Goal: Transaction & Acquisition: Purchase product/service

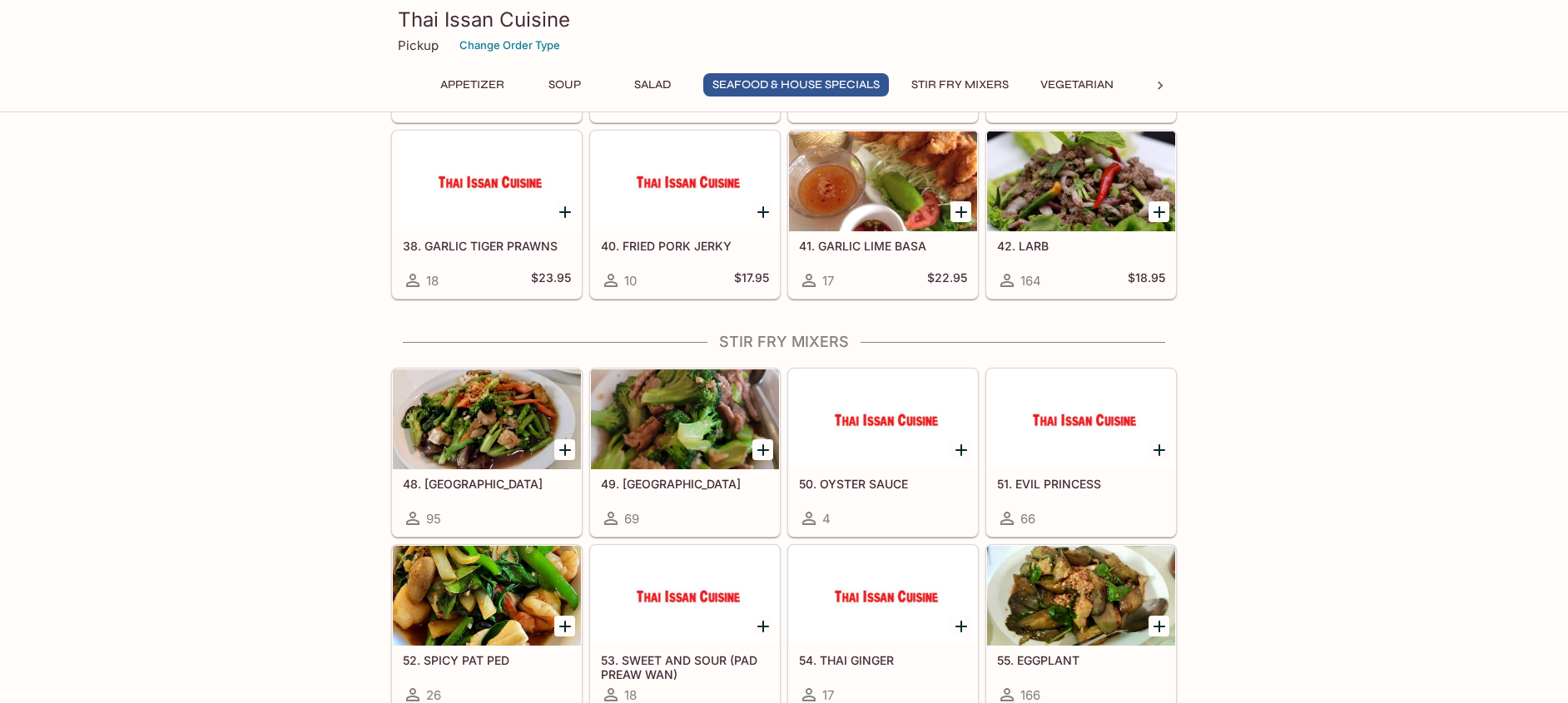
scroll to position [1936, 0]
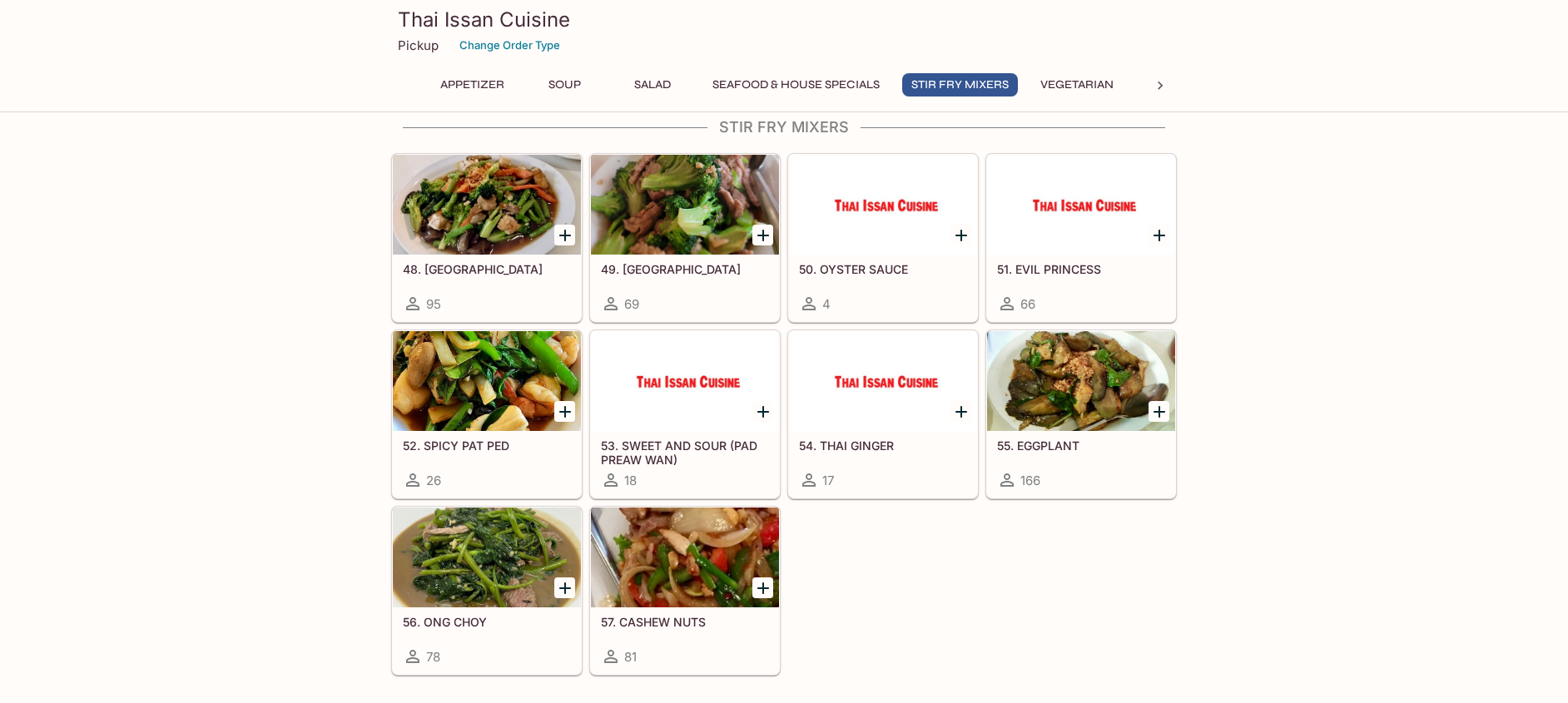
click at [1069, 384] on div at bounding box center [1081, 381] width 188 height 100
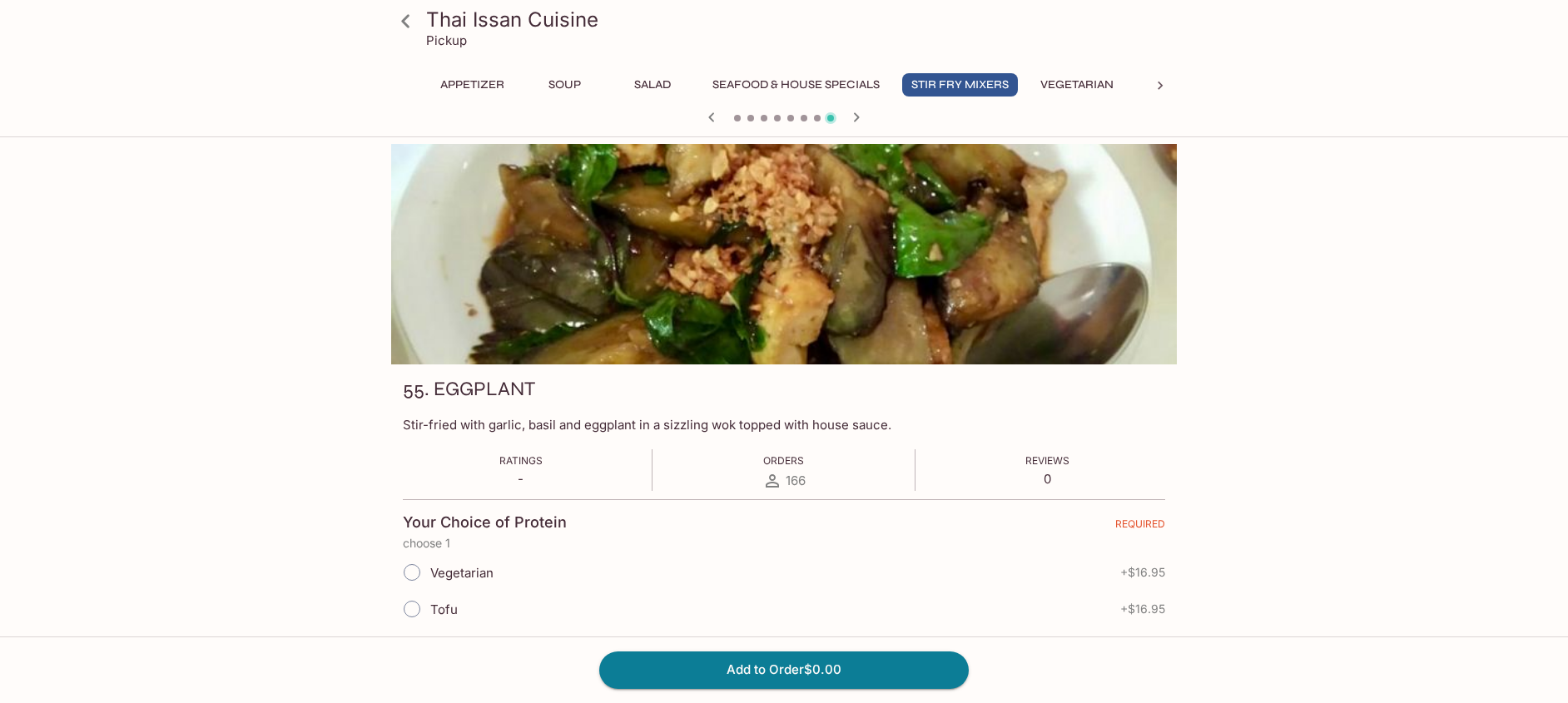
click at [406, 616] on input "Tofu" at bounding box center [412, 608] width 35 height 35
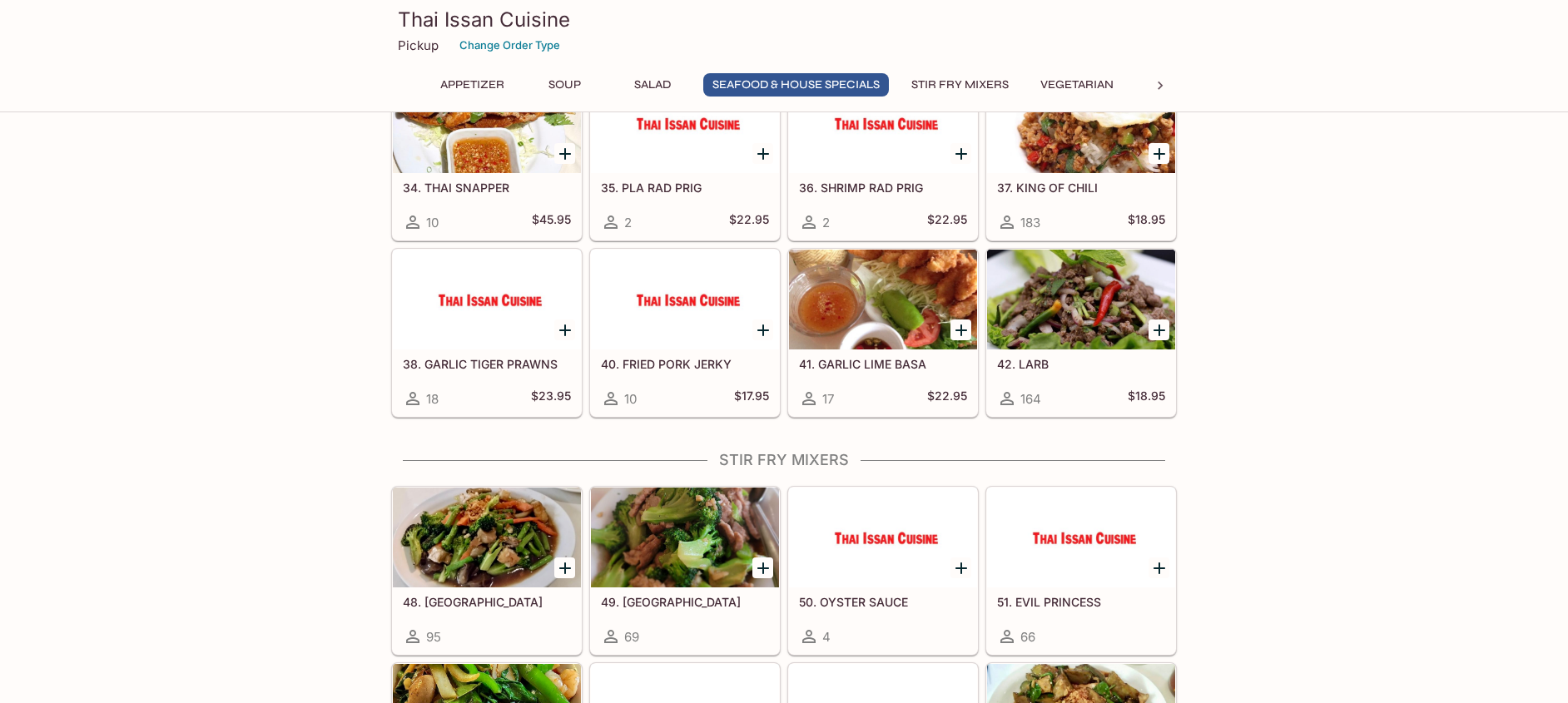
scroll to position [2187, 0]
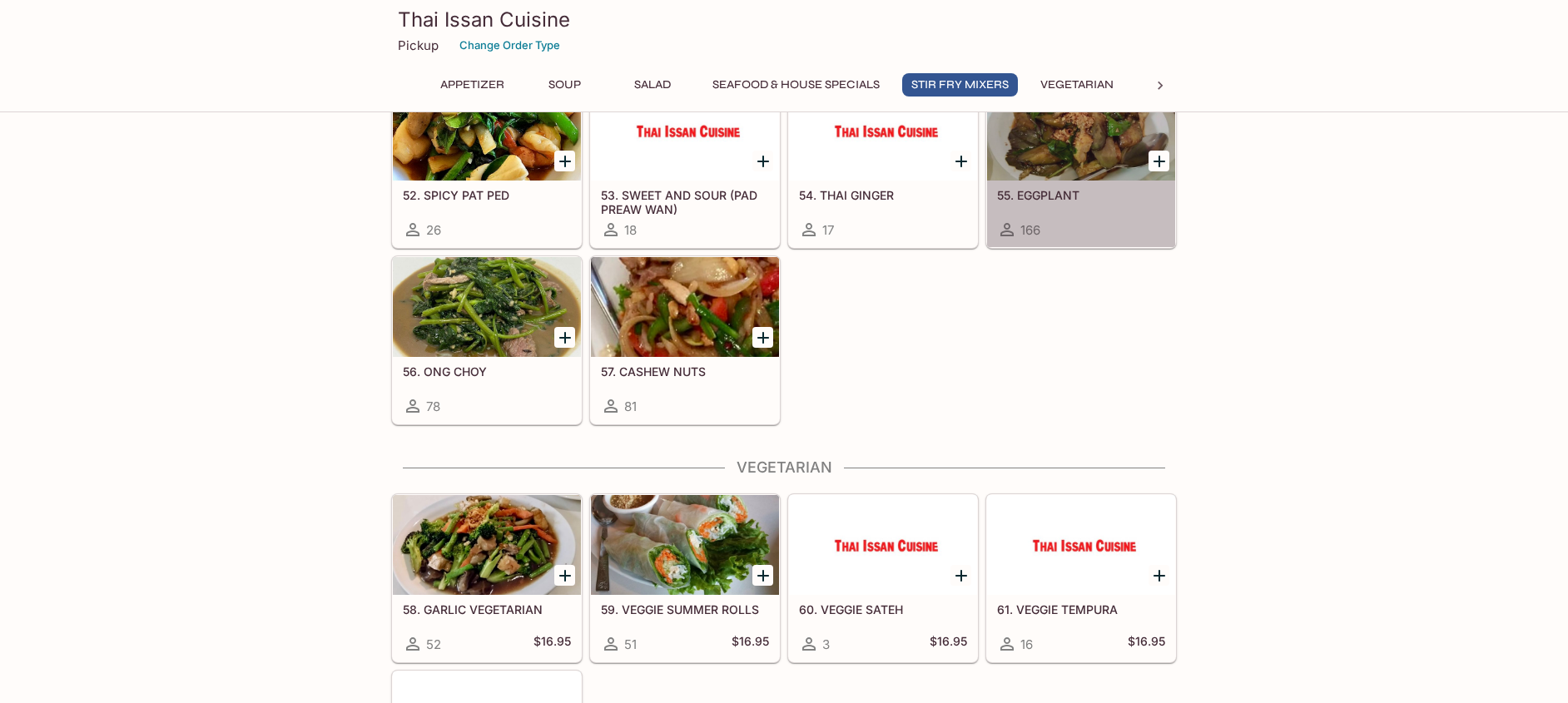
click at [1122, 176] on div at bounding box center [1081, 131] width 188 height 100
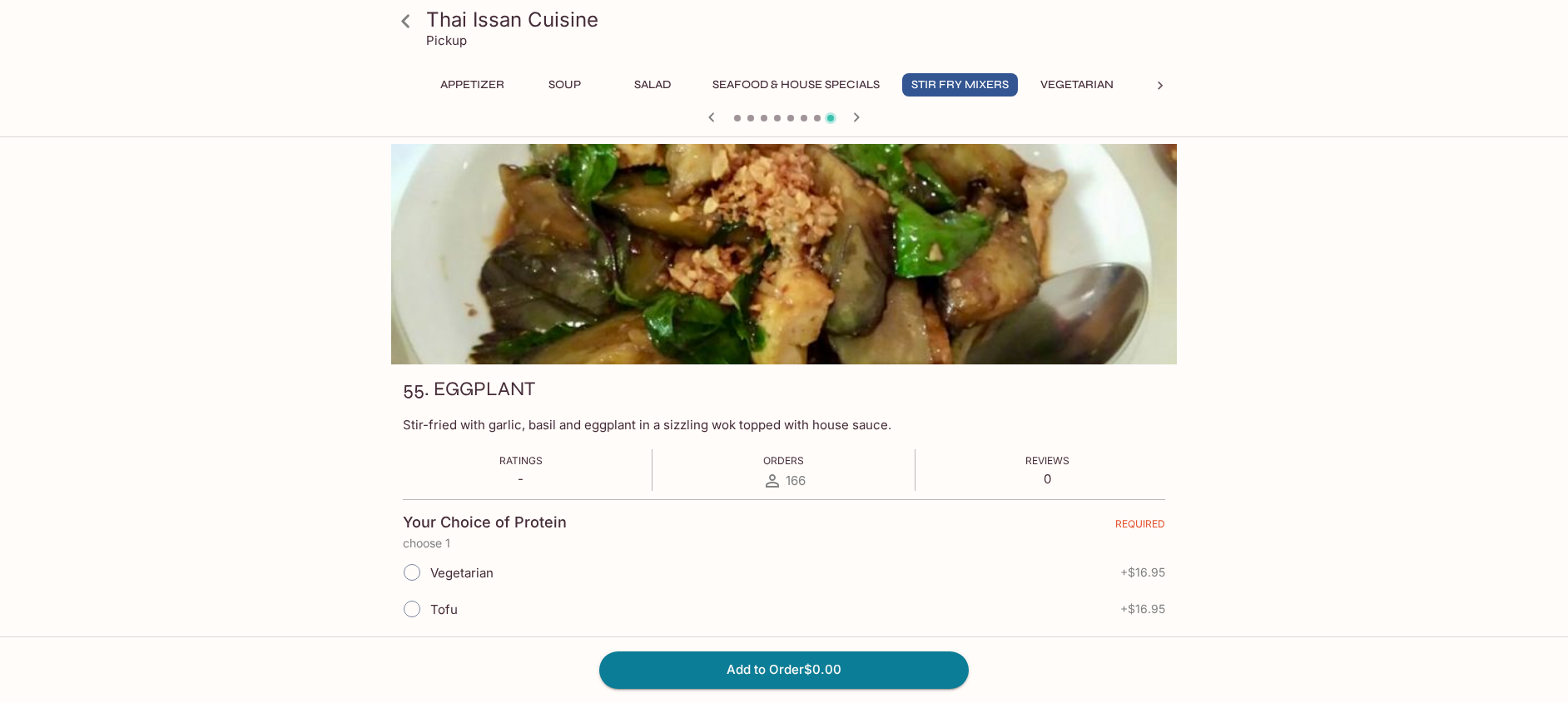
click at [403, 607] on input "Tofu" at bounding box center [412, 608] width 35 height 35
radio input "true"
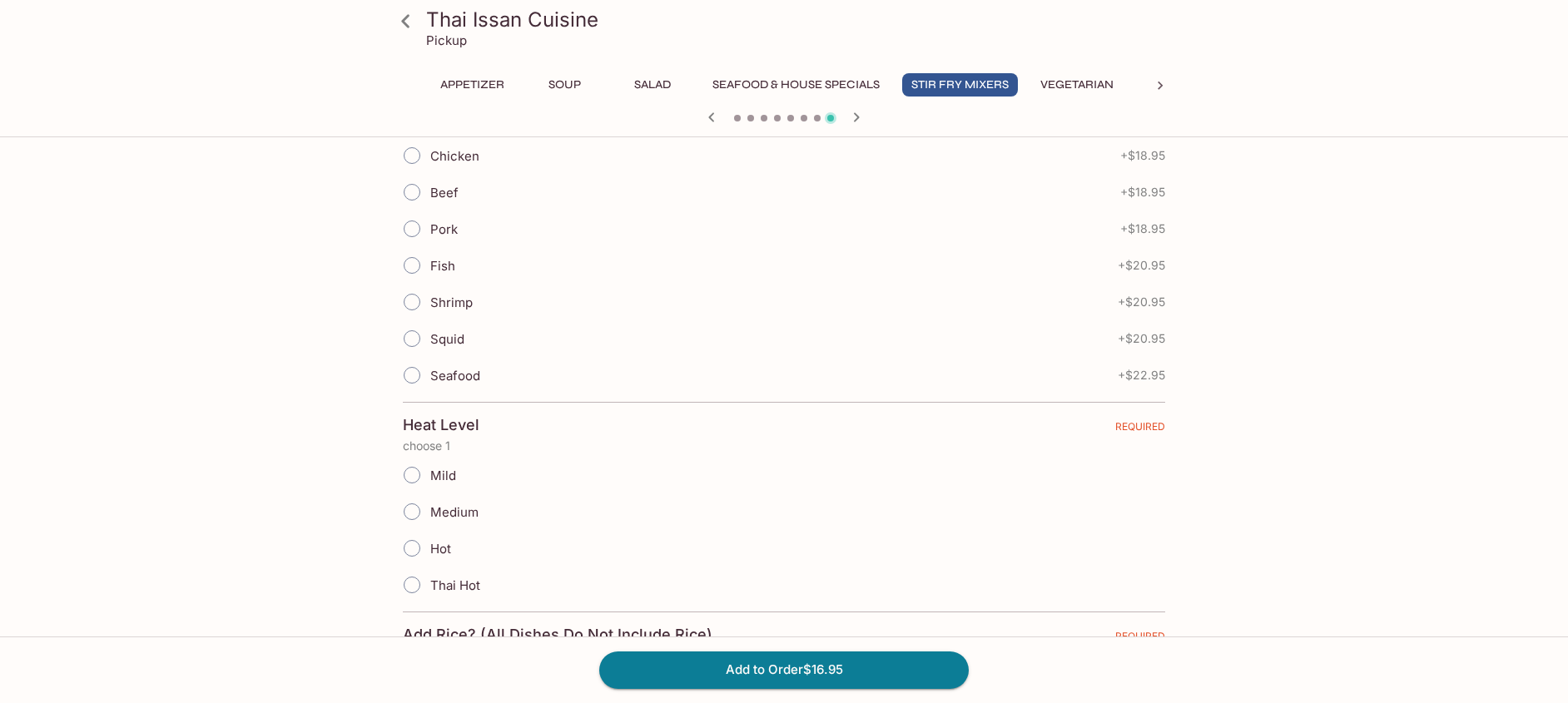
scroll to position [579, 0]
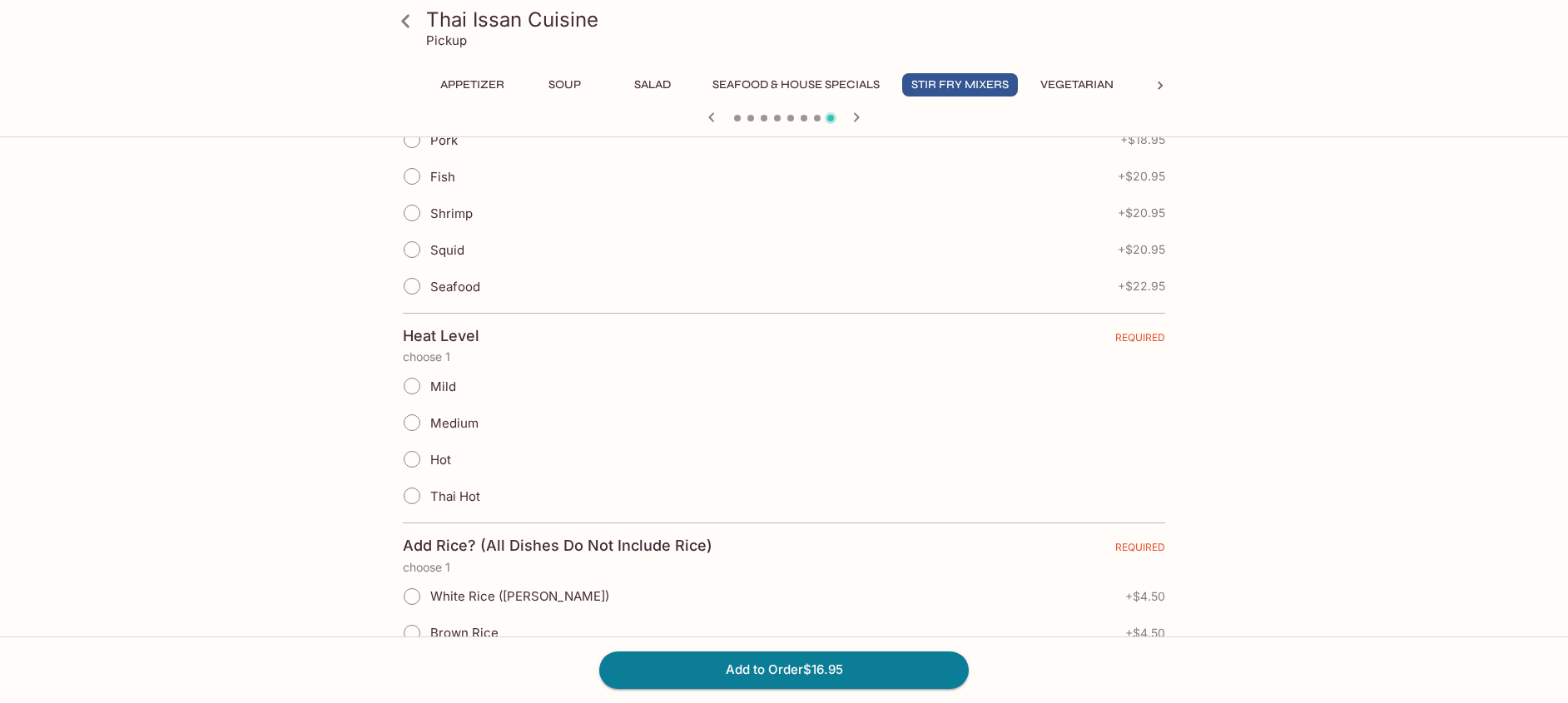
click at [400, 383] on input "Mild" at bounding box center [412, 386] width 35 height 35
radio input "true"
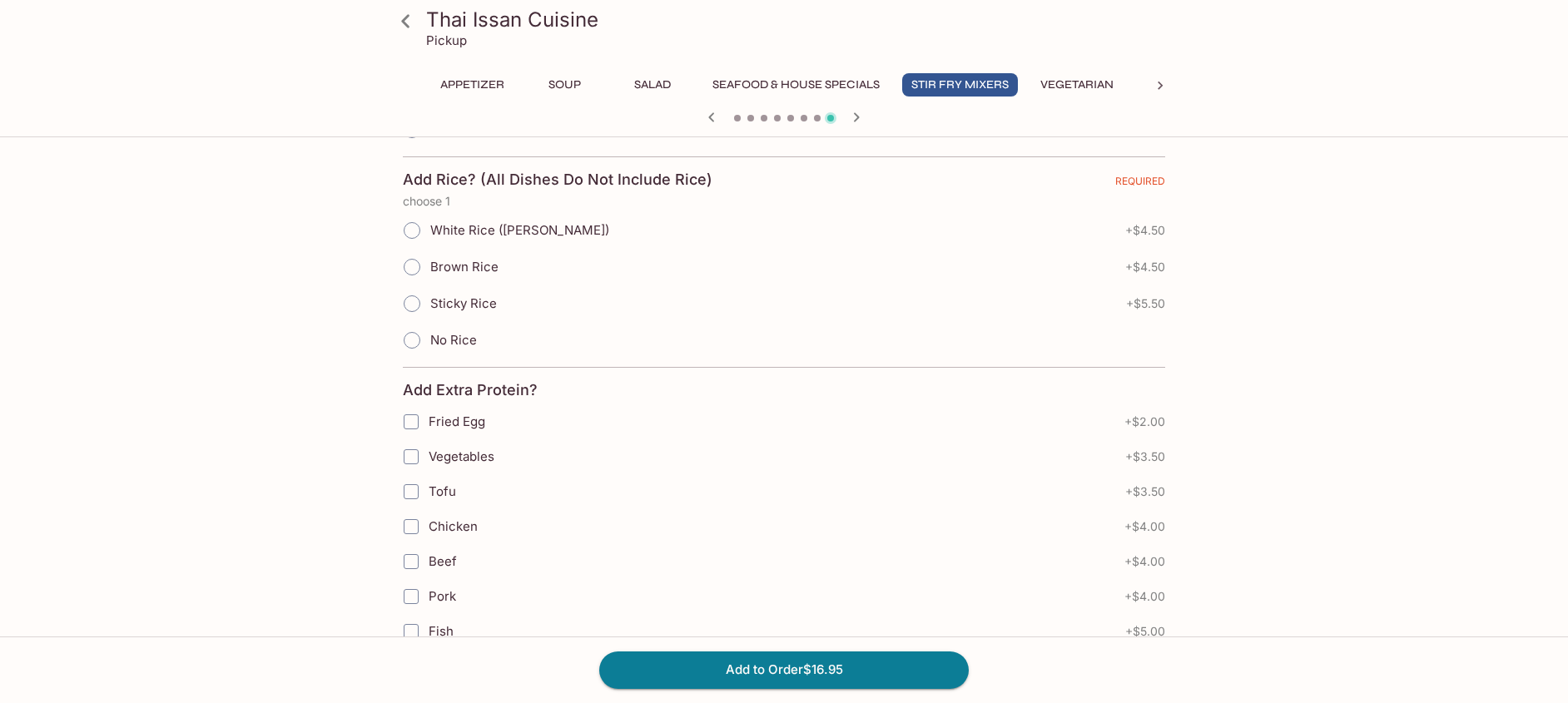
scroll to position [766, 0]
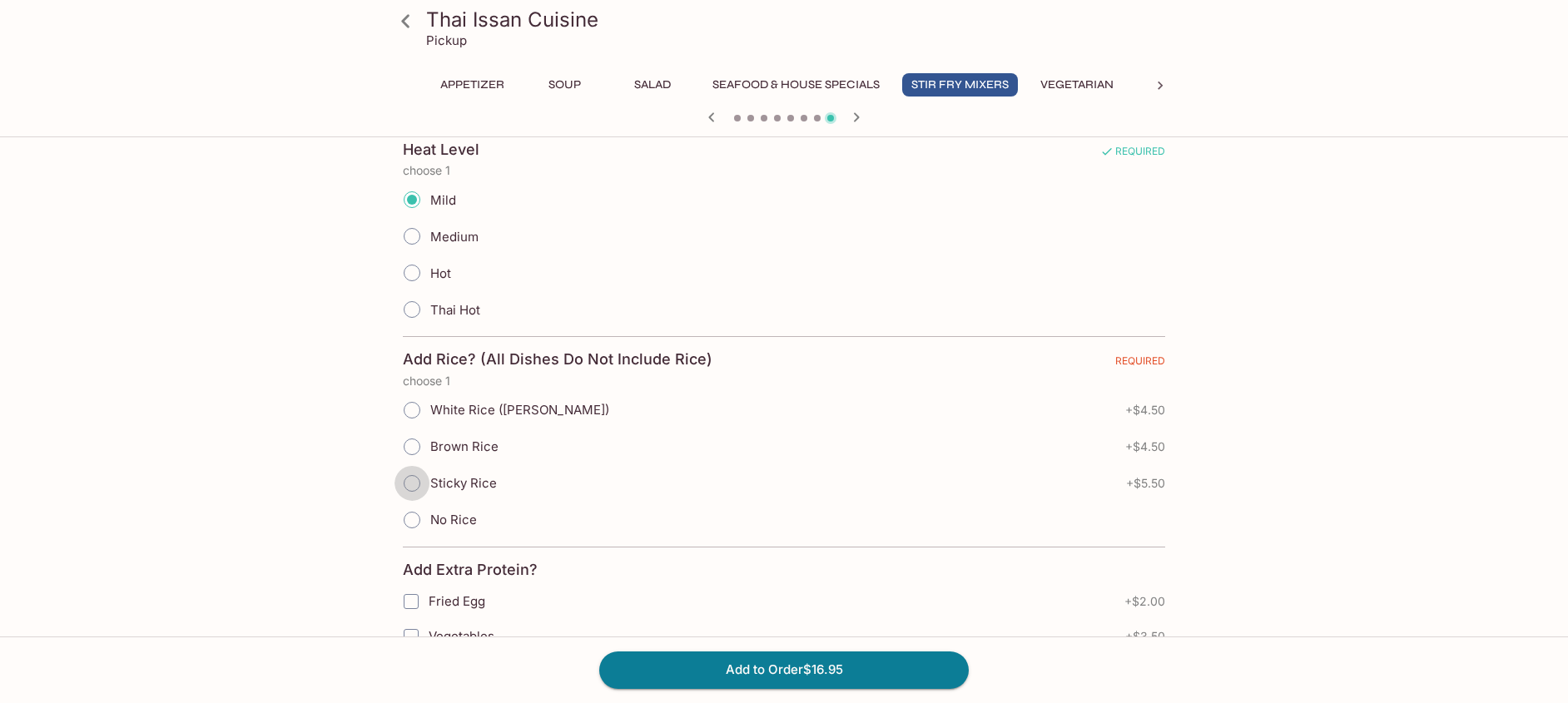
click at [406, 481] on input "Sticky Rice" at bounding box center [412, 483] width 35 height 35
radio input "true"
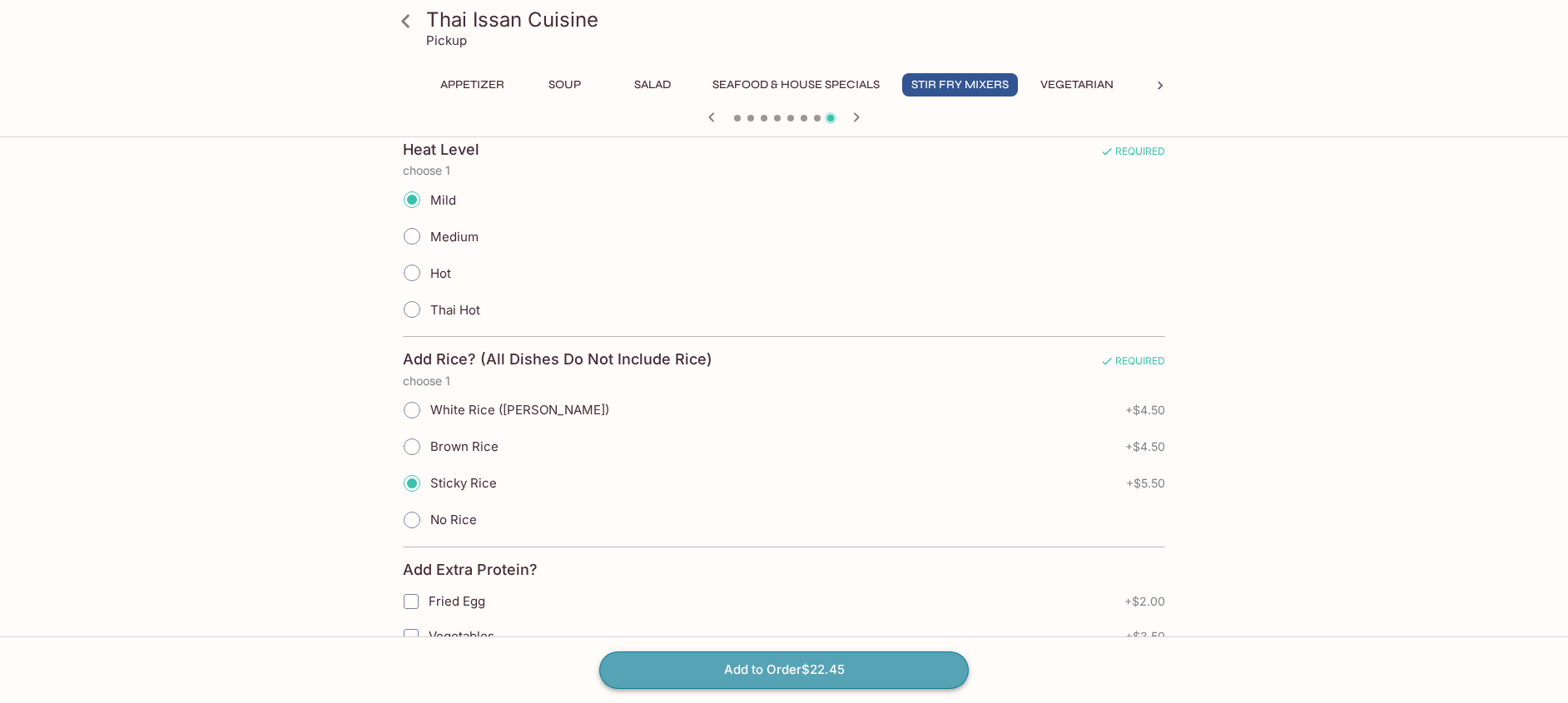
click at [823, 677] on button "Add to Order $22.45" at bounding box center [784, 669] width 370 height 37
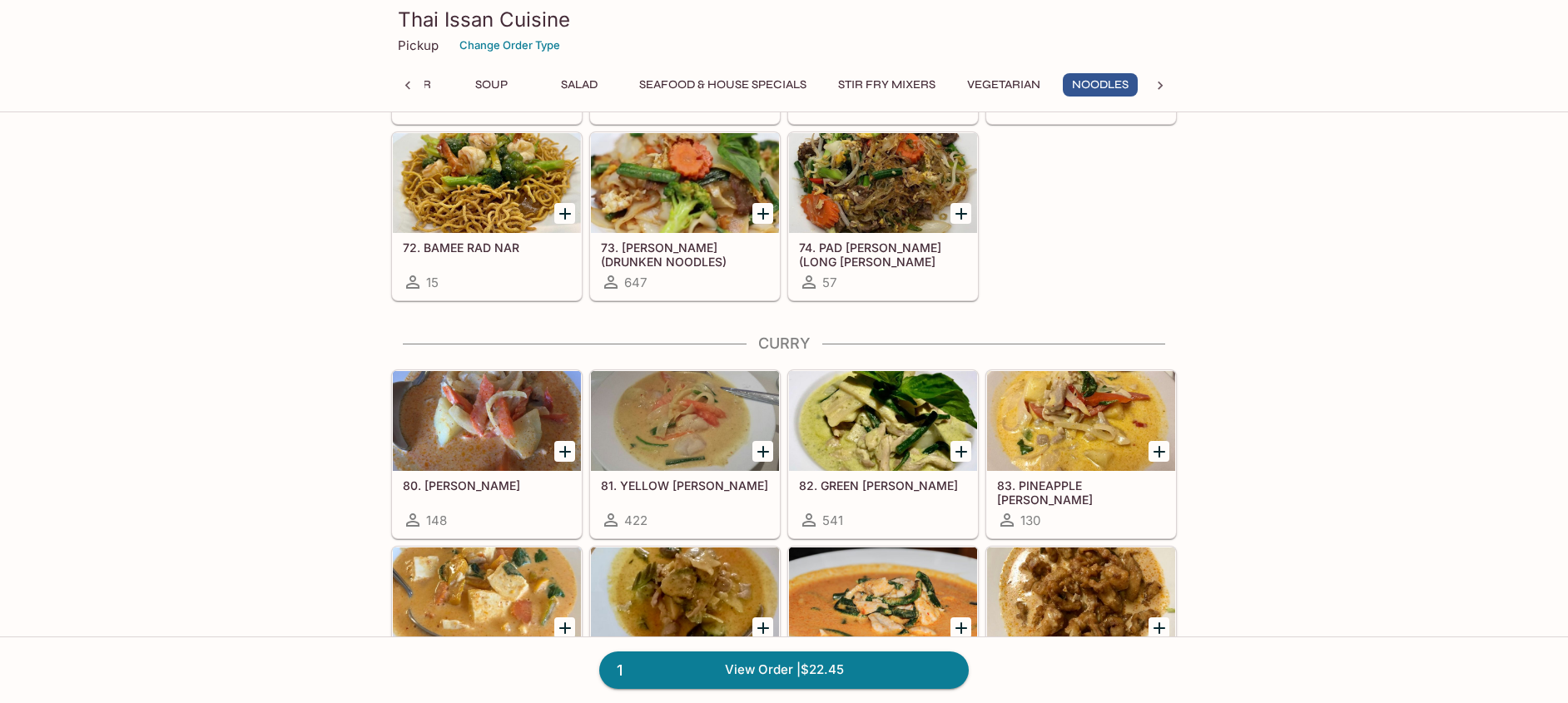
scroll to position [3136, 0]
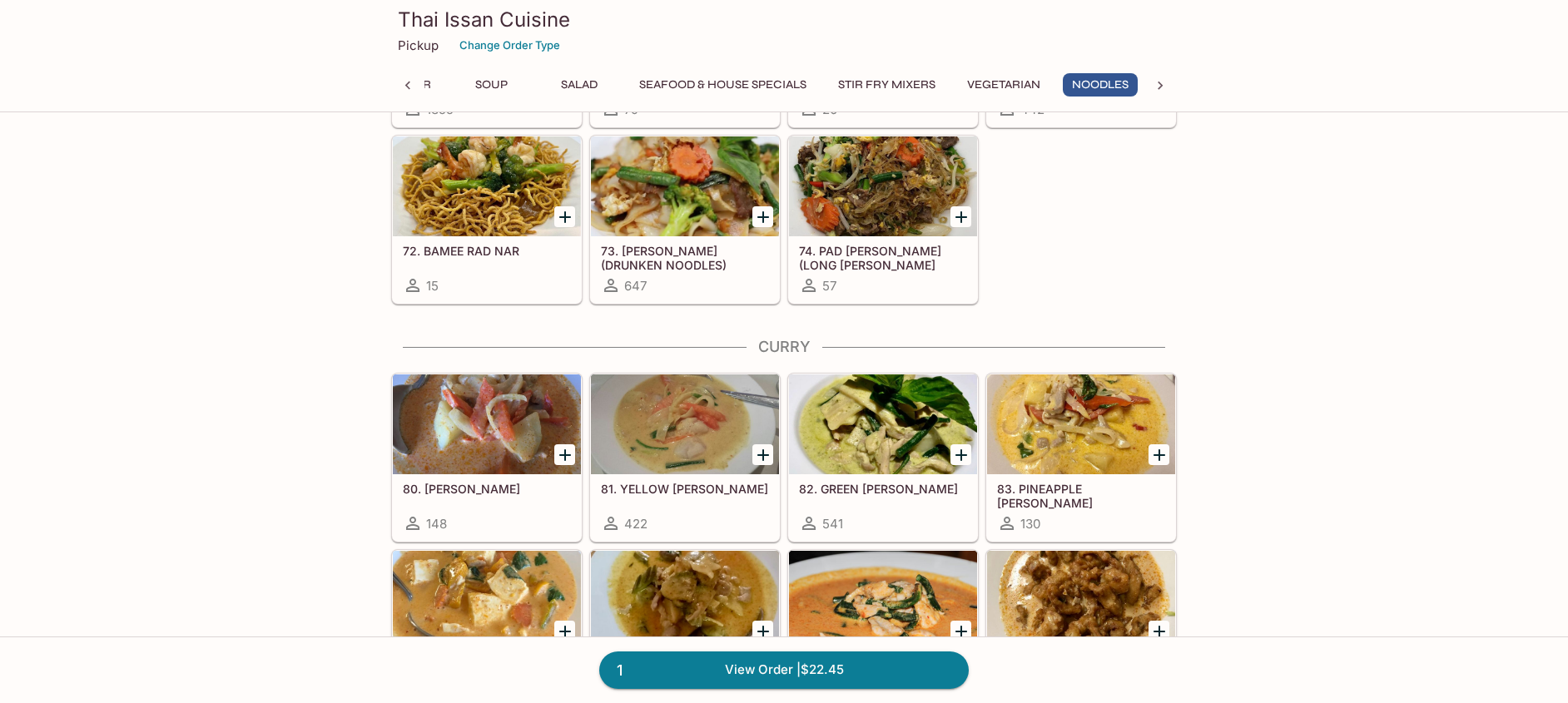
click at [710, 410] on div at bounding box center [684, 425] width 188 height 100
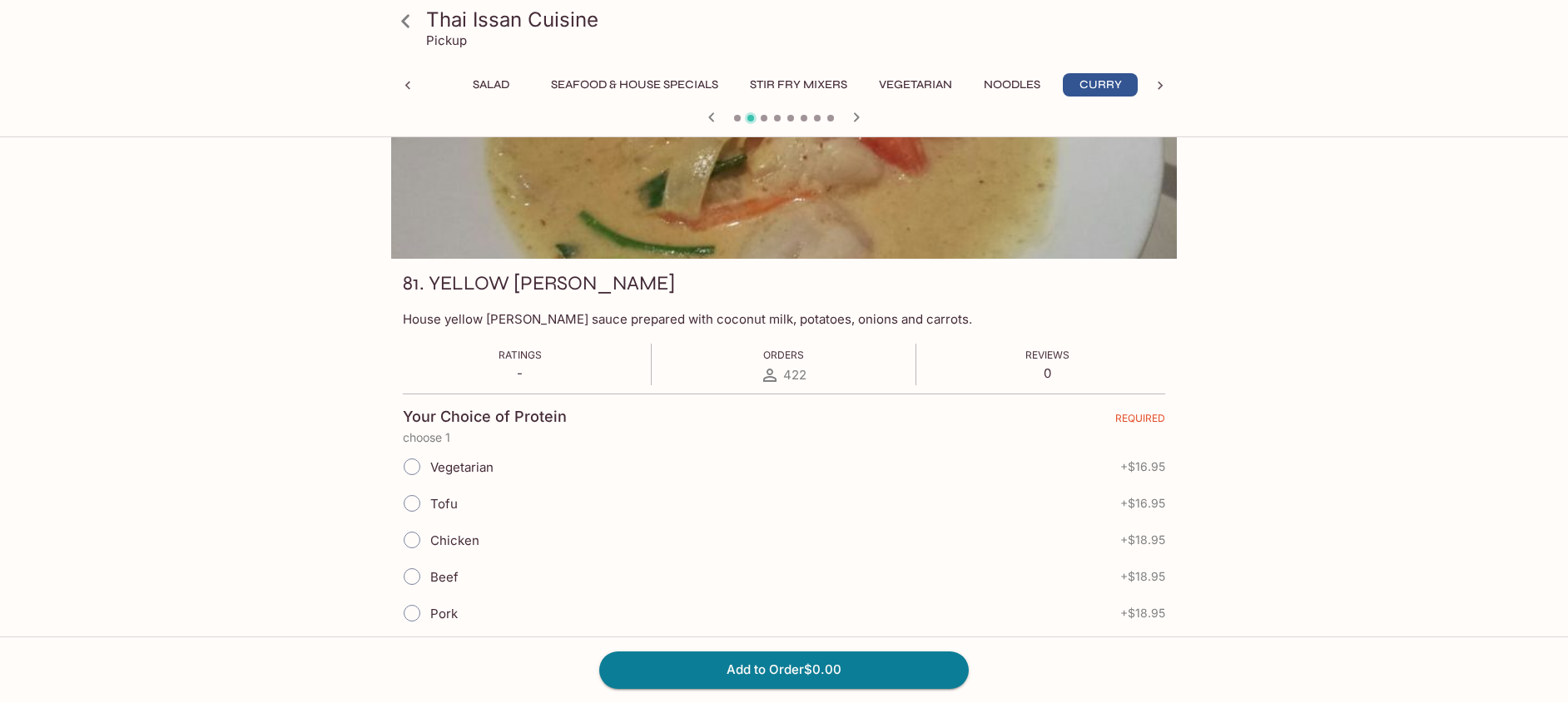
scroll to position [110, 0]
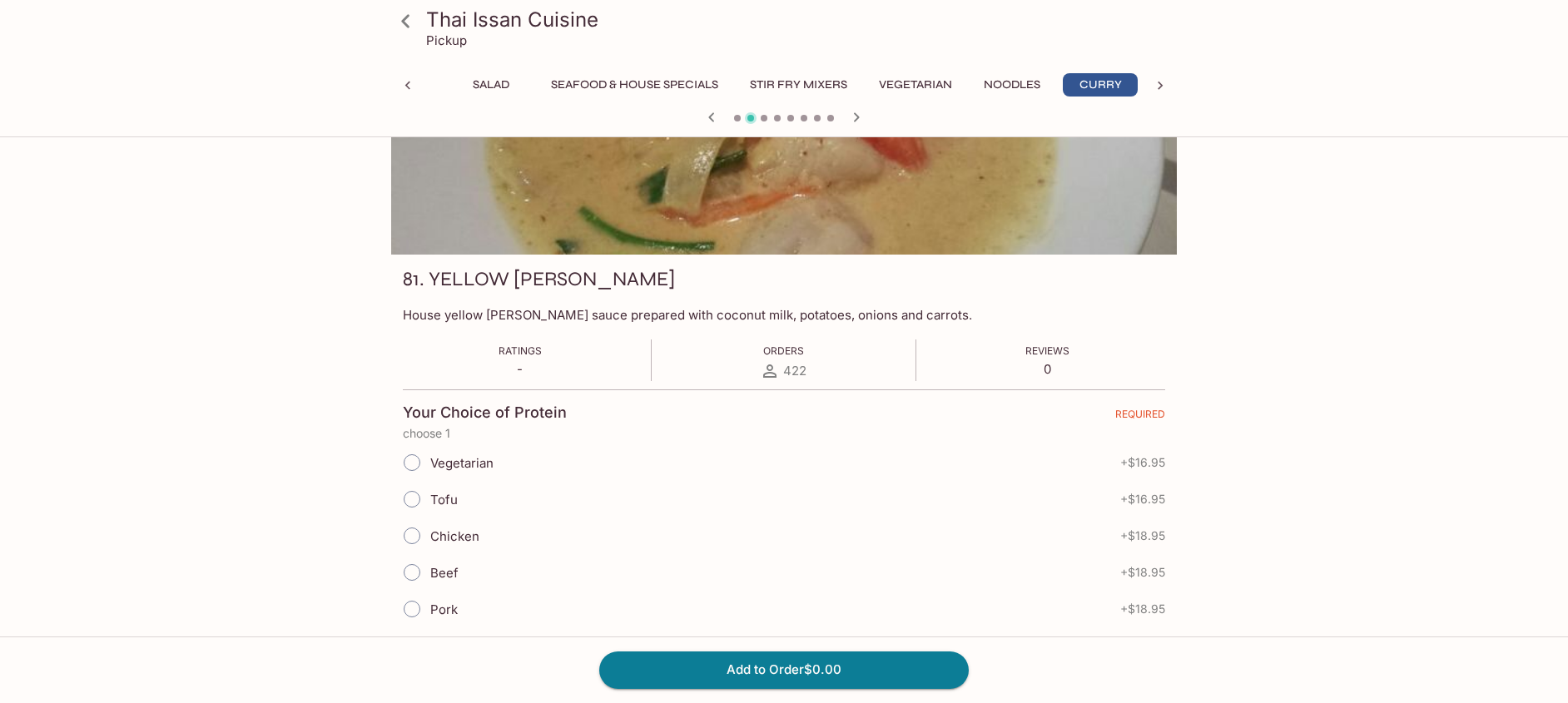
click at [410, 542] on input "Chicken" at bounding box center [412, 535] width 35 height 35
radio input "true"
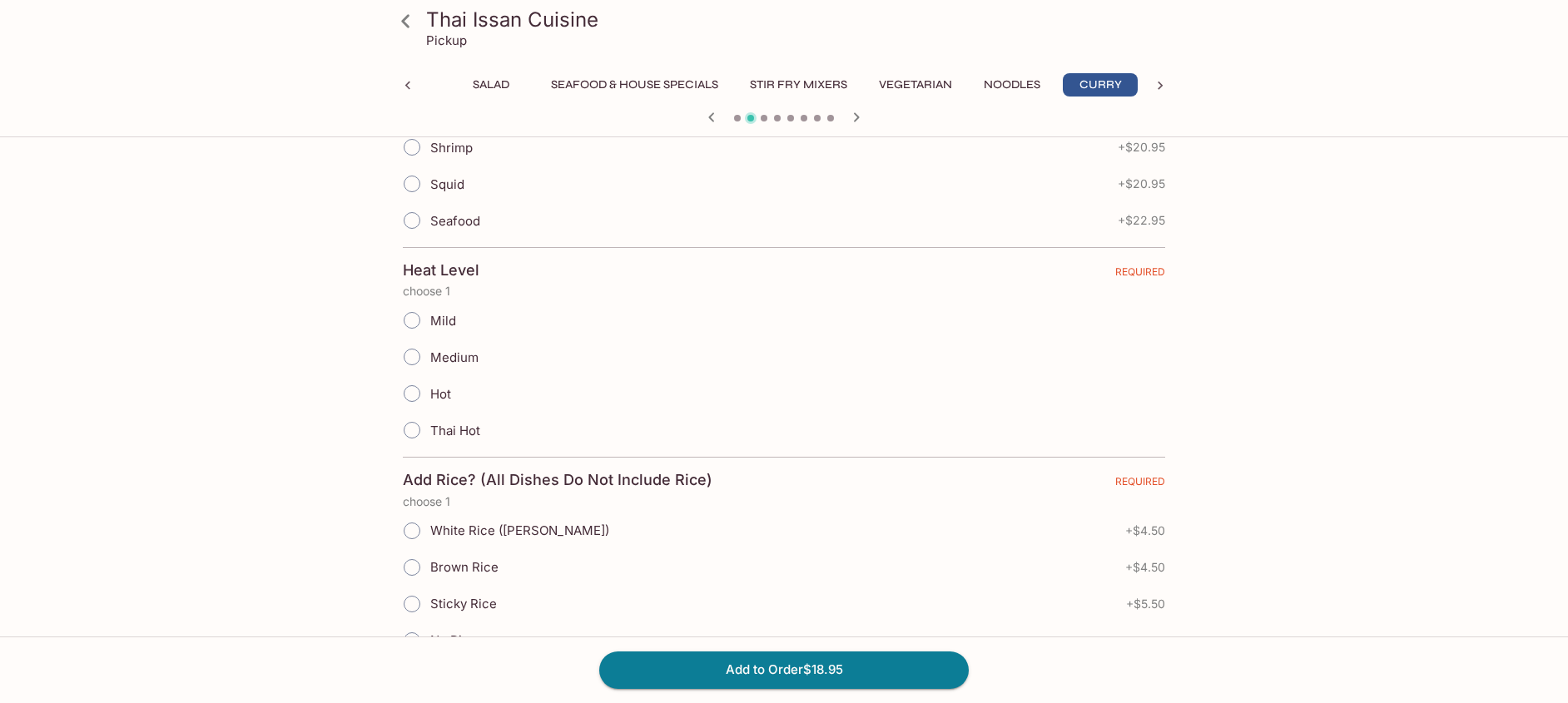
scroll to position [645, 0]
click at [416, 323] on input "Mild" at bounding box center [412, 319] width 35 height 35
radio input "true"
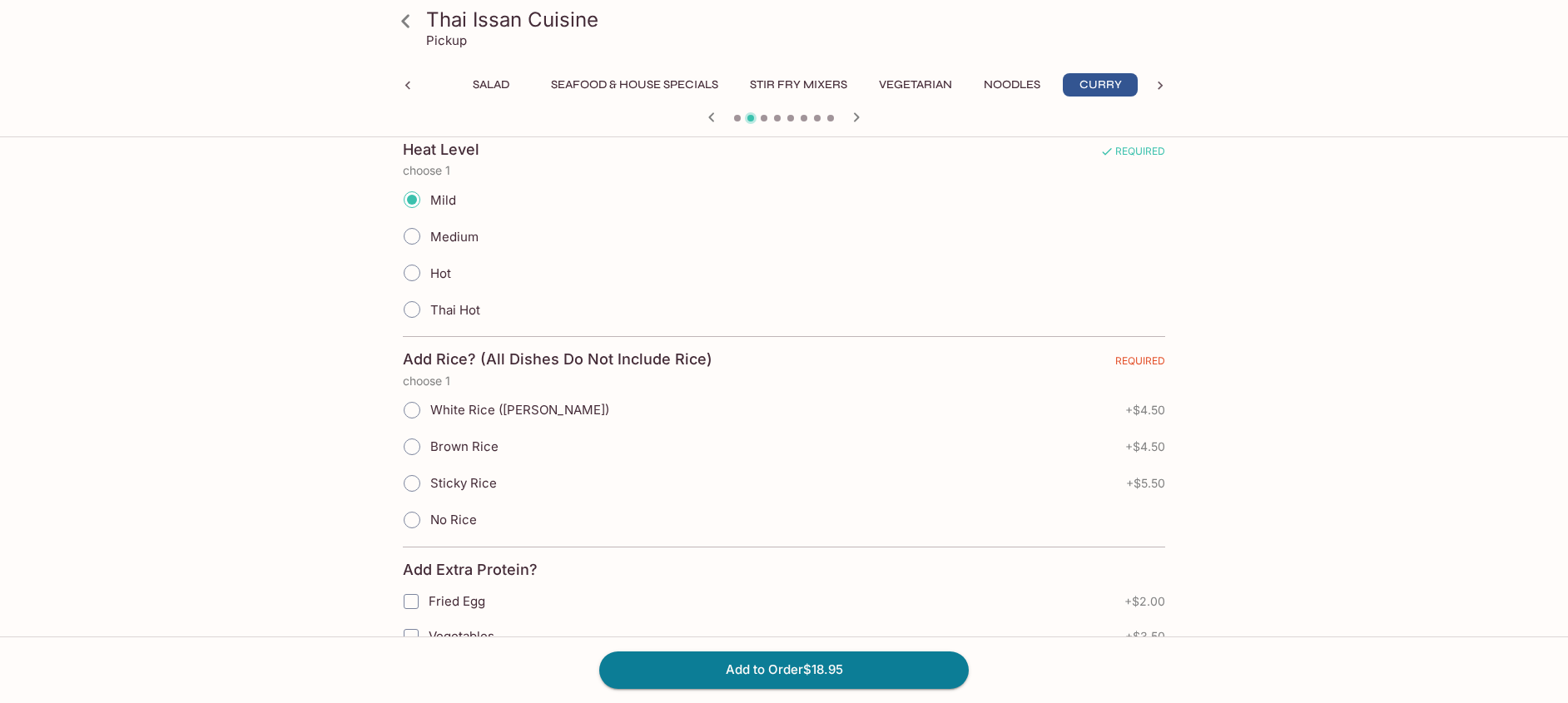
scroll to position [779, 0]
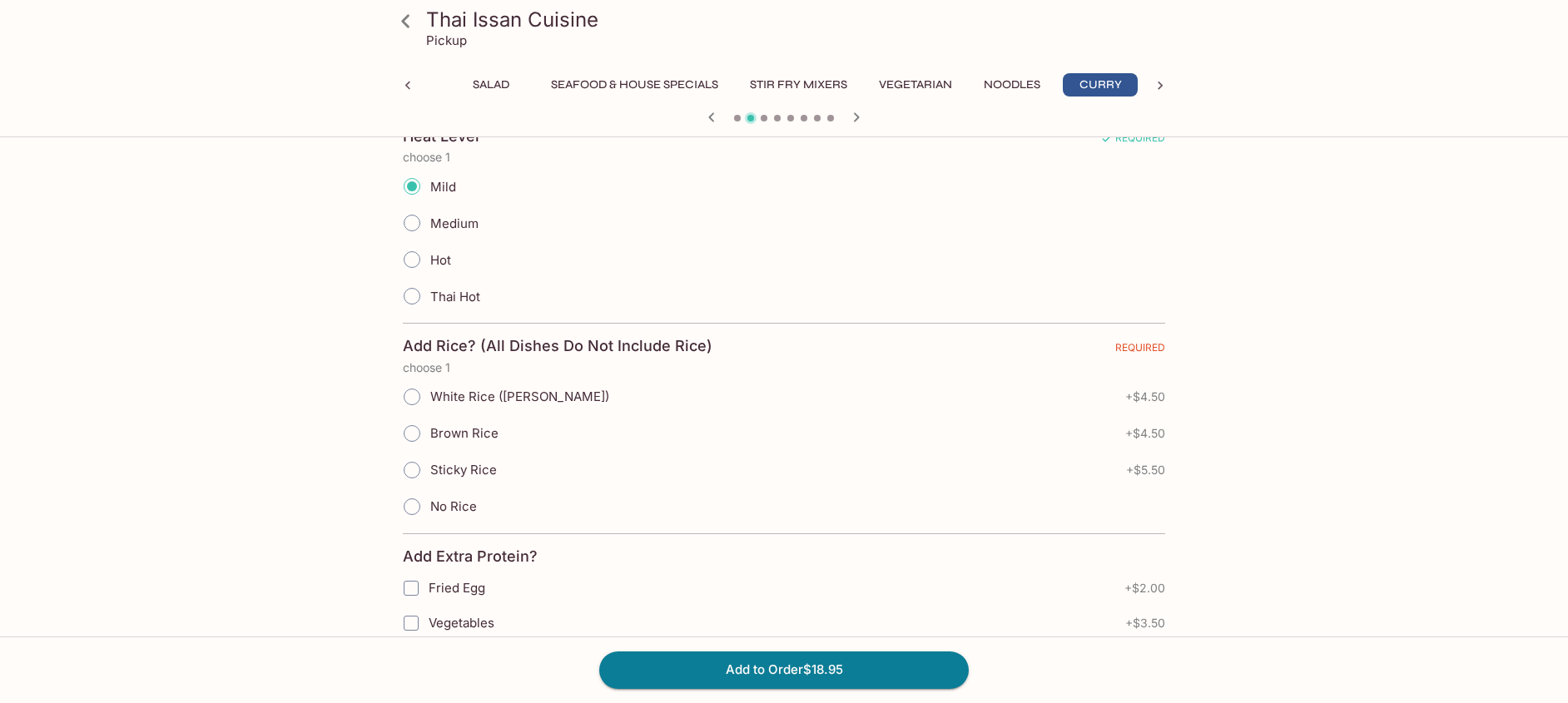
click at [415, 472] on input "Sticky Rice" at bounding box center [412, 470] width 35 height 35
radio input "true"
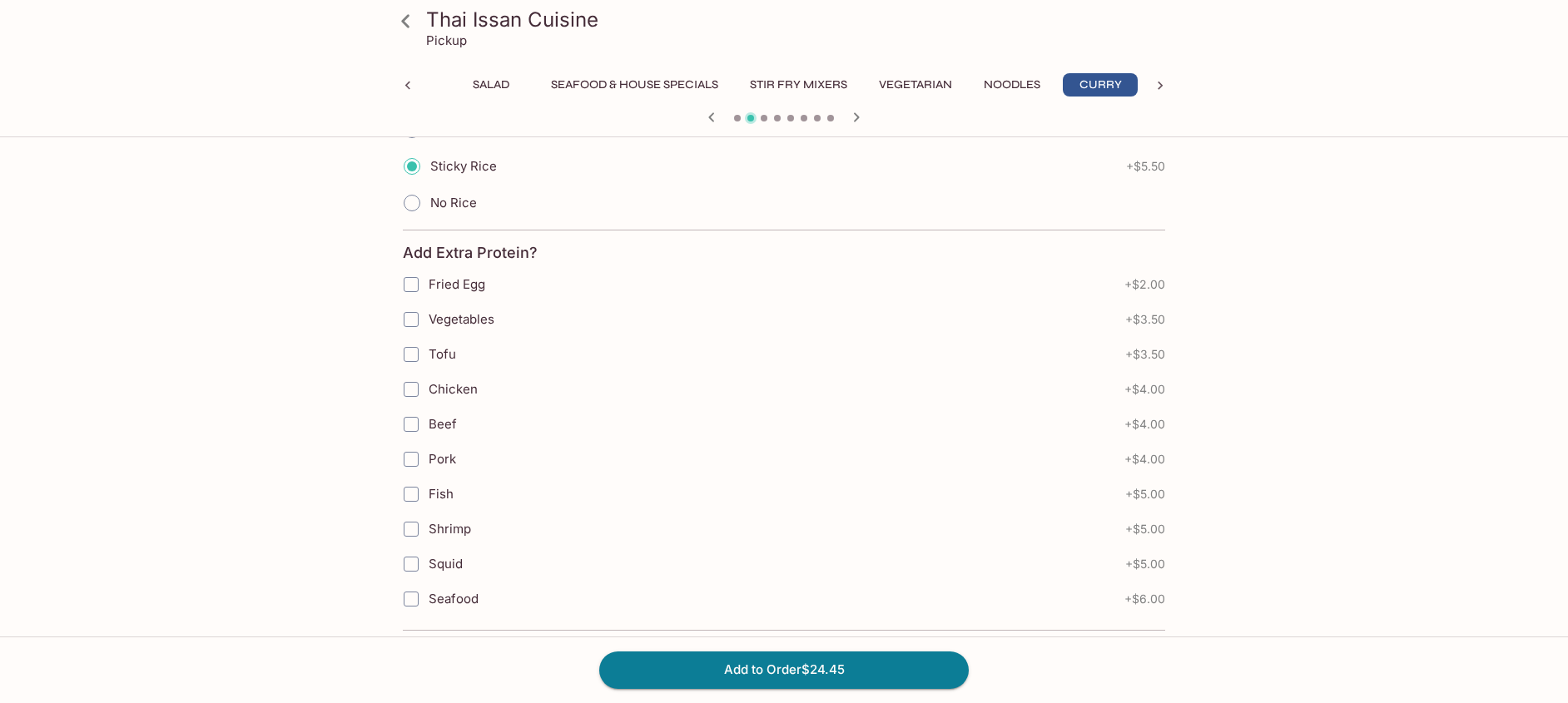
scroll to position [1102, 0]
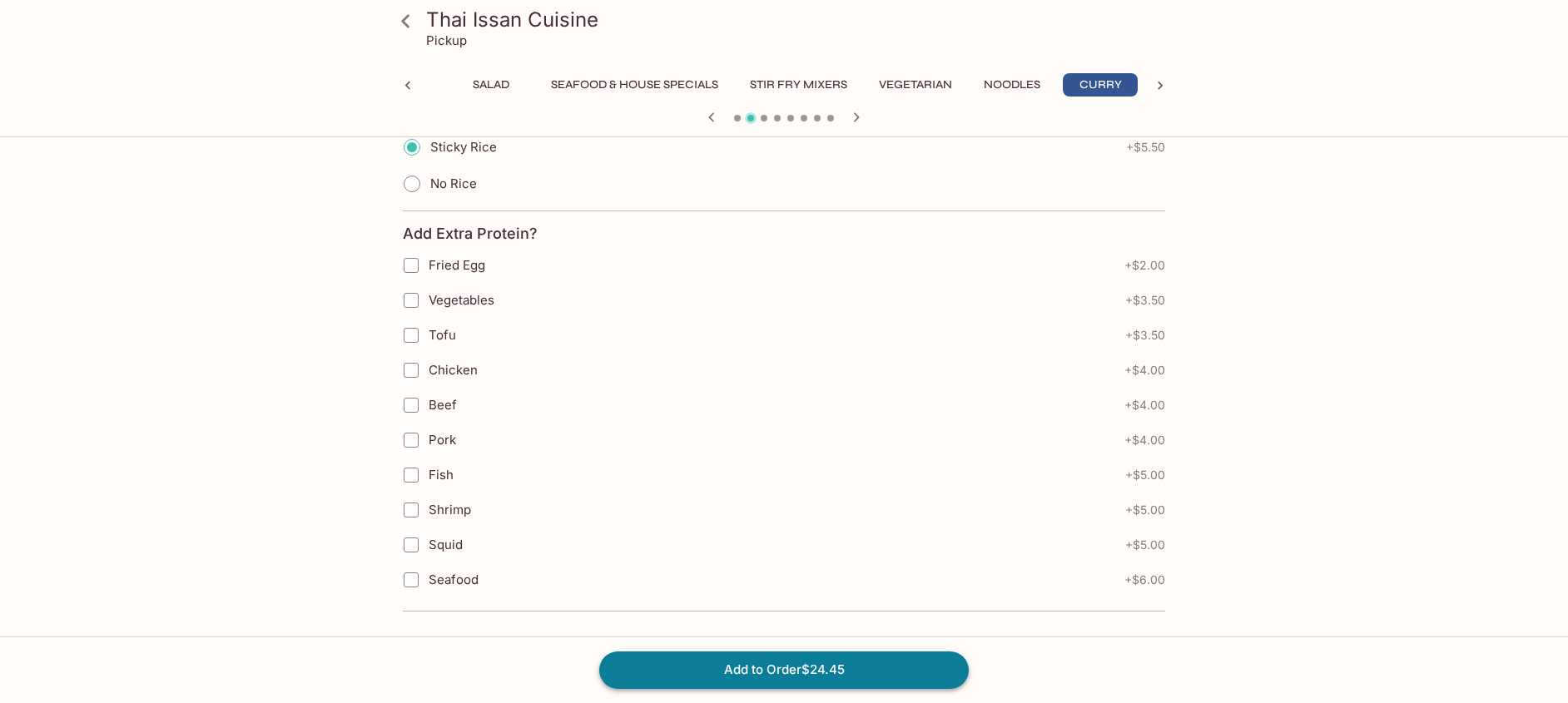
click at [761, 669] on button "Add to Order $24.45" at bounding box center [784, 669] width 370 height 37
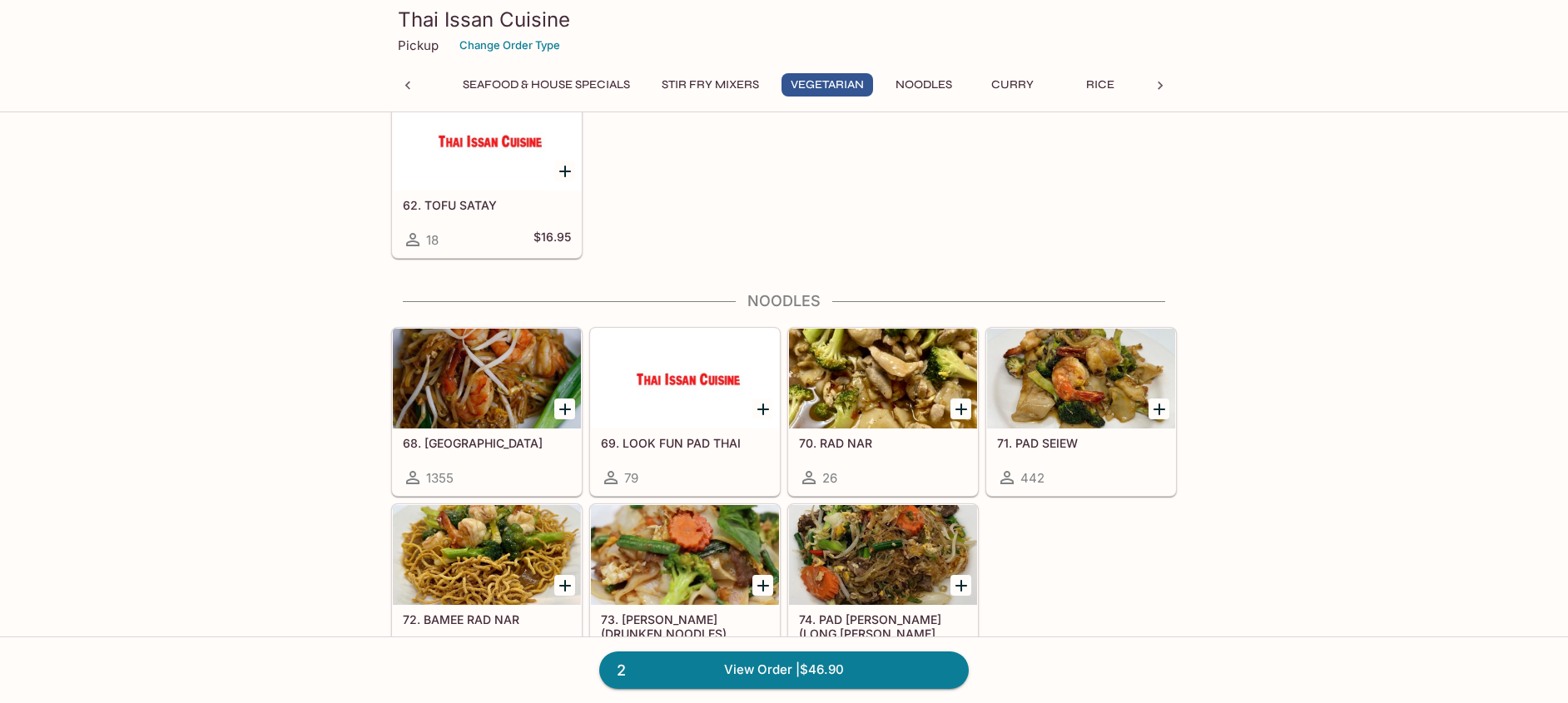
scroll to position [2619, 0]
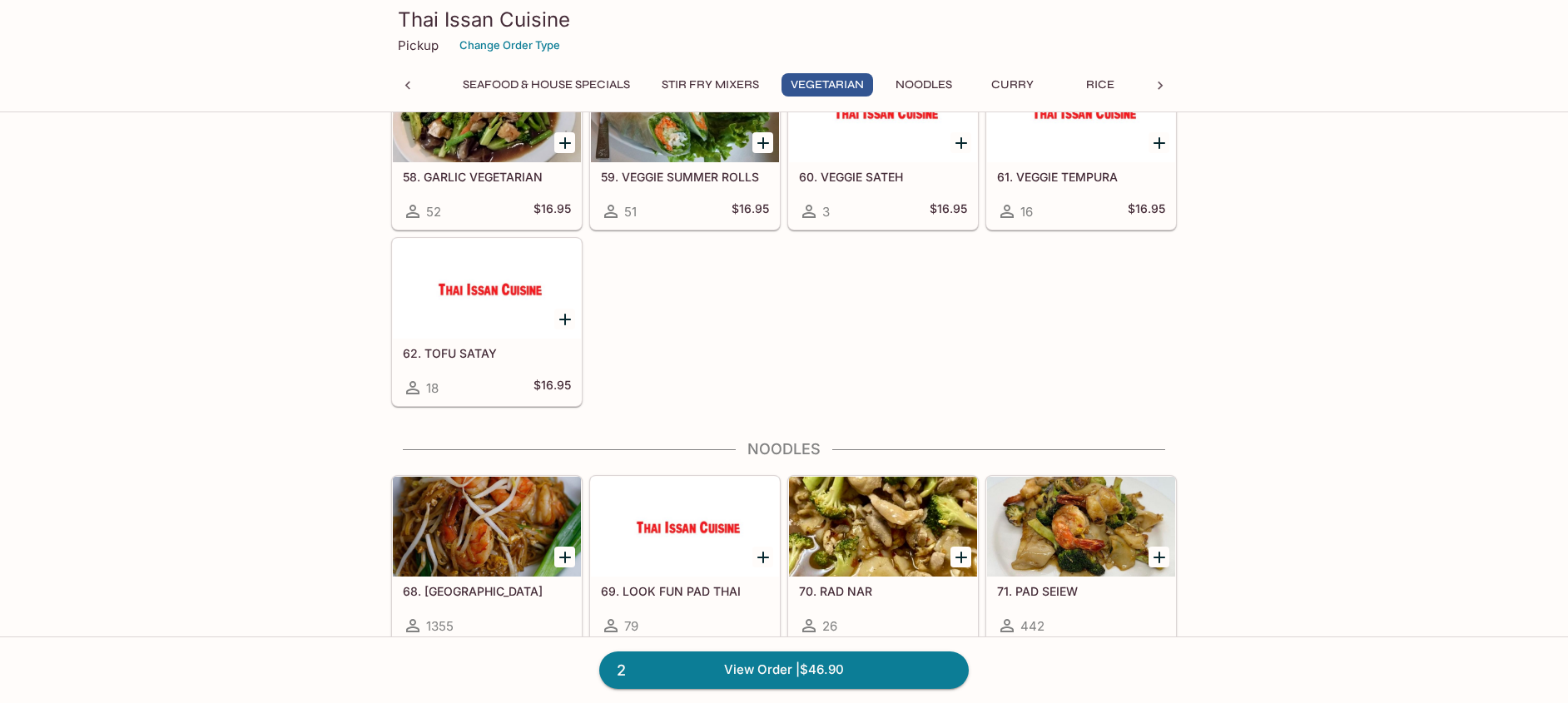
click at [507, 533] on div at bounding box center [487, 527] width 188 height 100
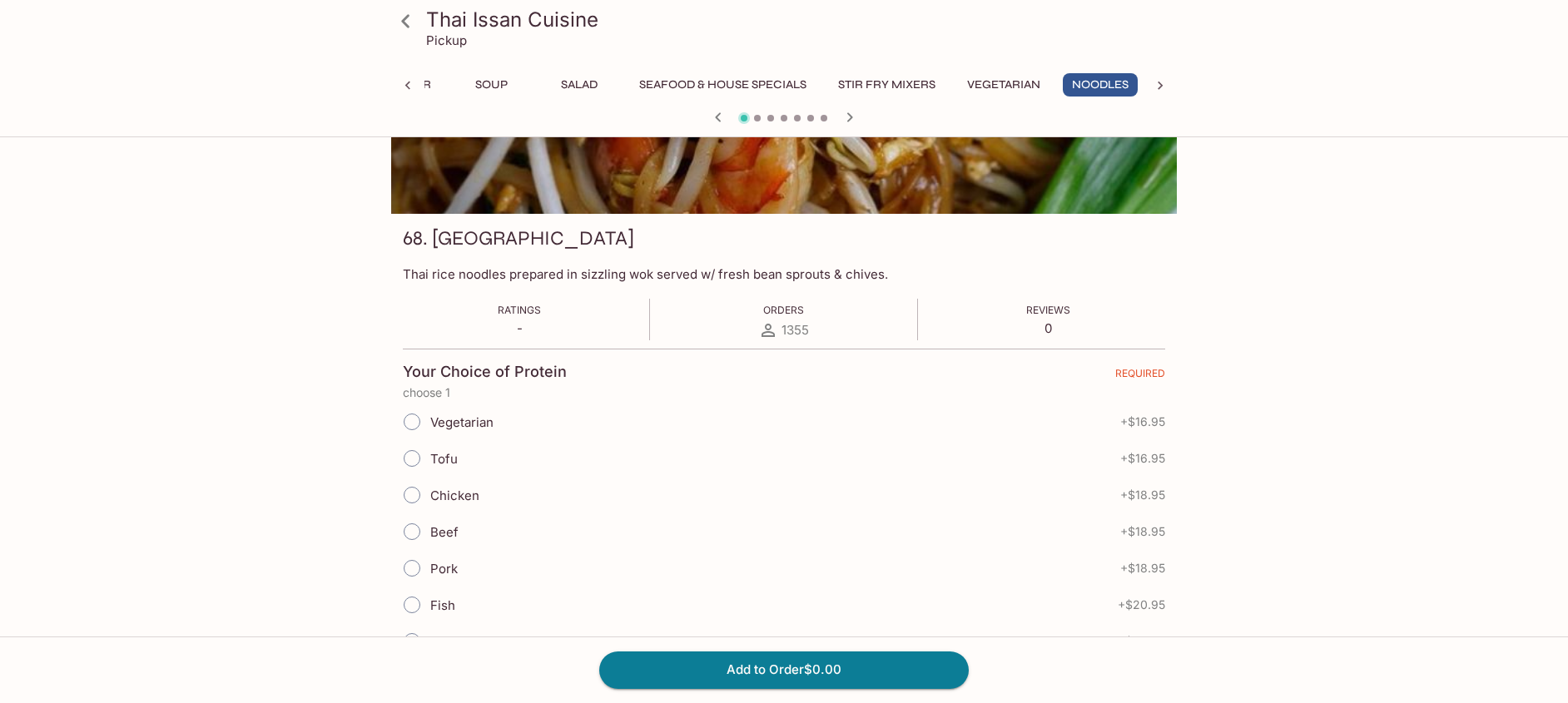
scroll to position [251, 0]
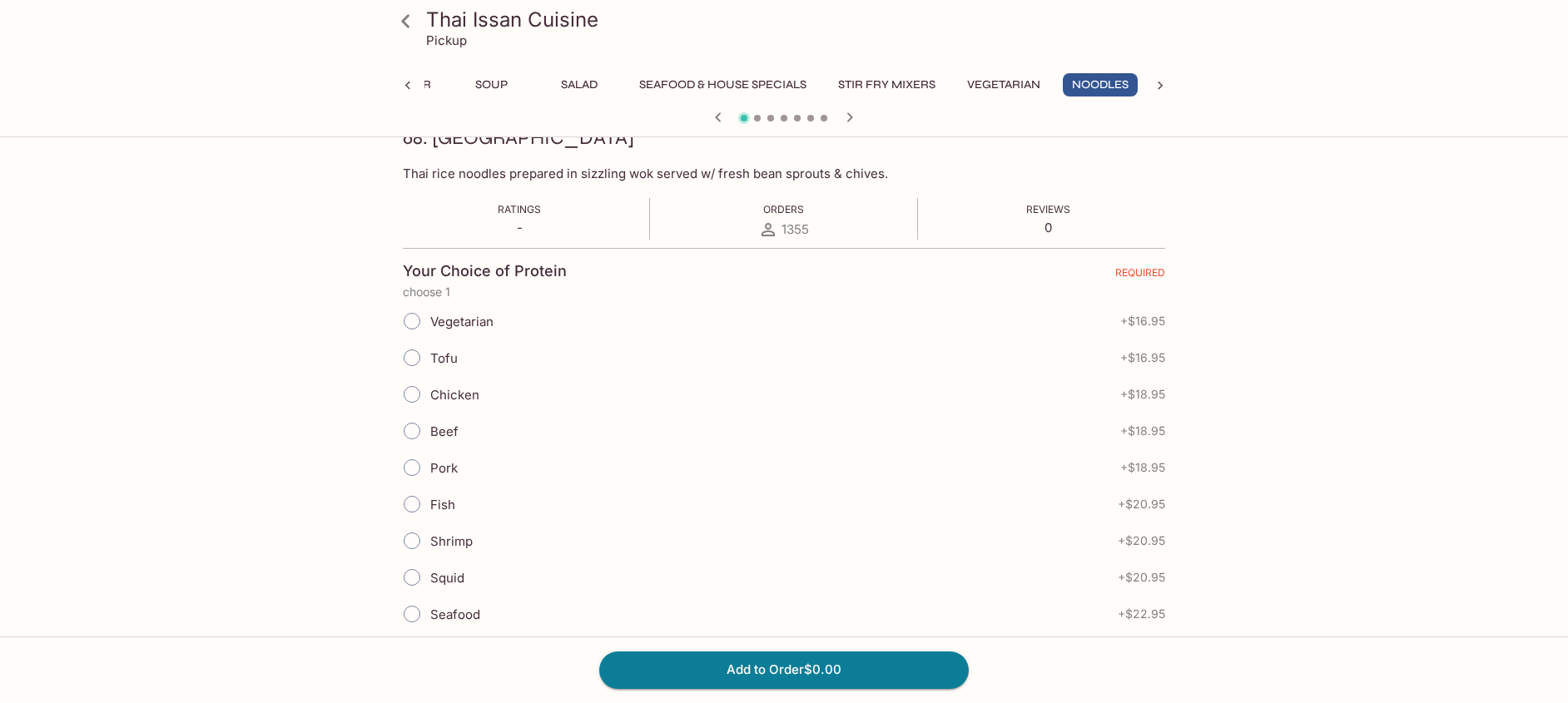
click at [414, 396] on input "Chicken" at bounding box center [412, 394] width 35 height 35
radio input "true"
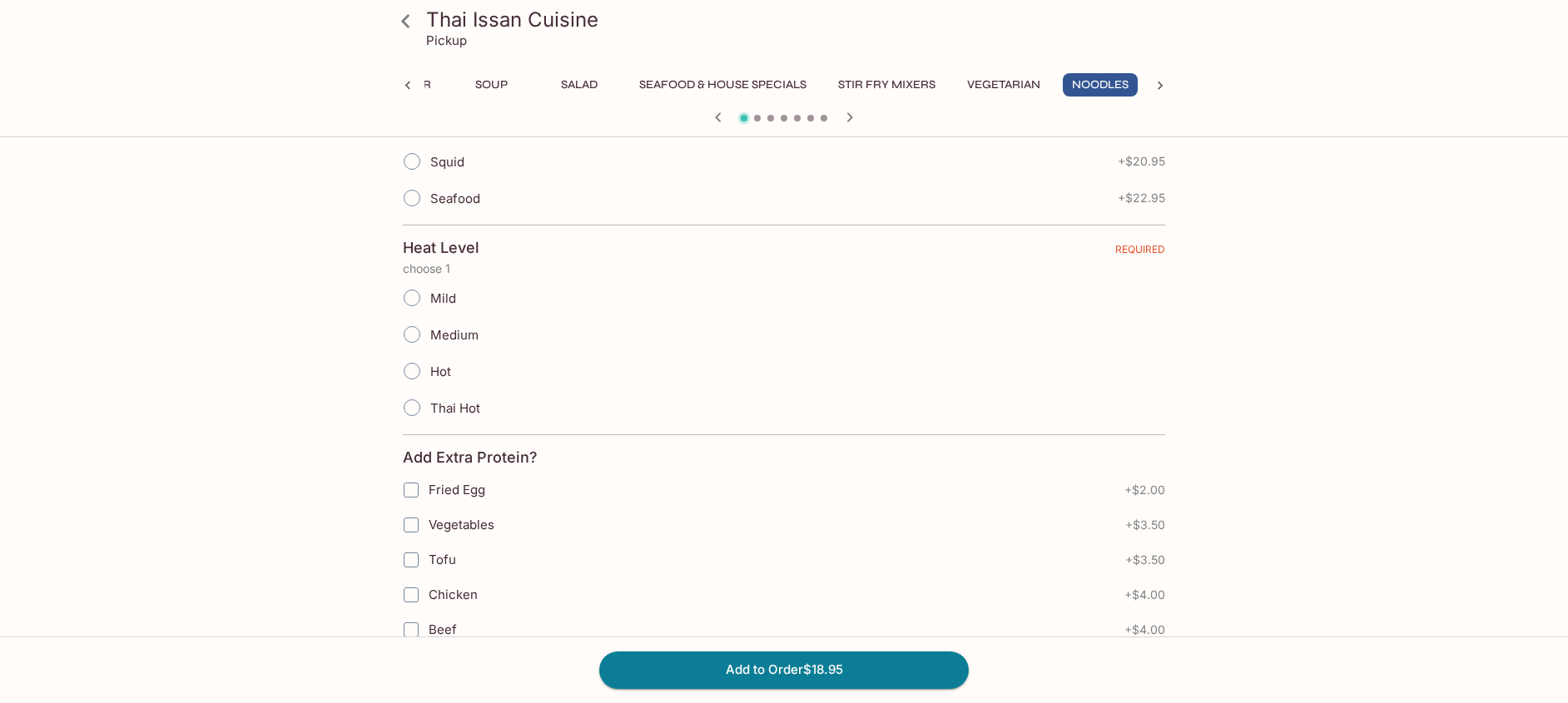
scroll to position [688, 0]
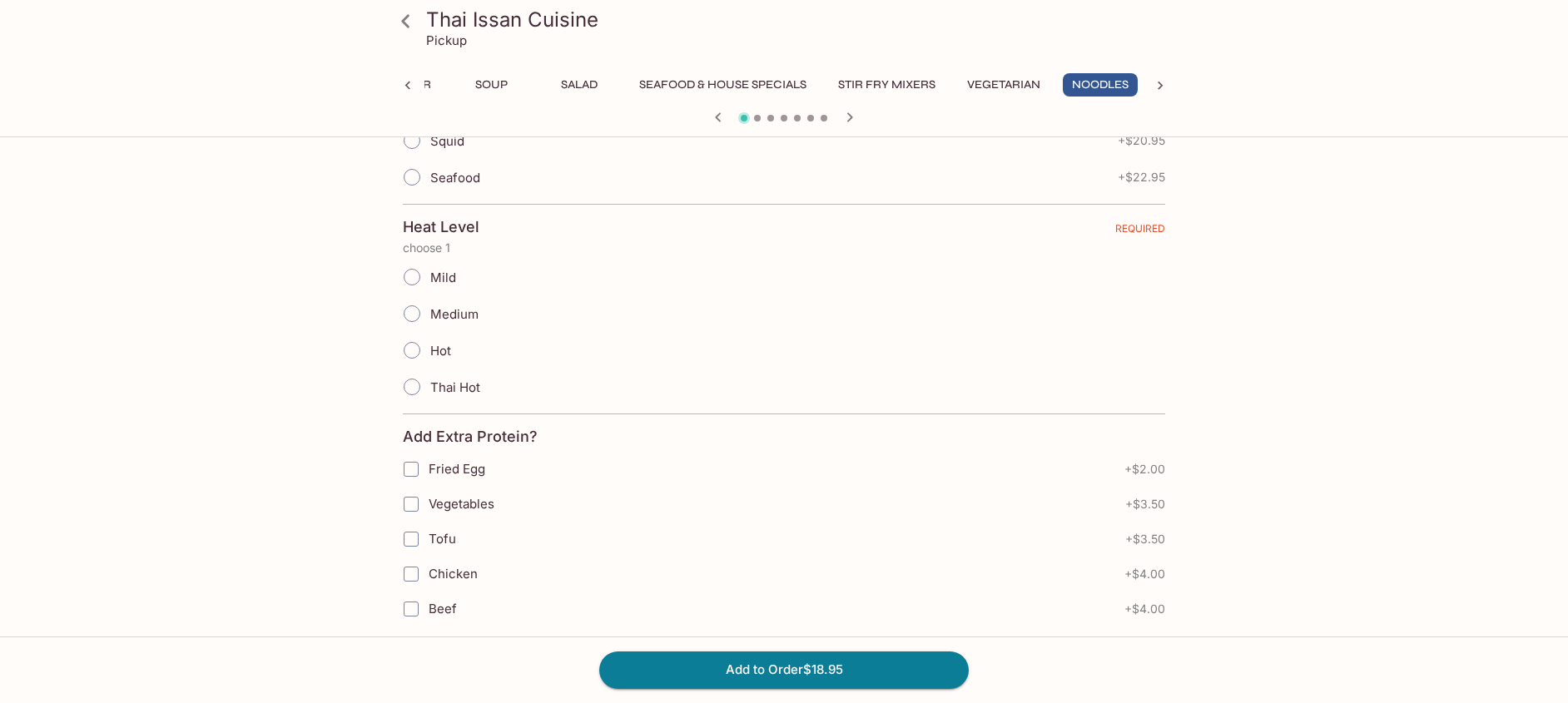
click at [413, 277] on input "Mild" at bounding box center [412, 277] width 35 height 35
radio input "true"
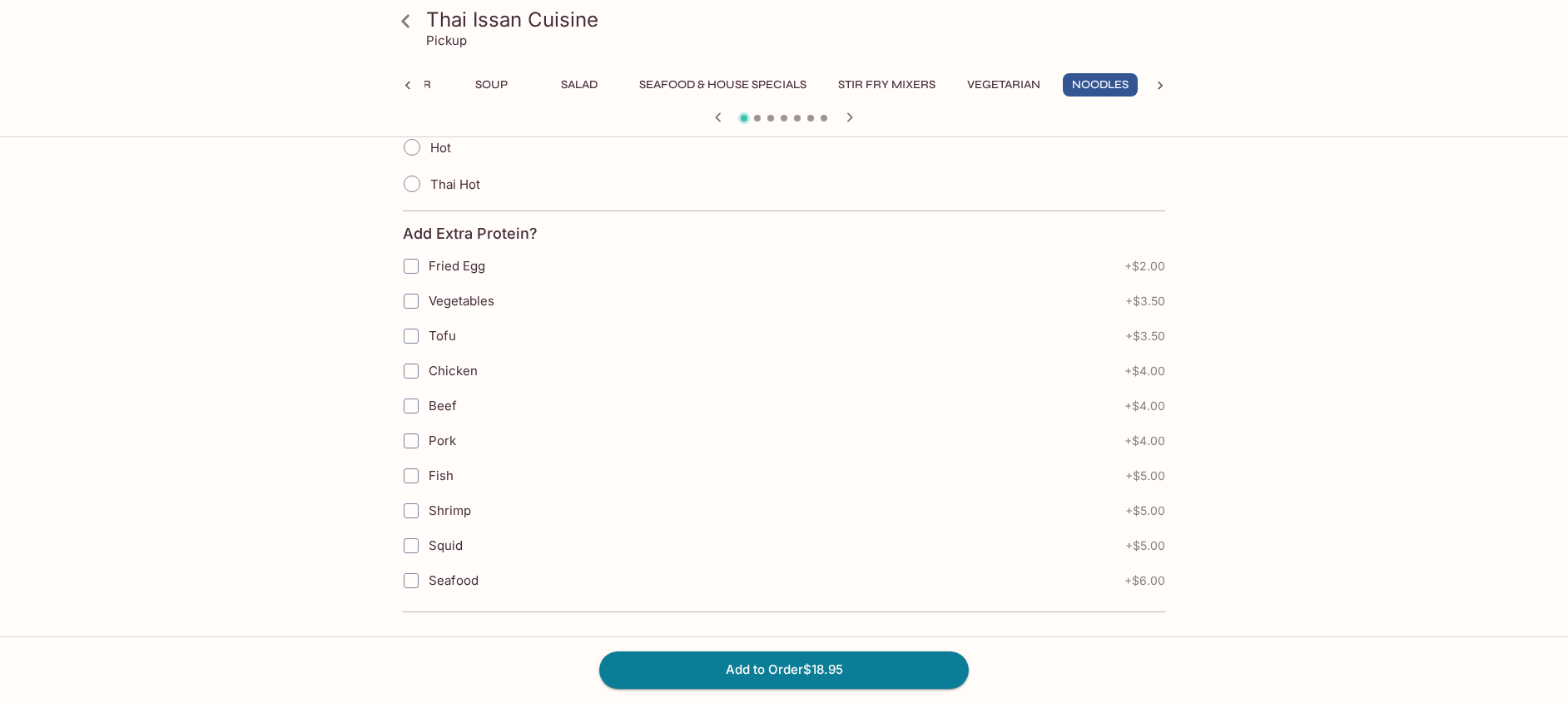
scroll to position [892, 0]
click at [797, 663] on button "Add to Order $18.95" at bounding box center [784, 669] width 370 height 37
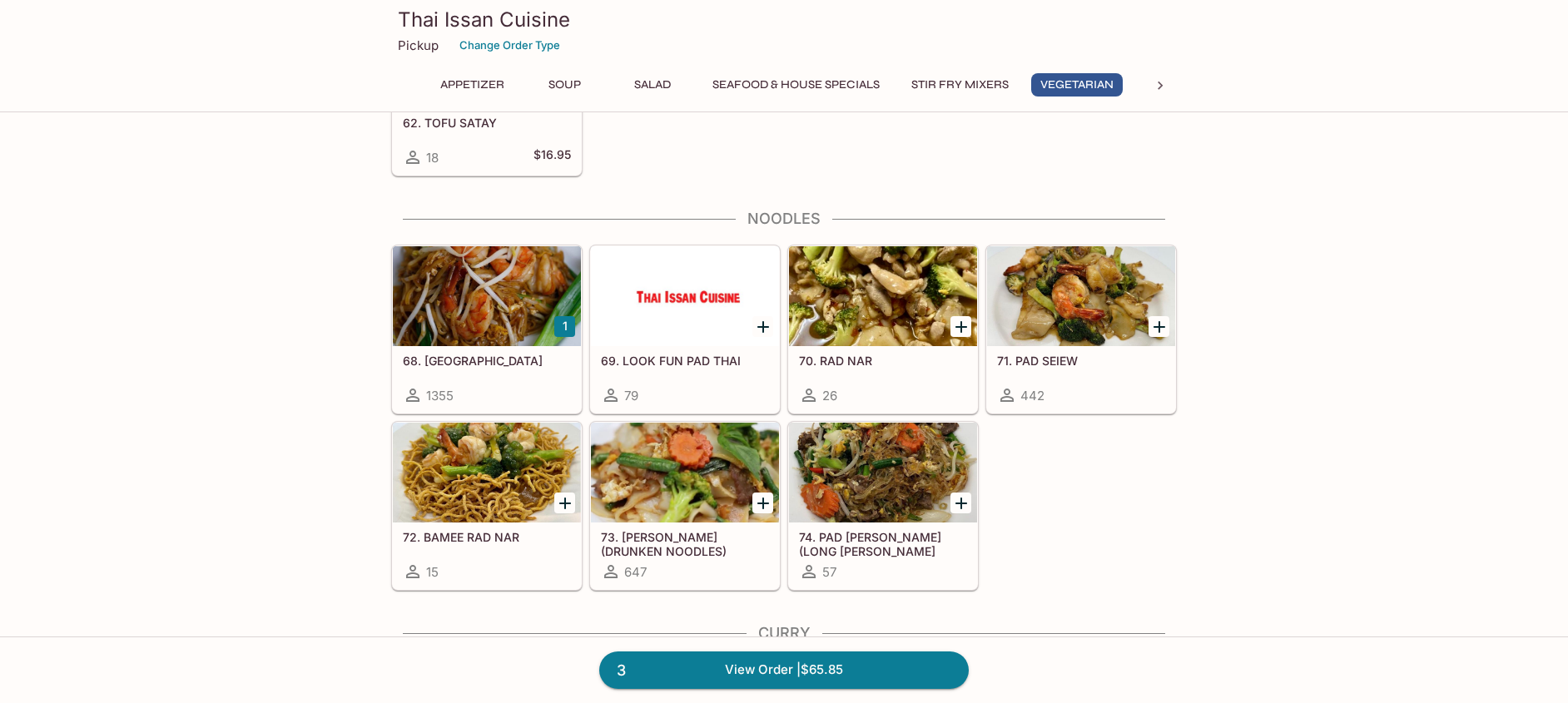
scroll to position [2881, 0]
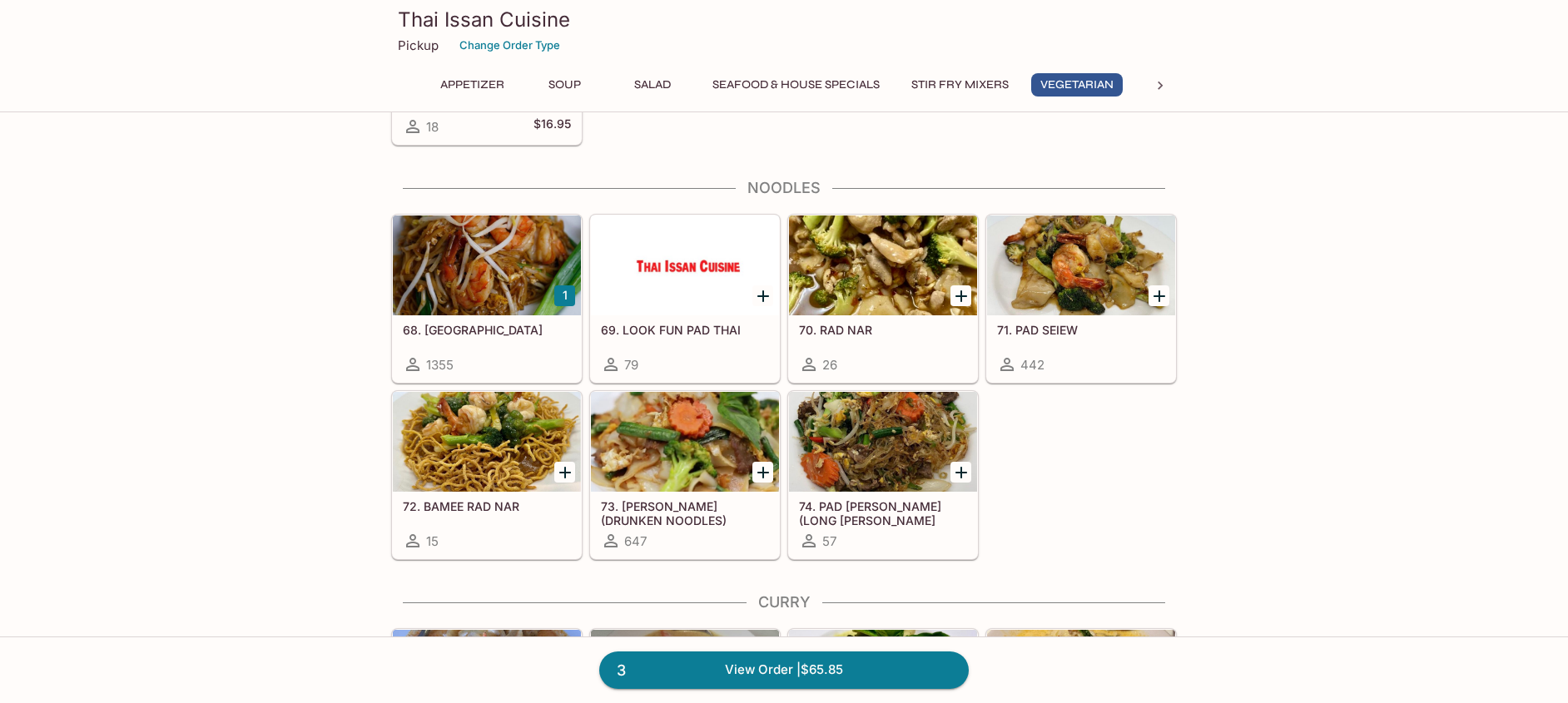
click at [1077, 248] on div at bounding box center [1081, 266] width 188 height 100
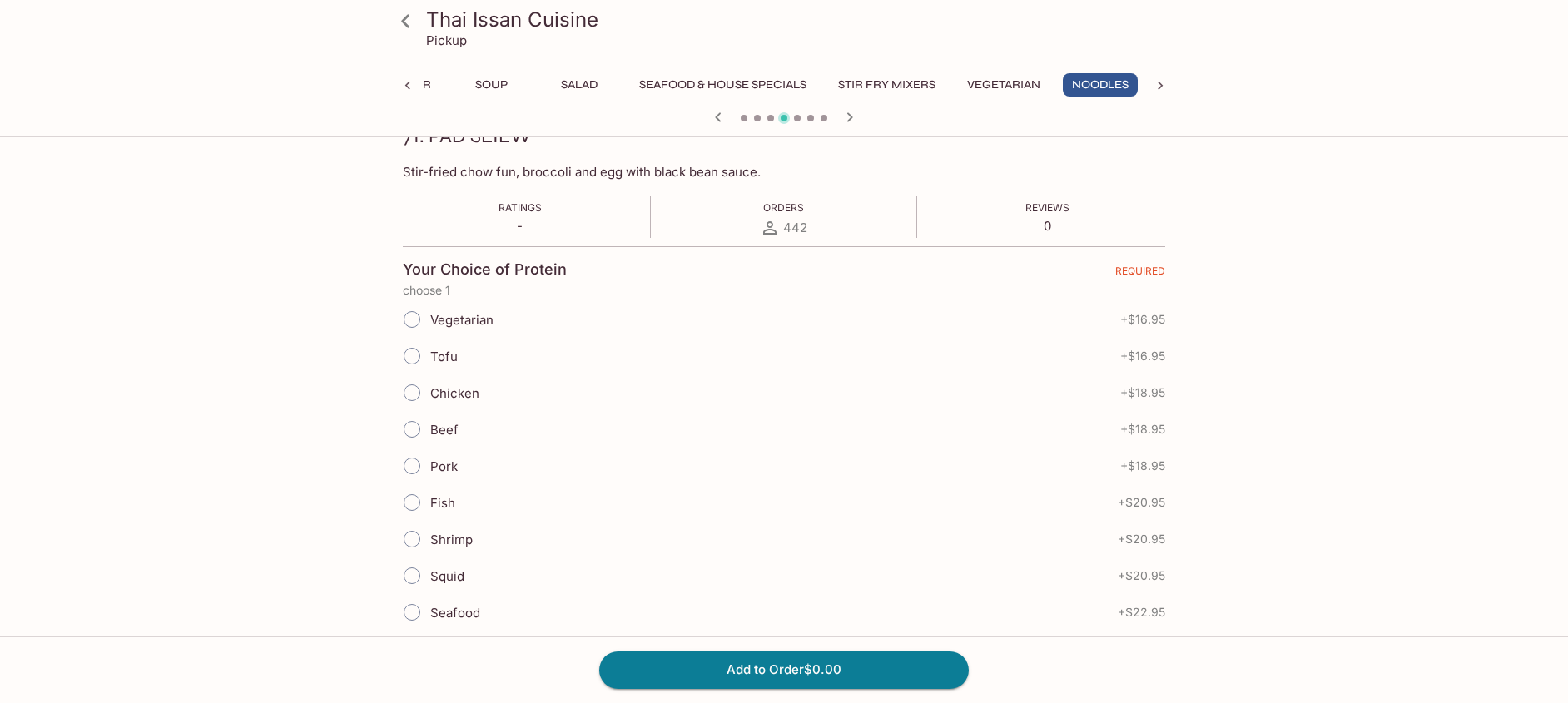
scroll to position [265, 0]
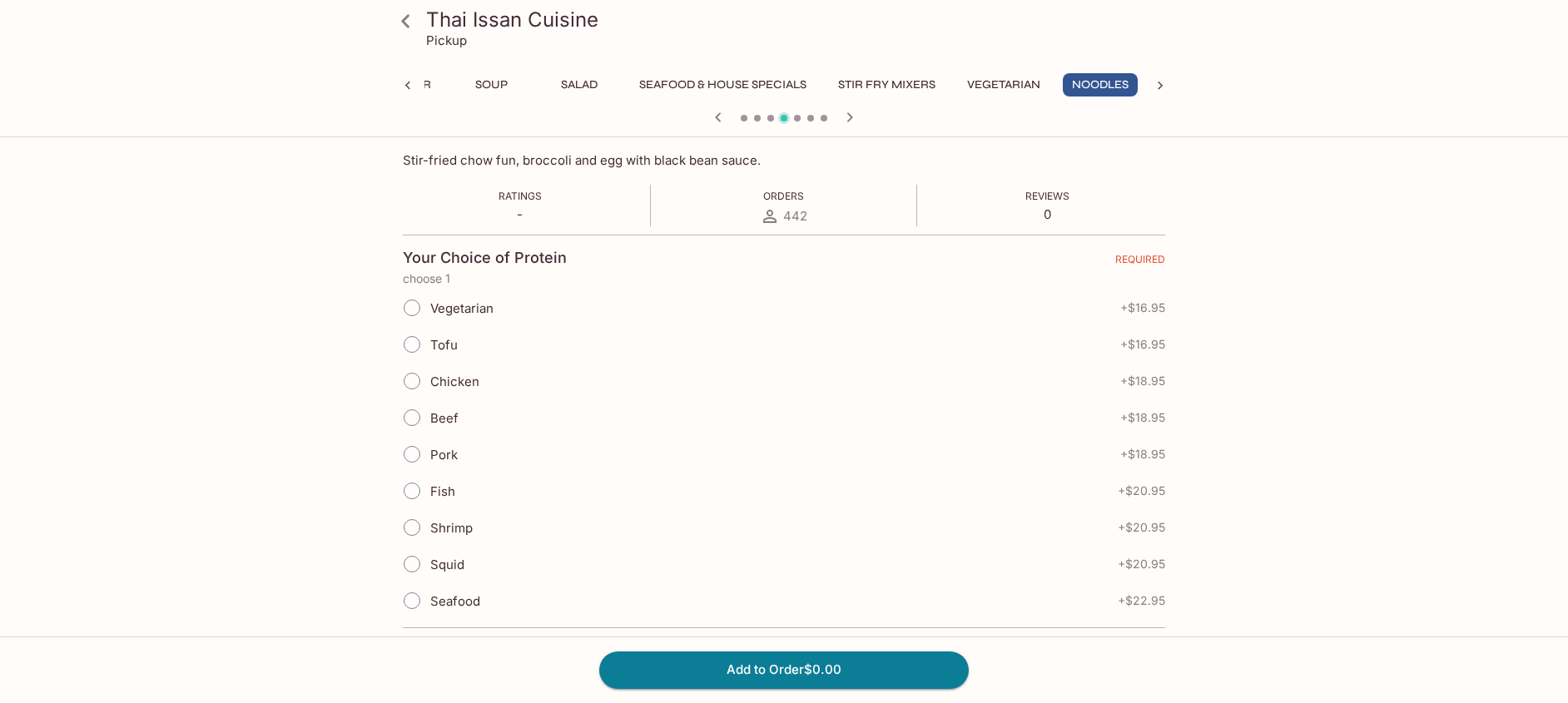
click at [408, 341] on input "Tofu" at bounding box center [412, 344] width 35 height 35
radio input "true"
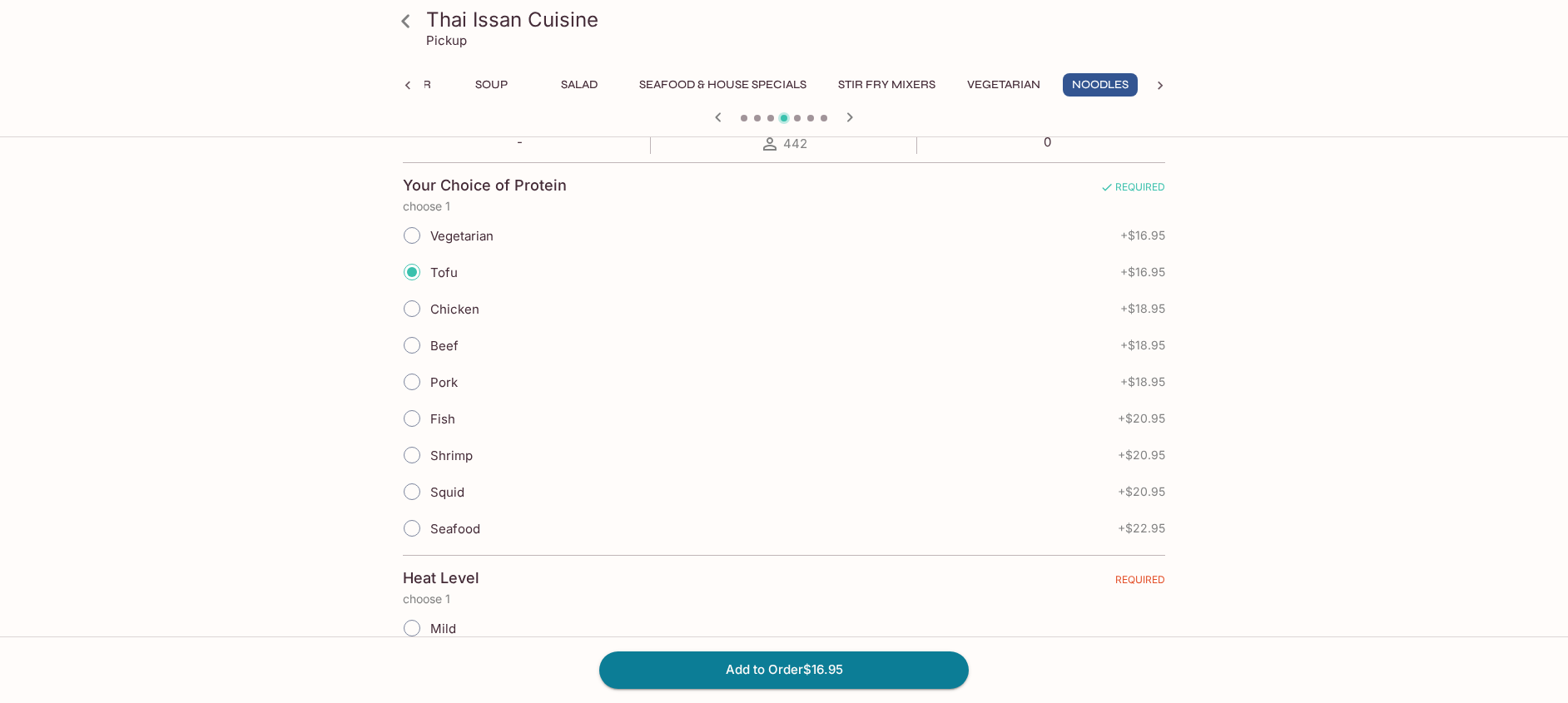
scroll to position [572, 0]
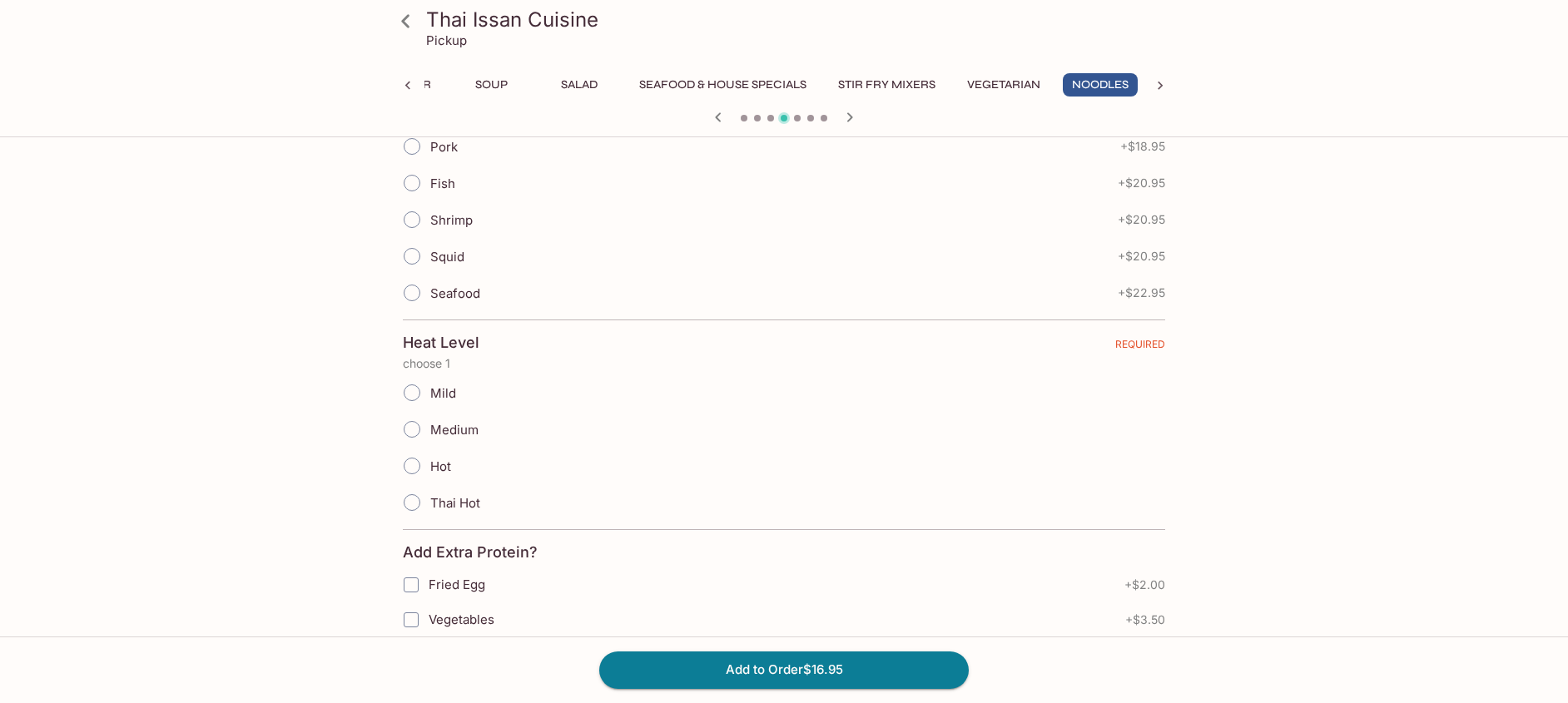
click at [410, 395] on input "Mild" at bounding box center [412, 393] width 35 height 35
radio input "true"
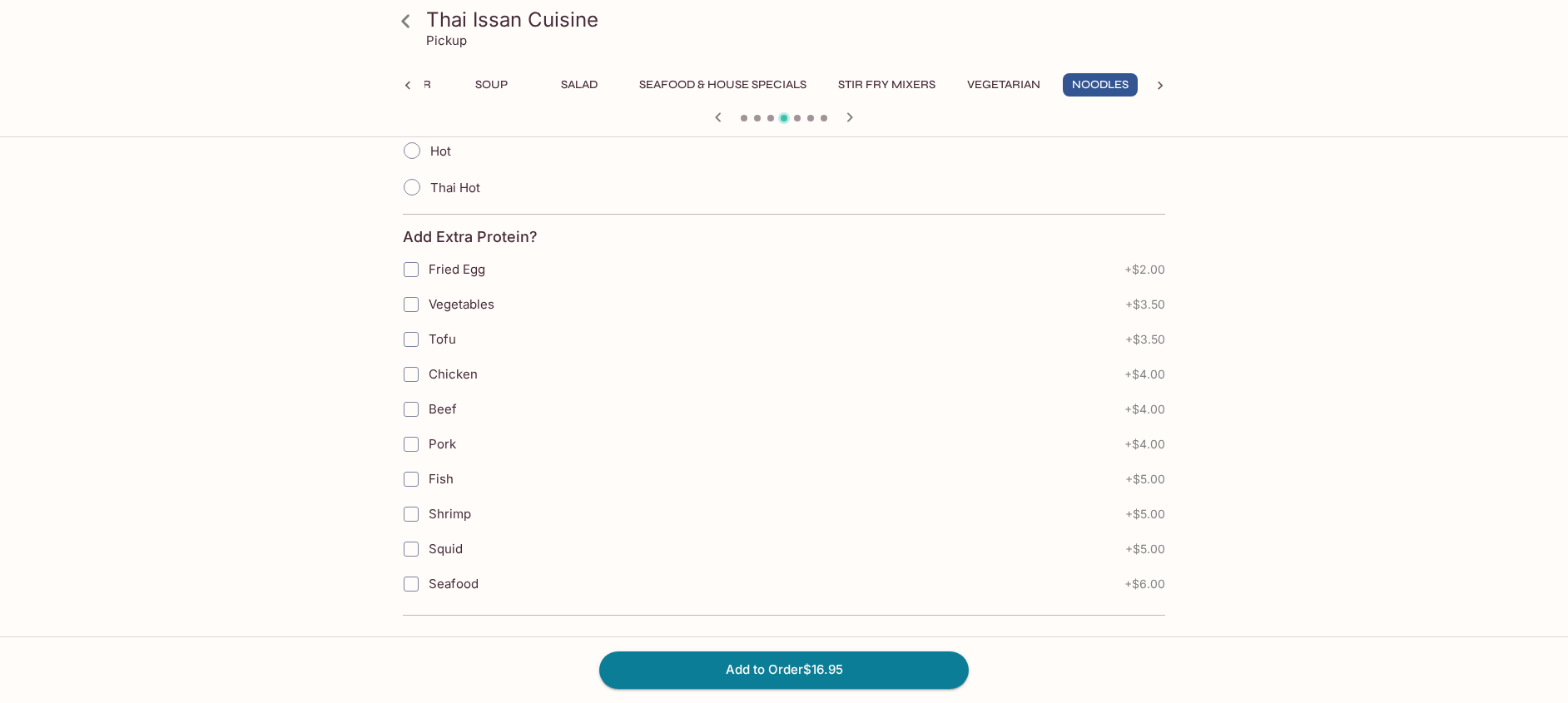
scroll to position [892, 0]
click at [817, 660] on button "Add to Order $16.95" at bounding box center [784, 669] width 370 height 37
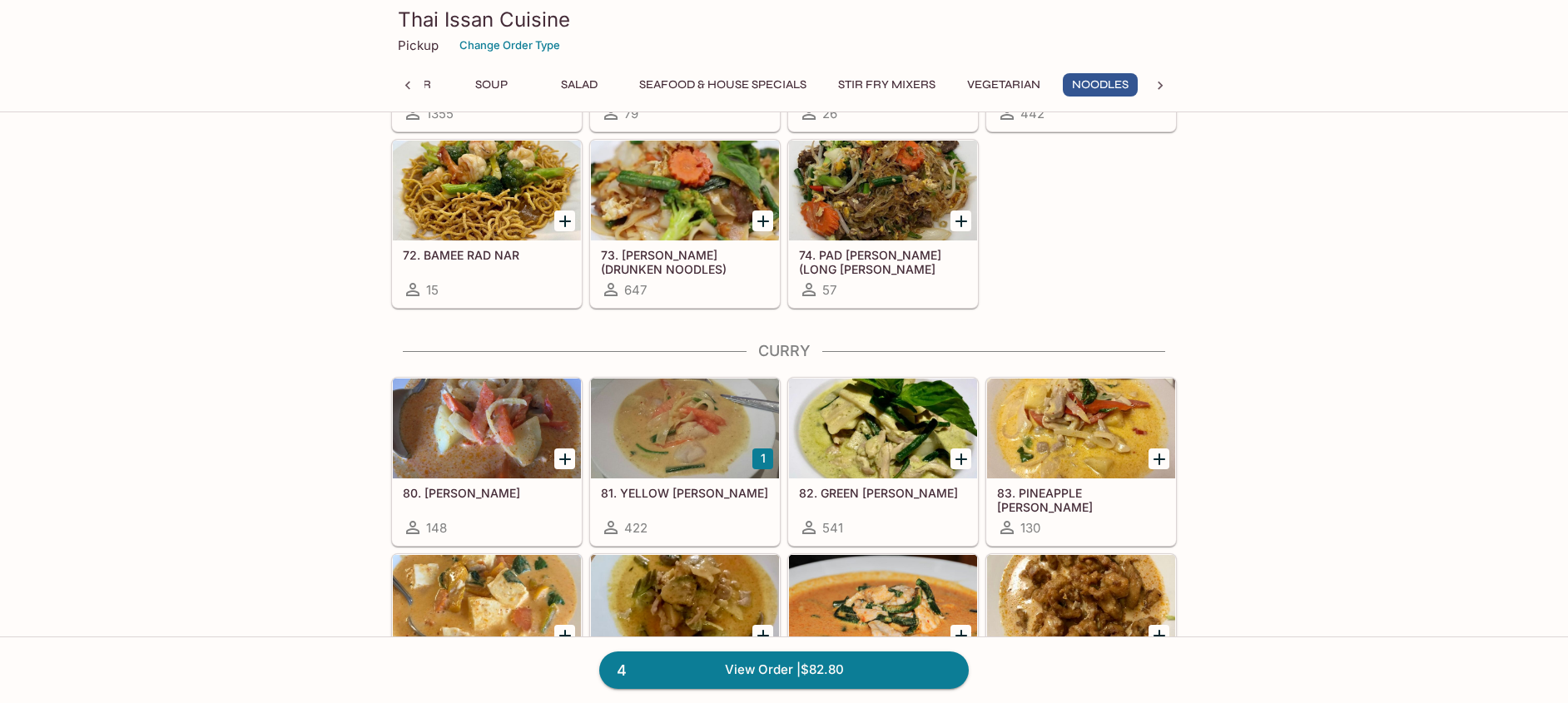
scroll to position [3295, 0]
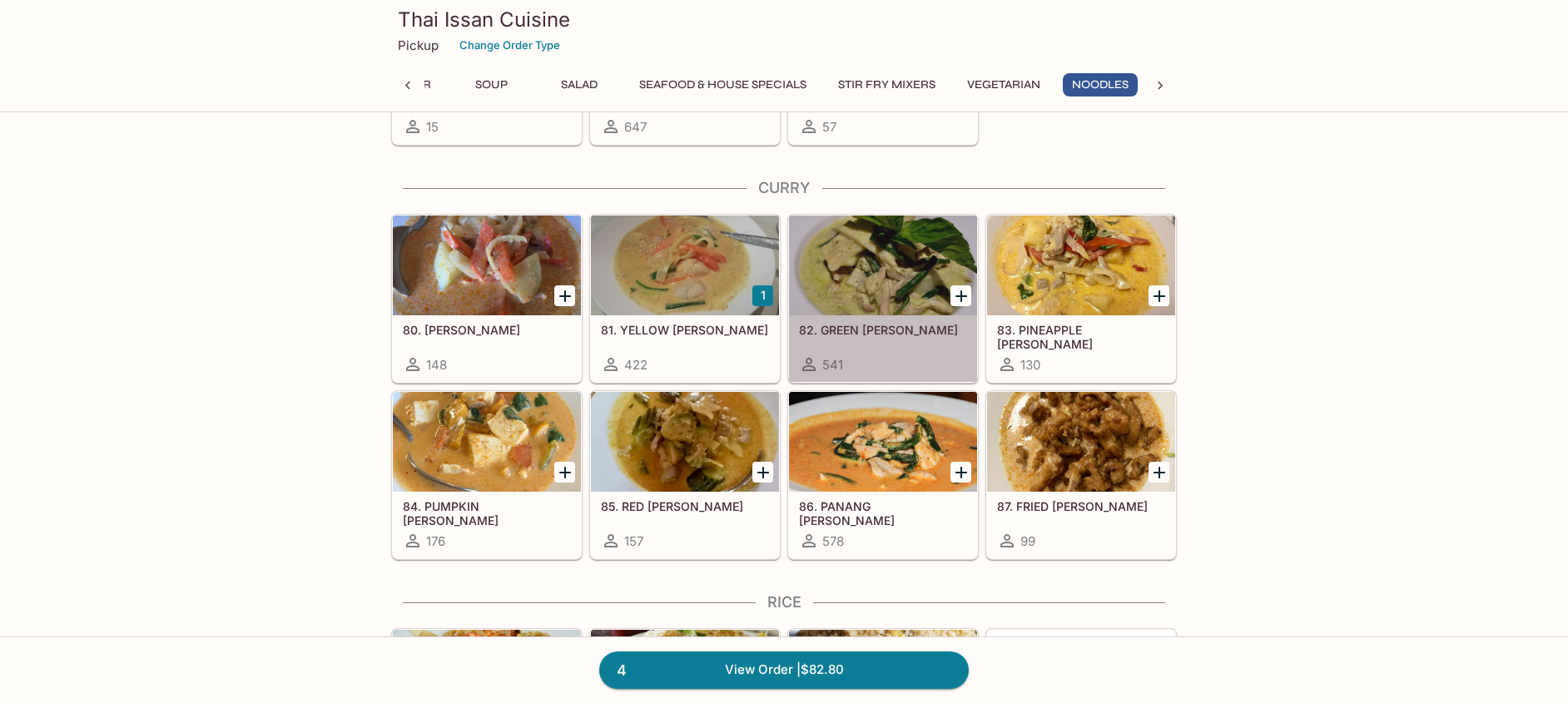
click at [866, 249] on div at bounding box center [883, 266] width 188 height 100
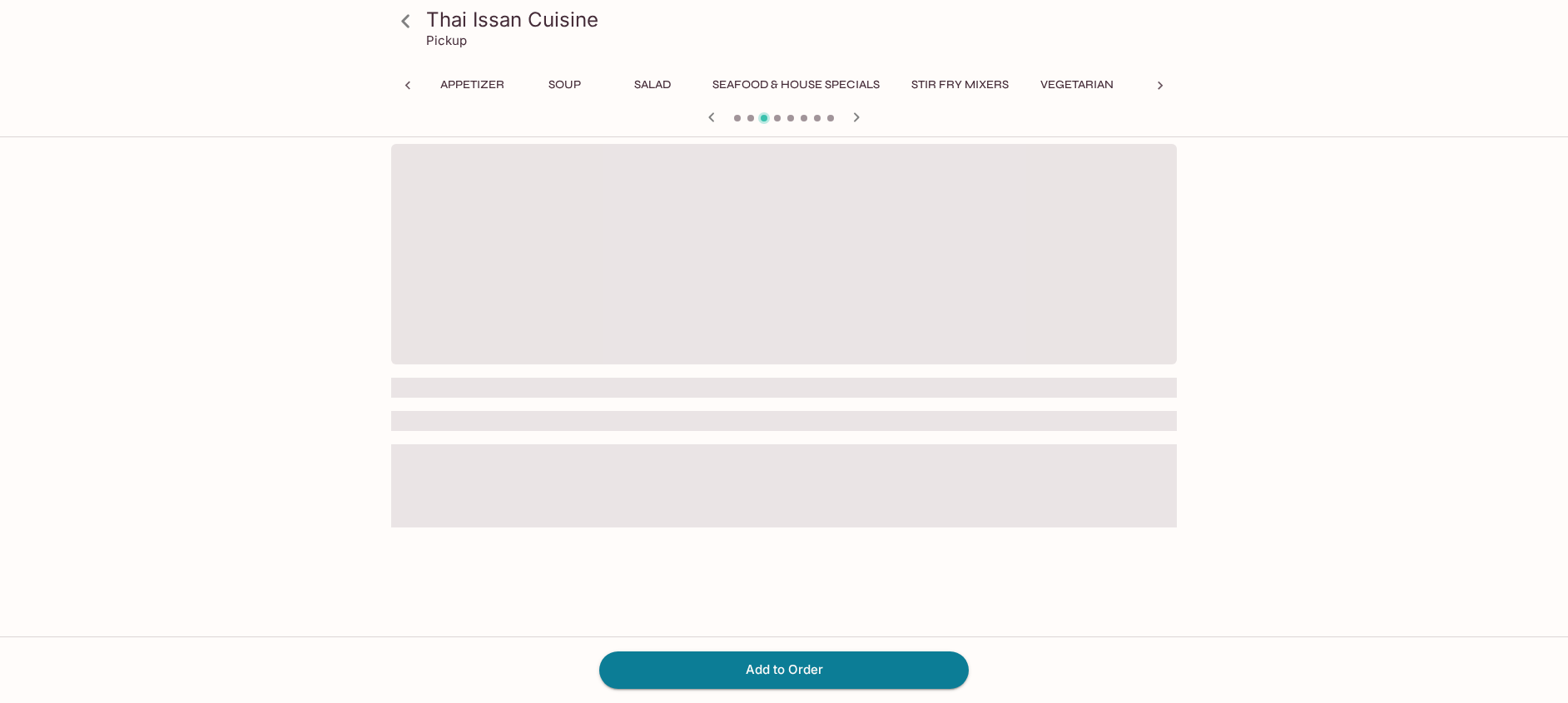
scroll to position [0, 162]
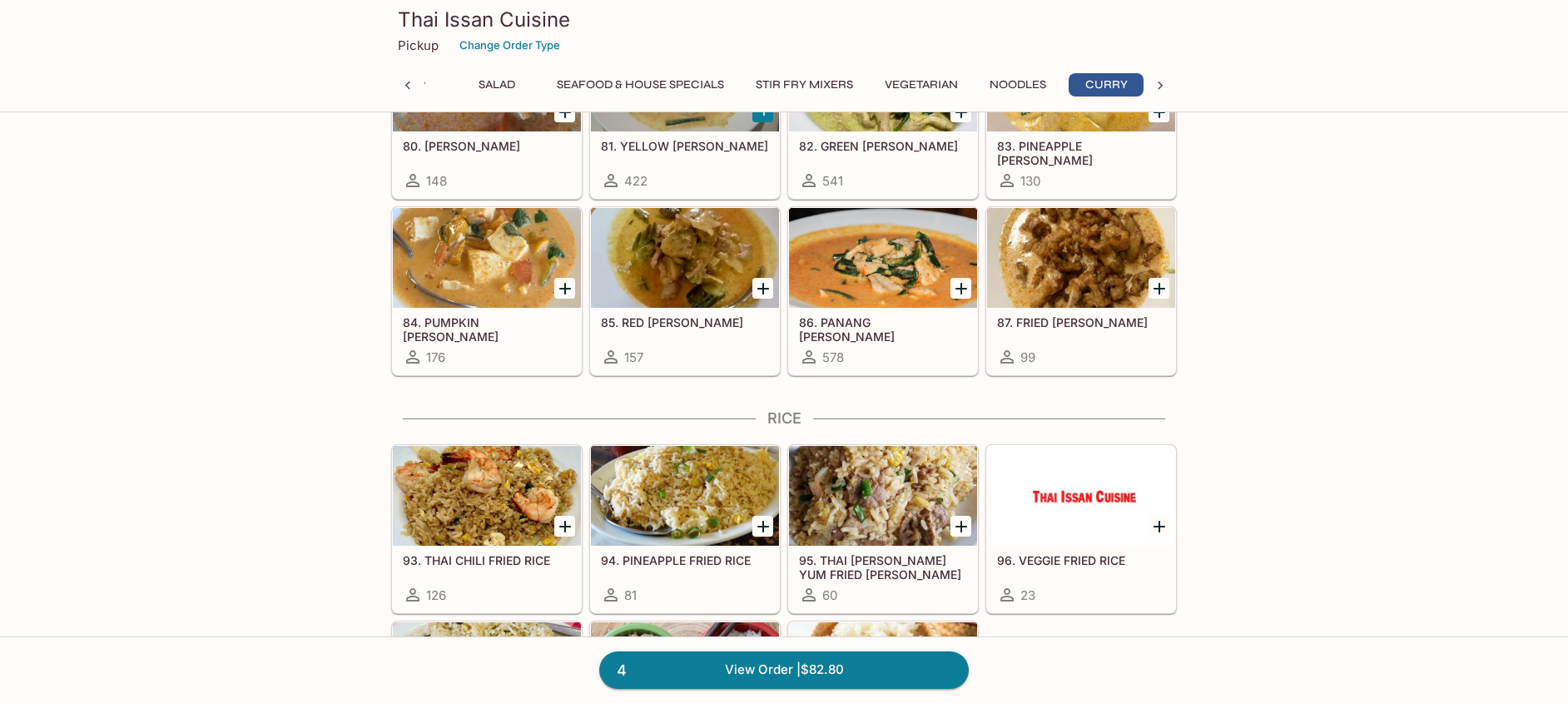
scroll to position [0, 162]
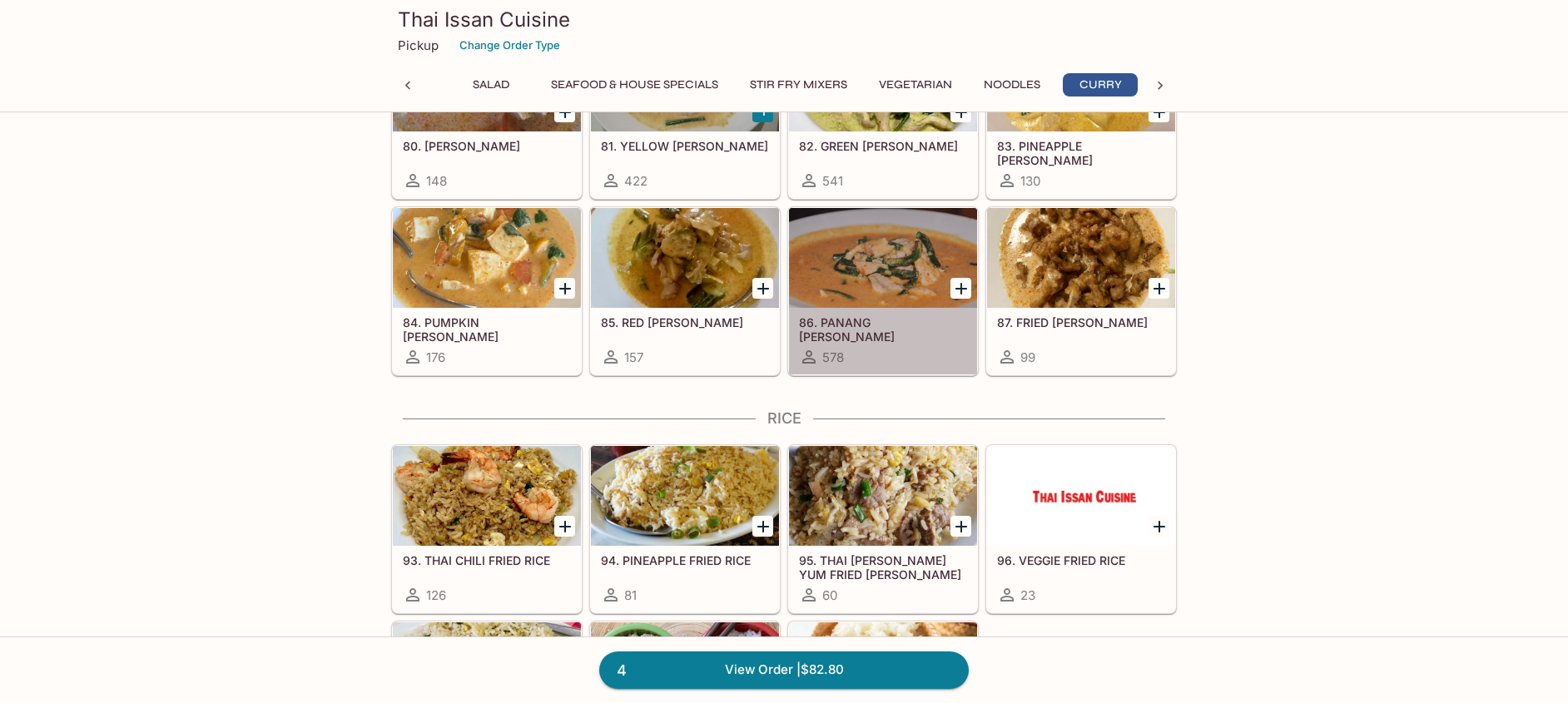
click at [893, 265] on div at bounding box center [883, 258] width 188 height 100
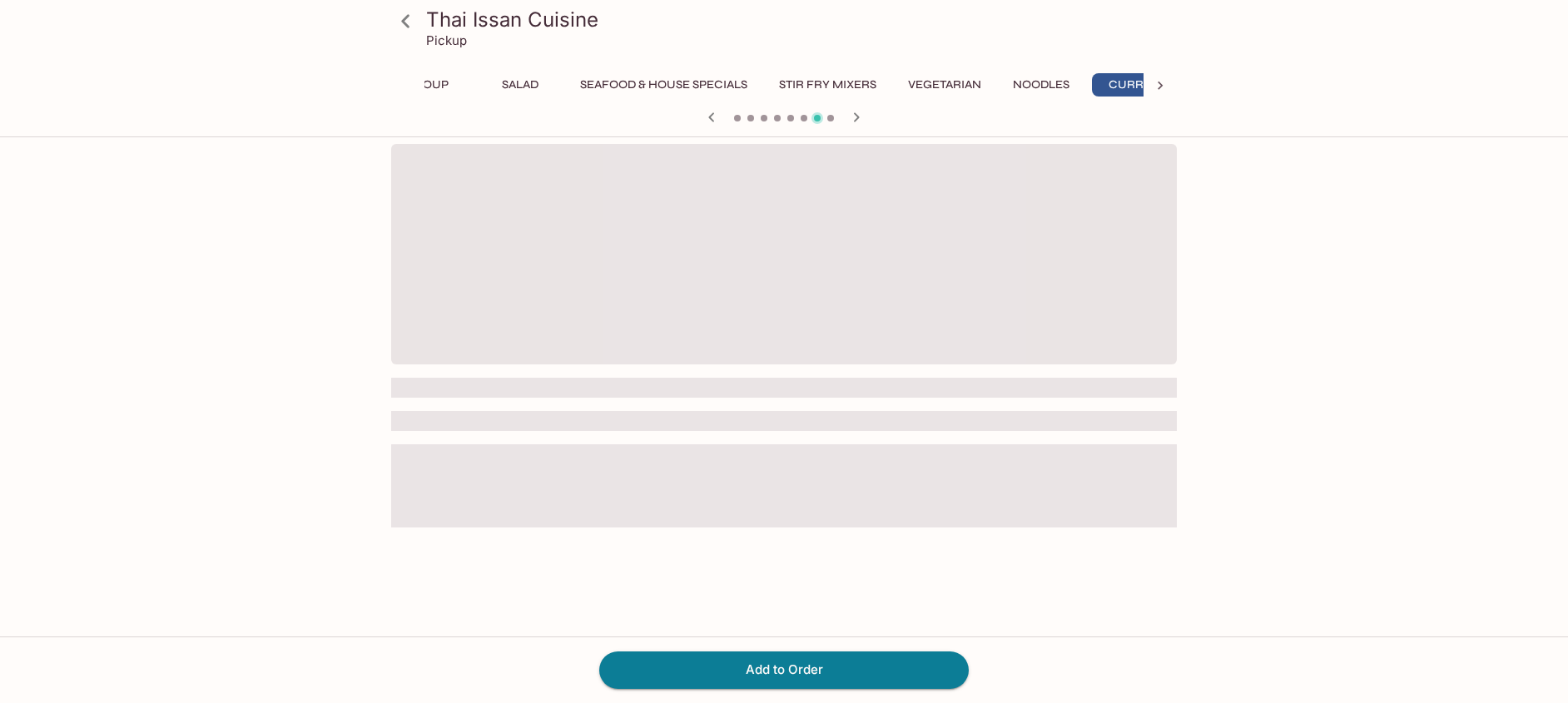
scroll to position [0, 162]
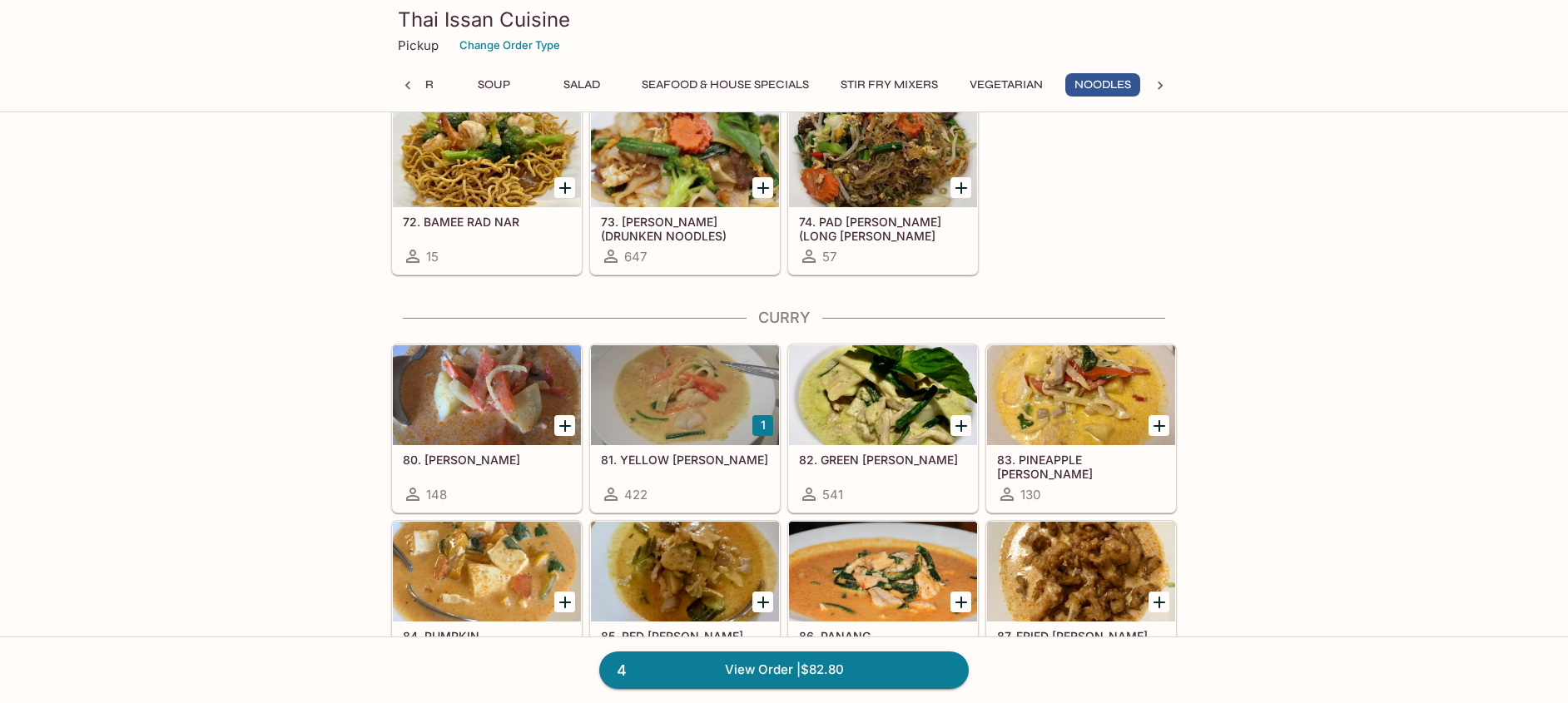
scroll to position [0, 73]
click at [472, 419] on div at bounding box center [487, 395] width 188 height 100
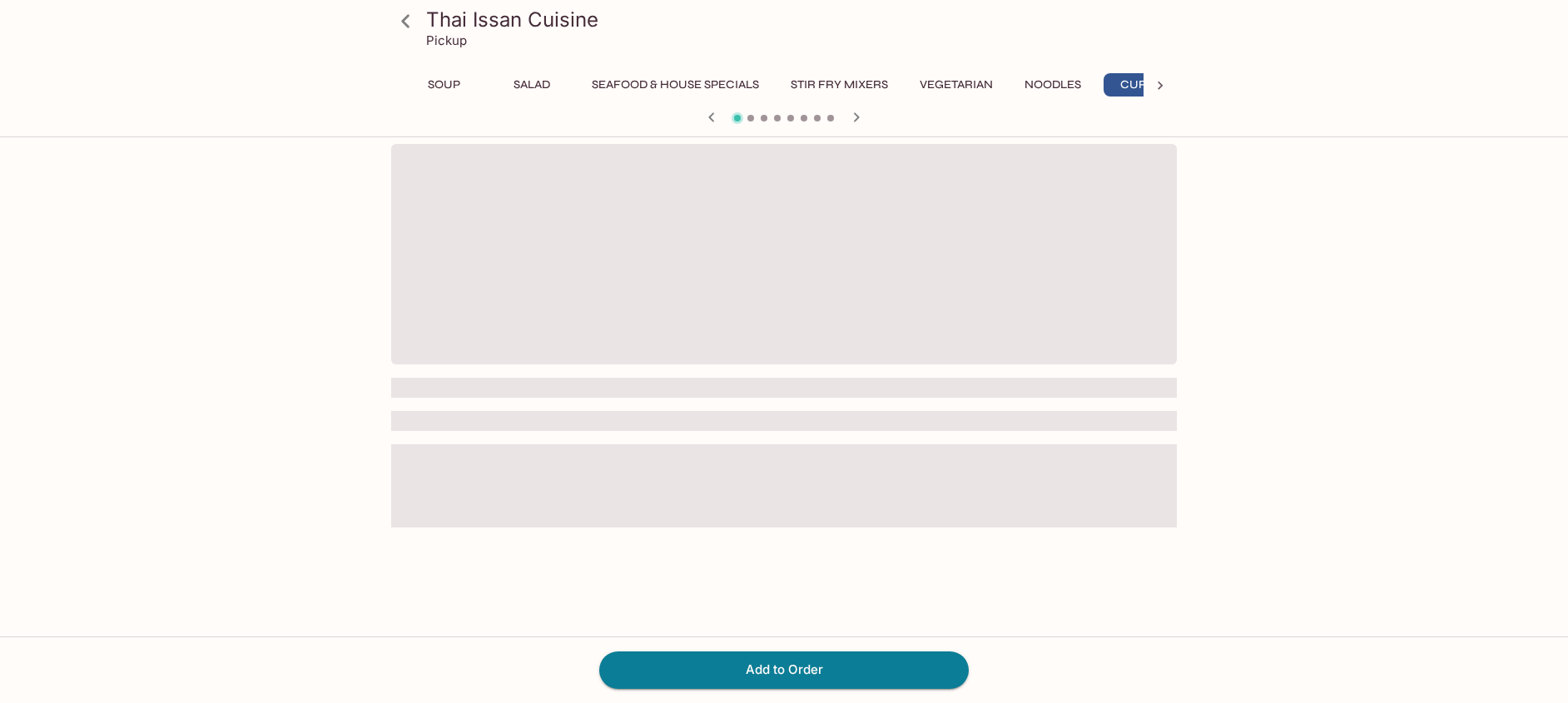
scroll to position [0, 162]
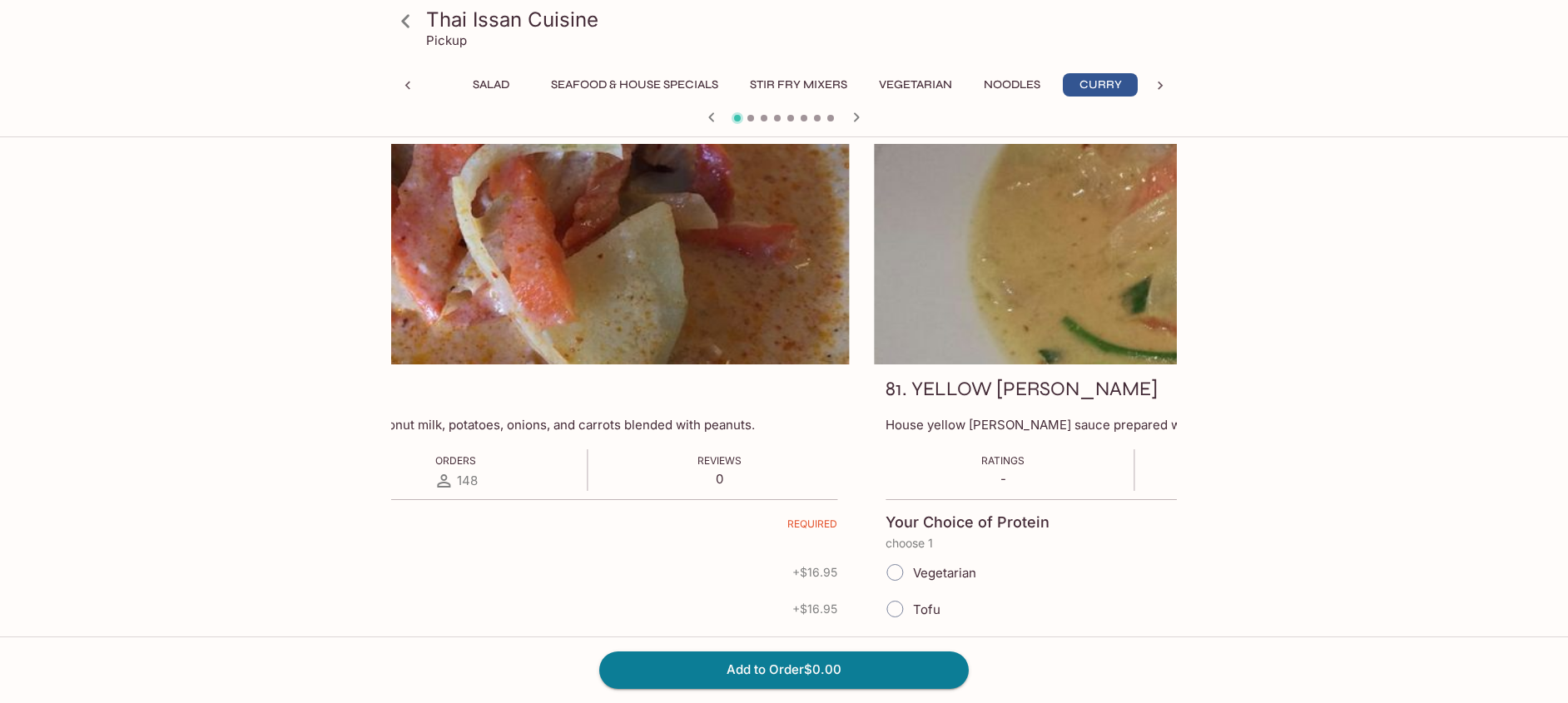
click at [654, 422] on p "Masaman [PERSON_NAME] sauce prepared with coconut milk, potatoes, onions, and c…" at bounding box center [456, 425] width 763 height 15
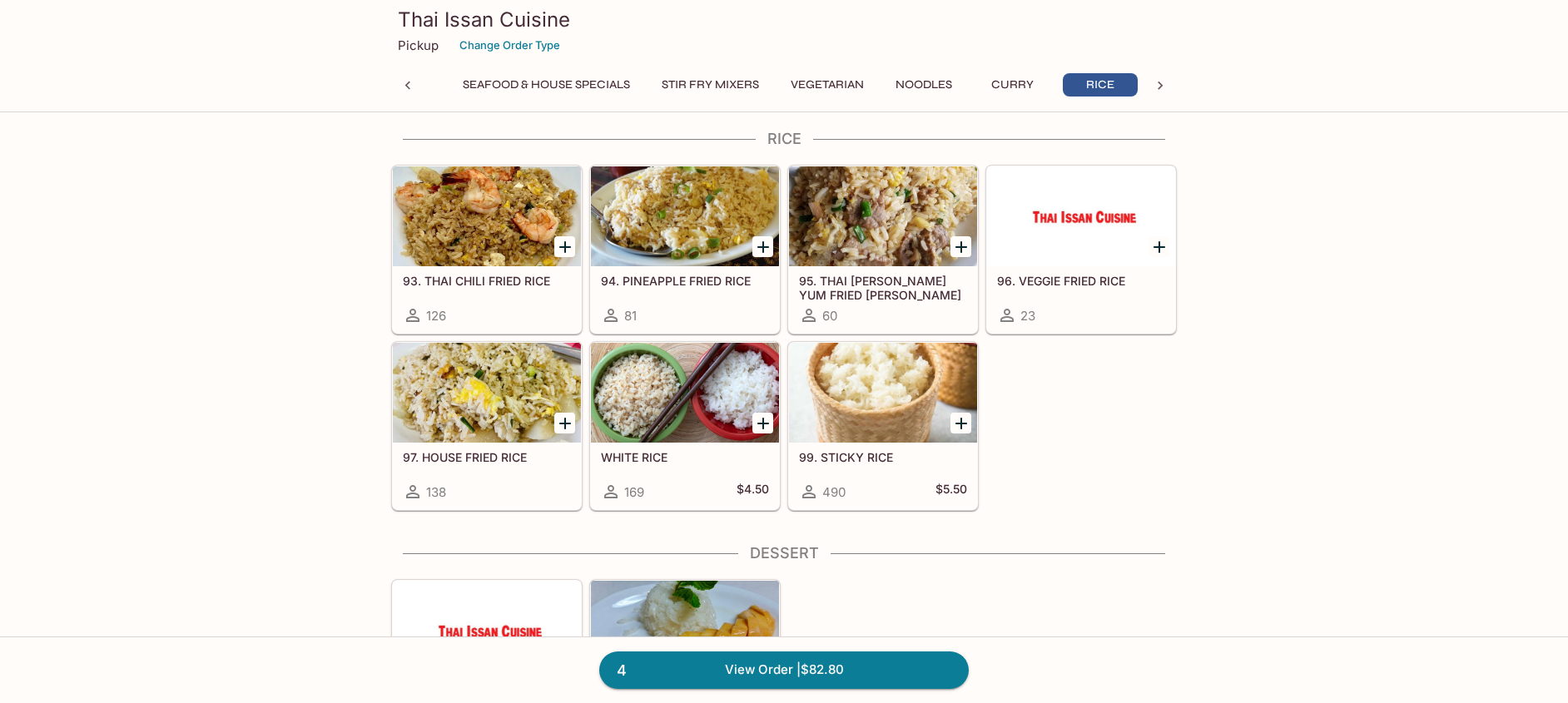
scroll to position [3757, 0]
click at [964, 424] on icon "Add 99. STICKY RICE" at bounding box center [961, 425] width 12 height 12
click at [964, 424] on button "1" at bounding box center [960, 424] width 21 height 21
click at [964, 424] on button "2" at bounding box center [960, 424] width 21 height 21
click at [754, 418] on icon "Add WHITE RICE" at bounding box center [763, 424] width 20 height 20
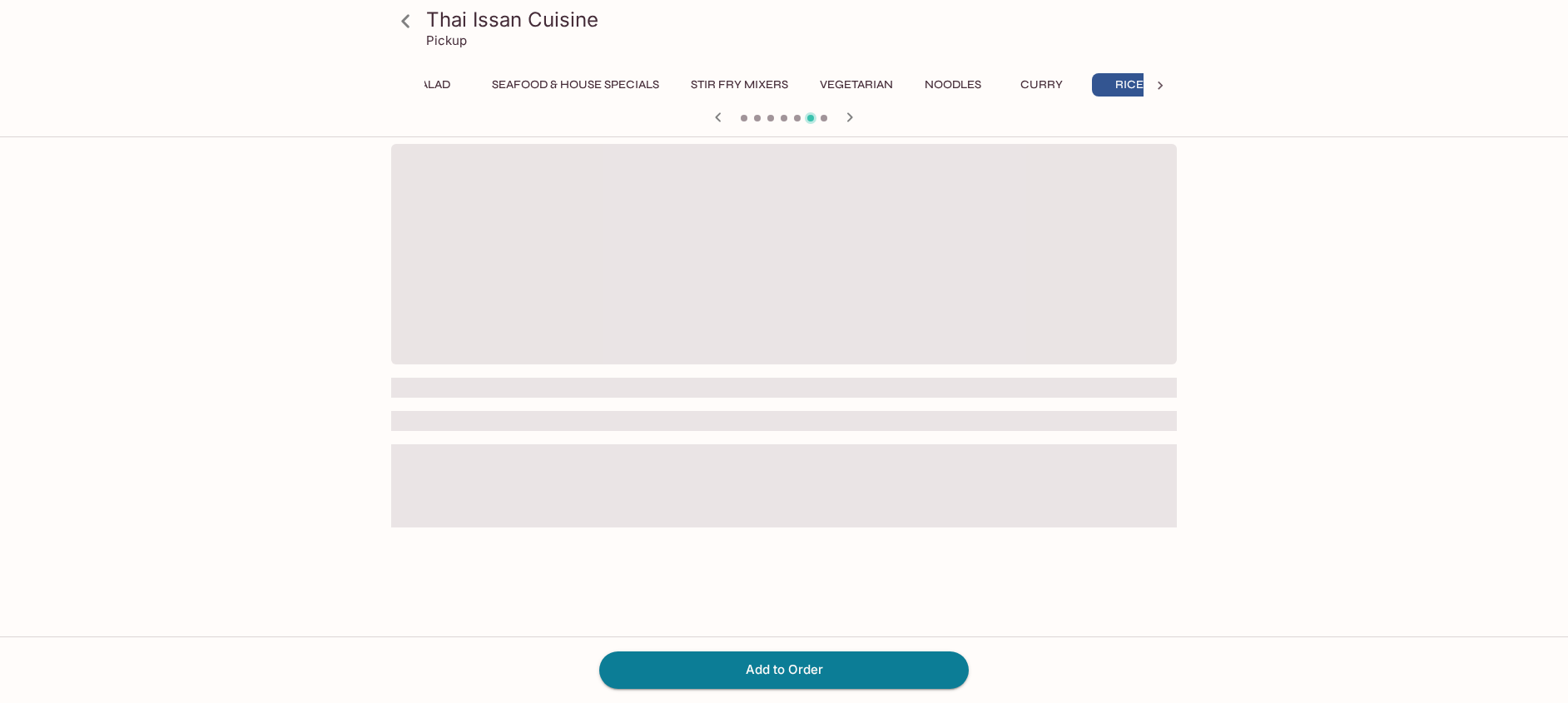
scroll to position [0, 249]
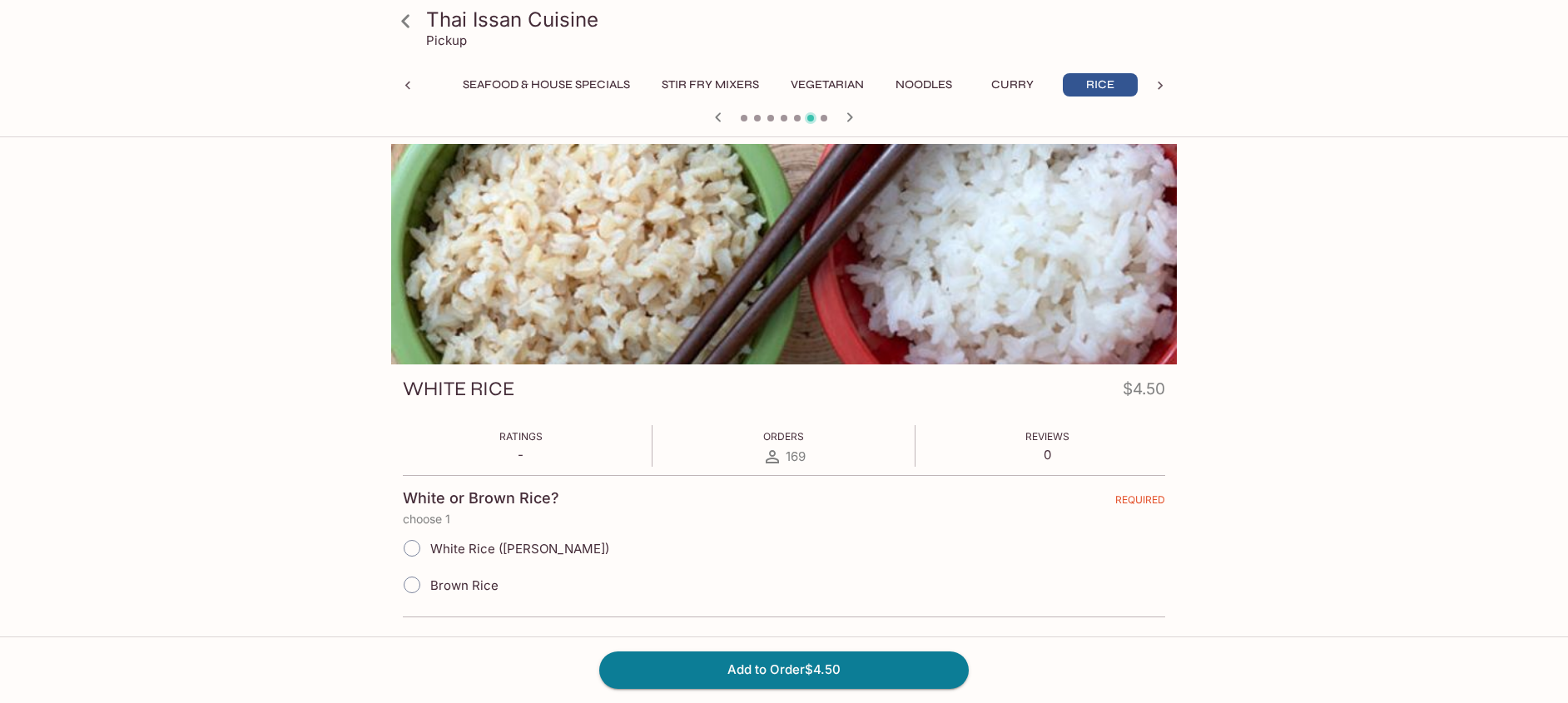
click at [498, 547] on span "White Rice ([PERSON_NAME])" at bounding box center [519, 548] width 179 height 15
click at [429, 547] on input "White Rice ([PERSON_NAME])" at bounding box center [412, 548] width 35 height 35
radio input "true"
click at [795, 669] on button "Add to Order $4.50" at bounding box center [784, 669] width 370 height 37
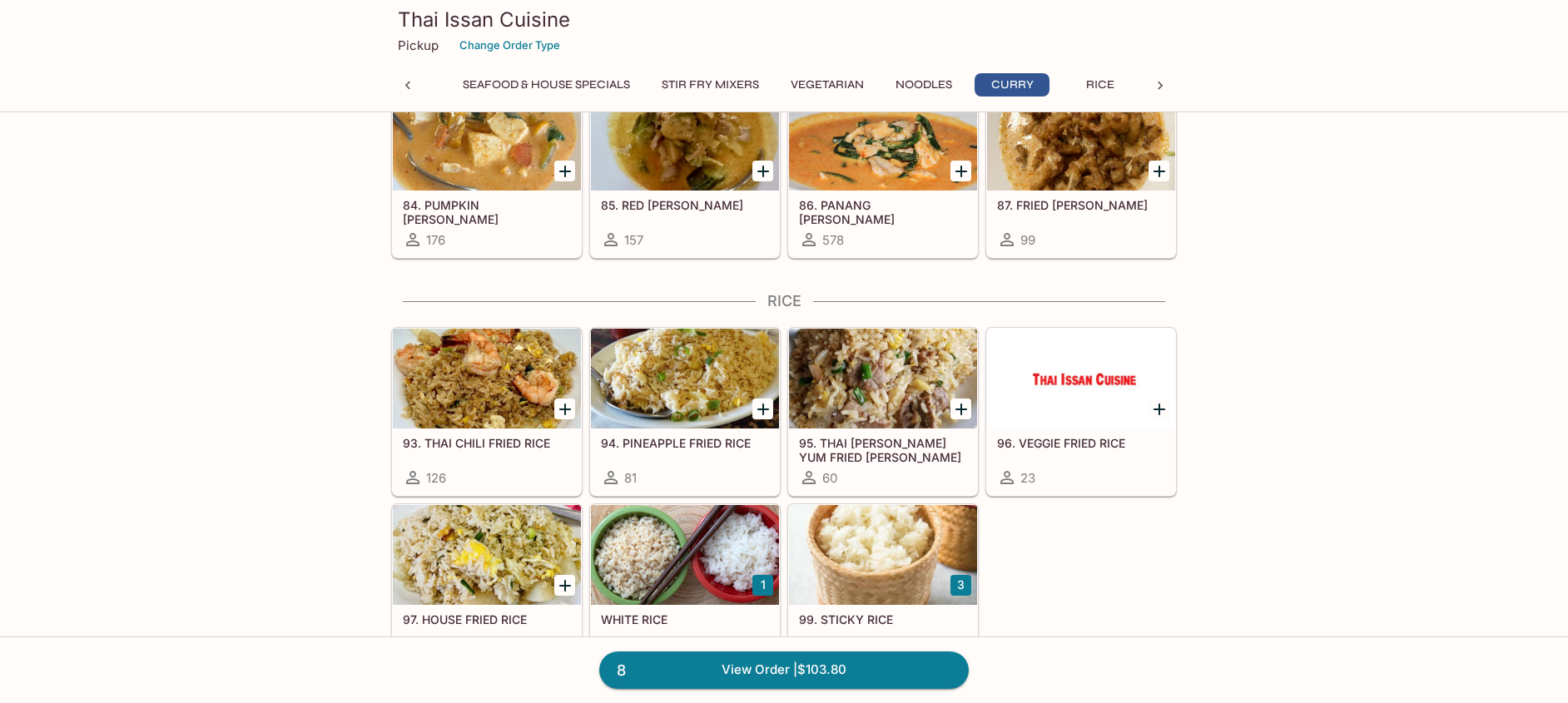
scroll to position [3596, 0]
click at [795, 669] on link "8 View Order | $103.80" at bounding box center [784, 669] width 370 height 37
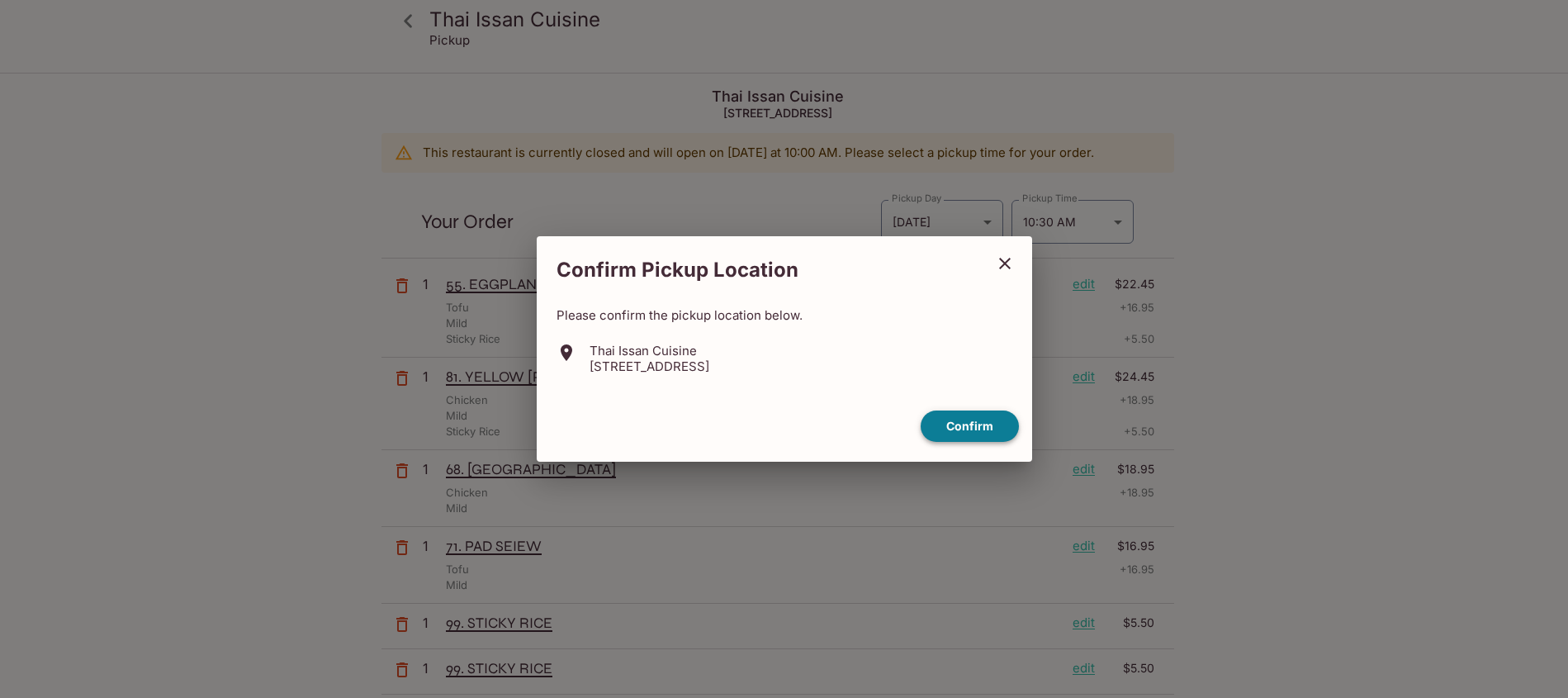
click at [970, 428] on button "Confirm" at bounding box center [969, 427] width 98 height 32
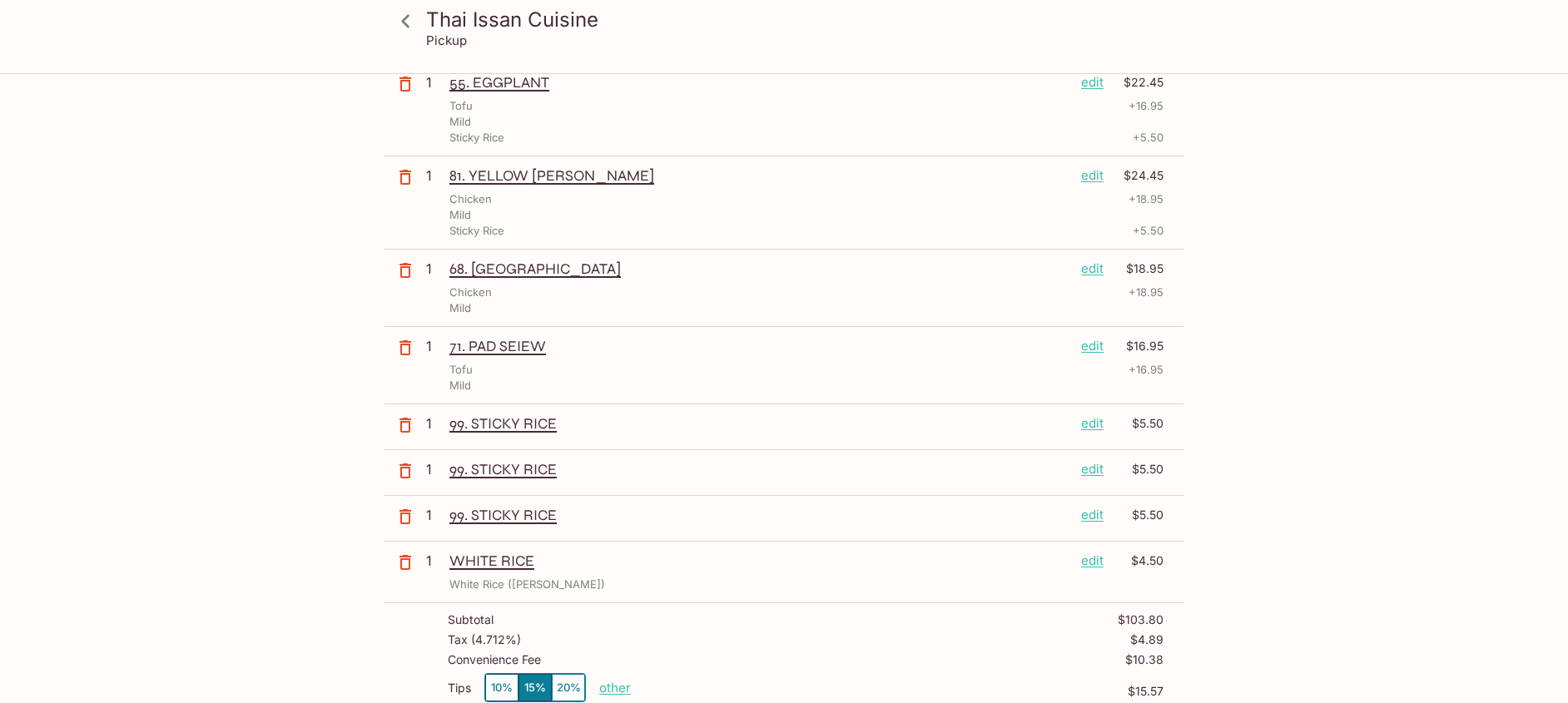
scroll to position [243, 0]
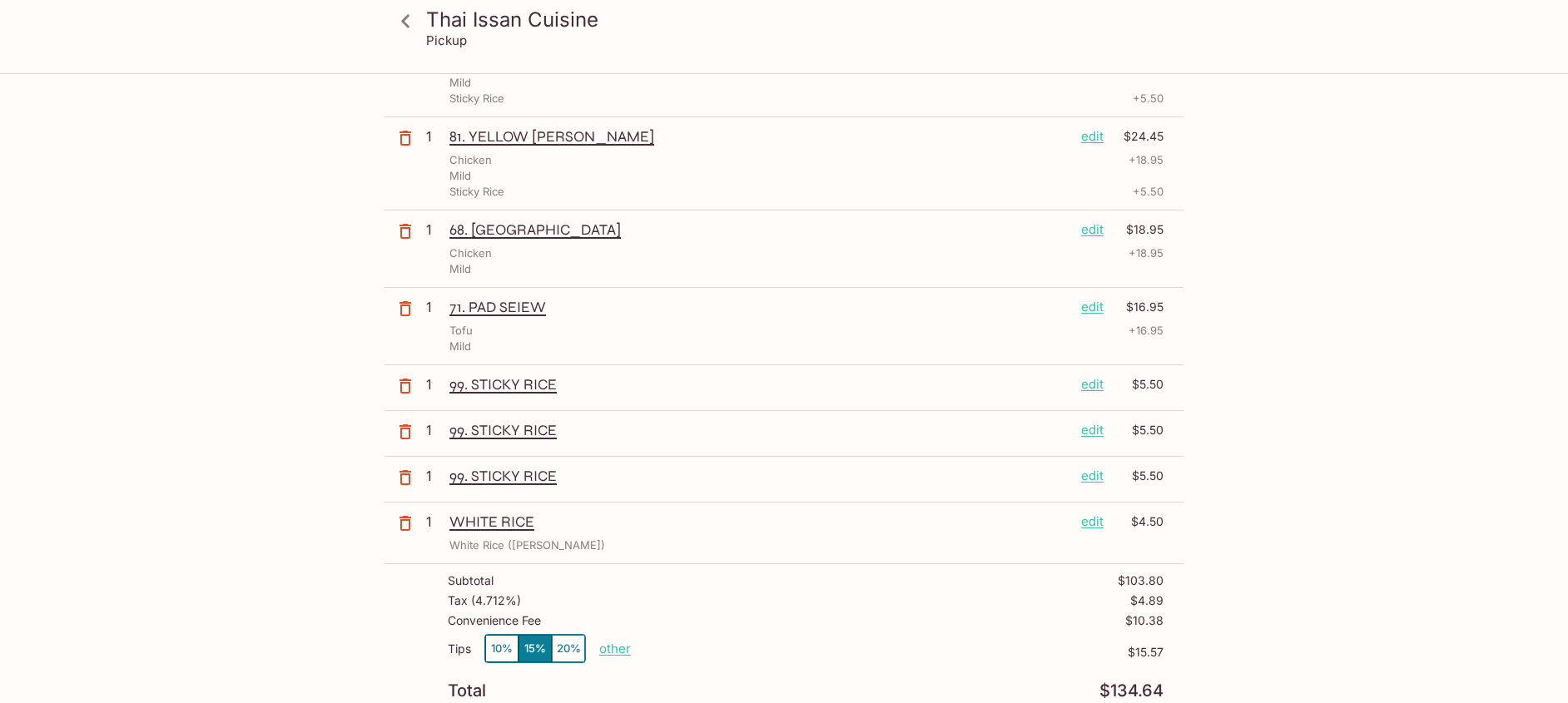
click at [1091, 523] on p "edit" at bounding box center [1092, 521] width 22 height 18
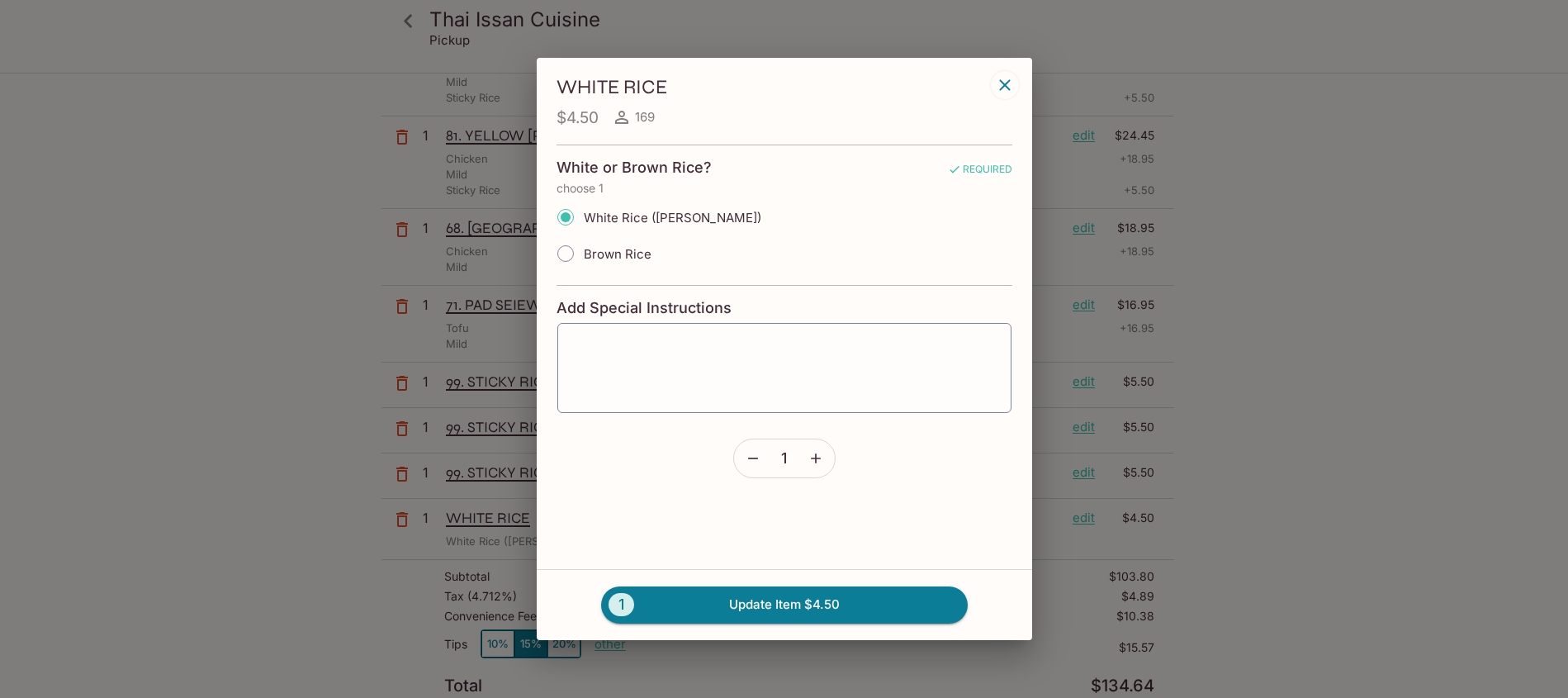
click at [819, 453] on icon "button" at bounding box center [816, 458] width 16 height 16
click at [752, 598] on button "2 Update Item $9.00" at bounding box center [785, 604] width 367 height 37
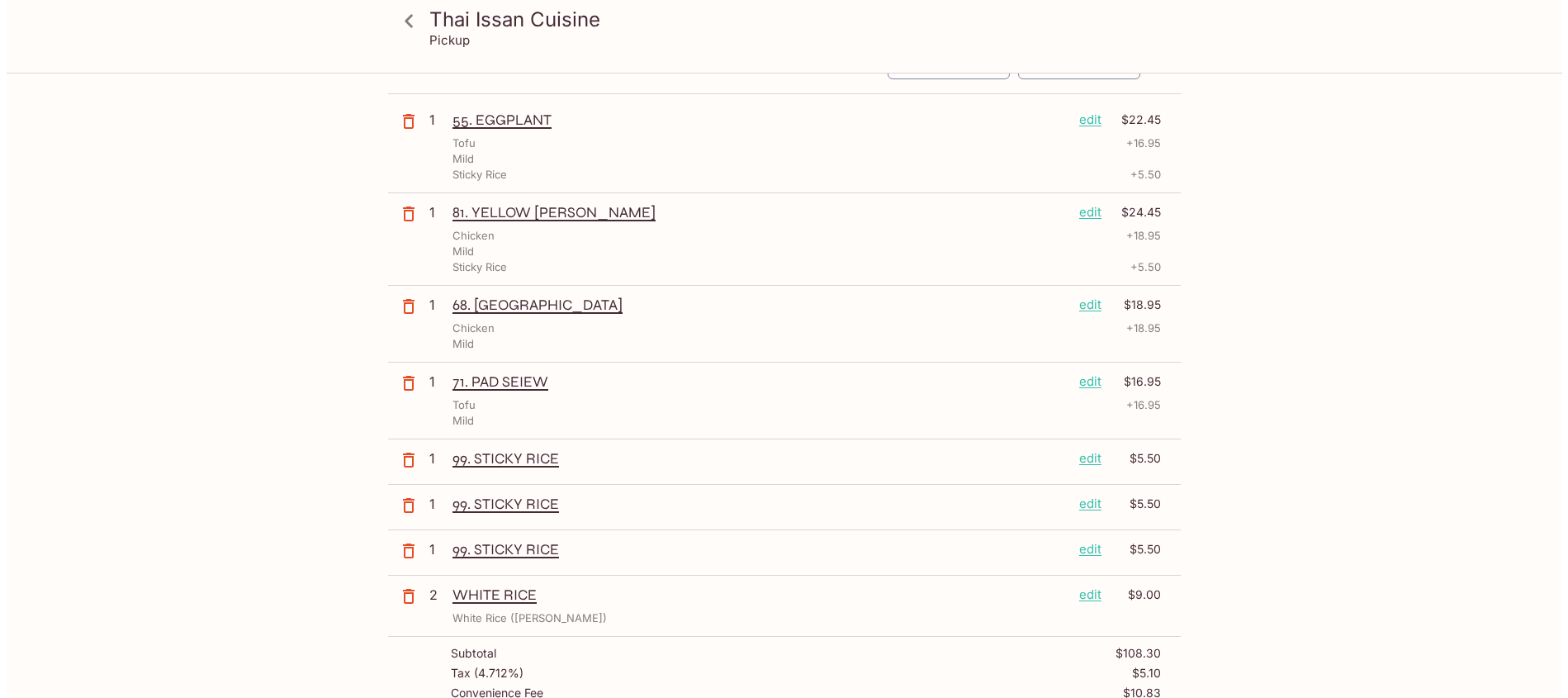
scroll to position [0, 0]
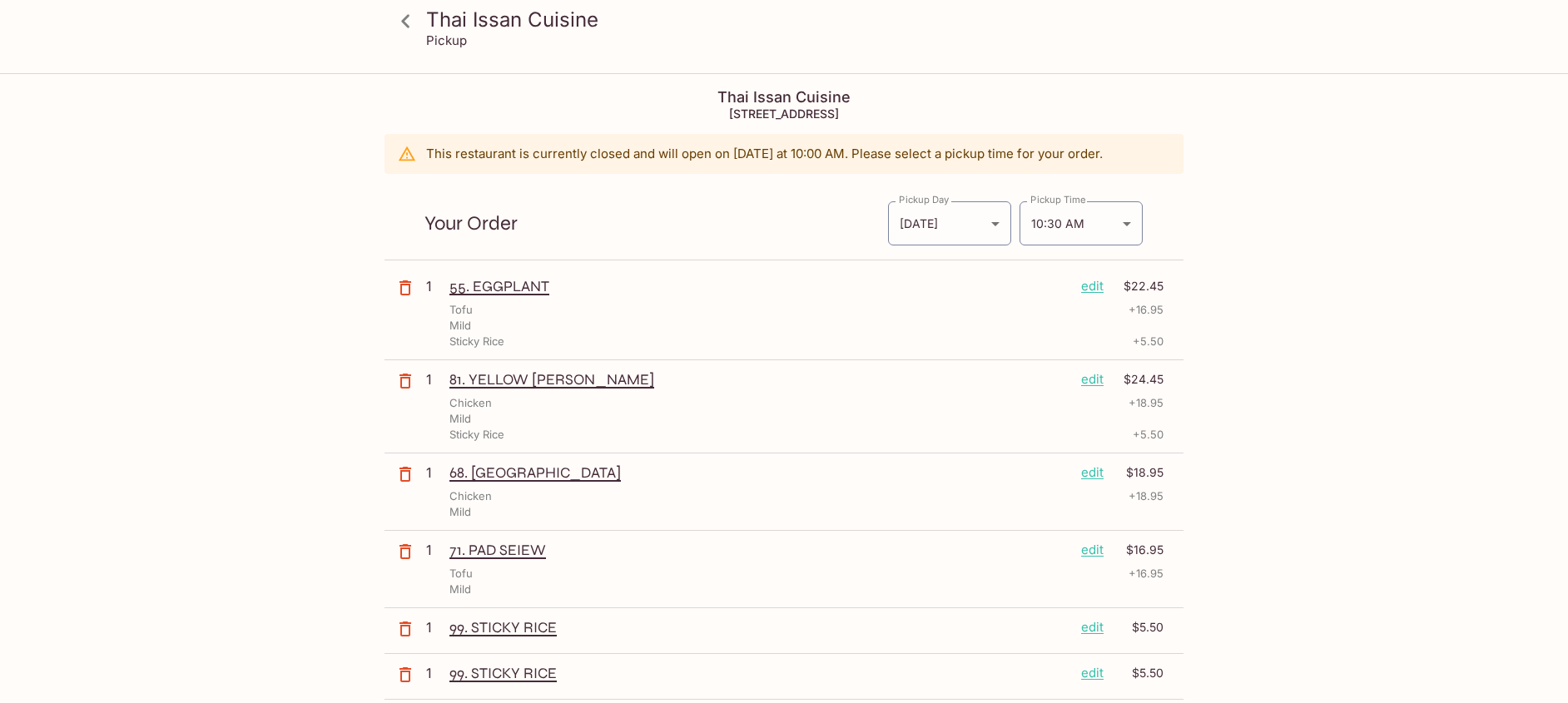
click at [1084, 286] on p "edit" at bounding box center [1092, 285] width 22 height 18
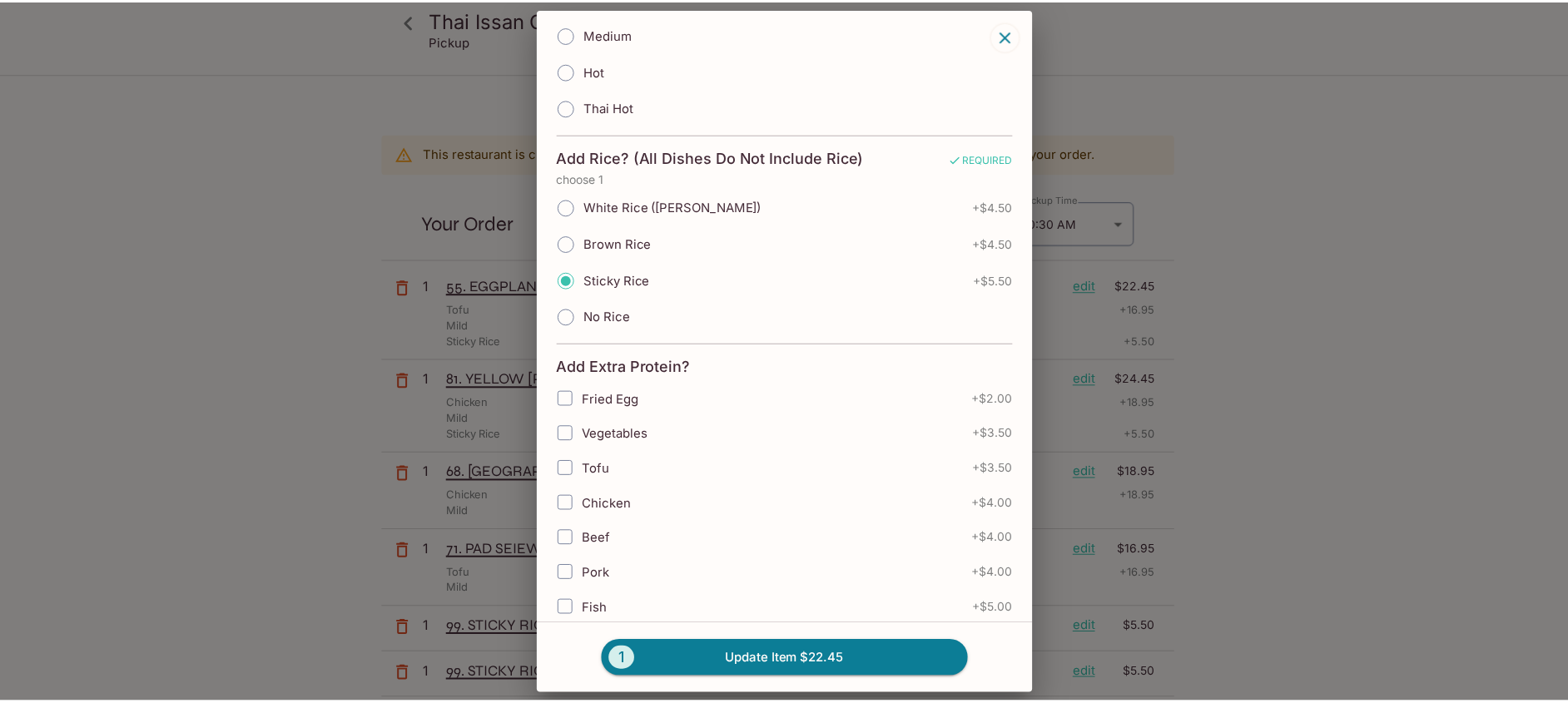
scroll to position [605, 0]
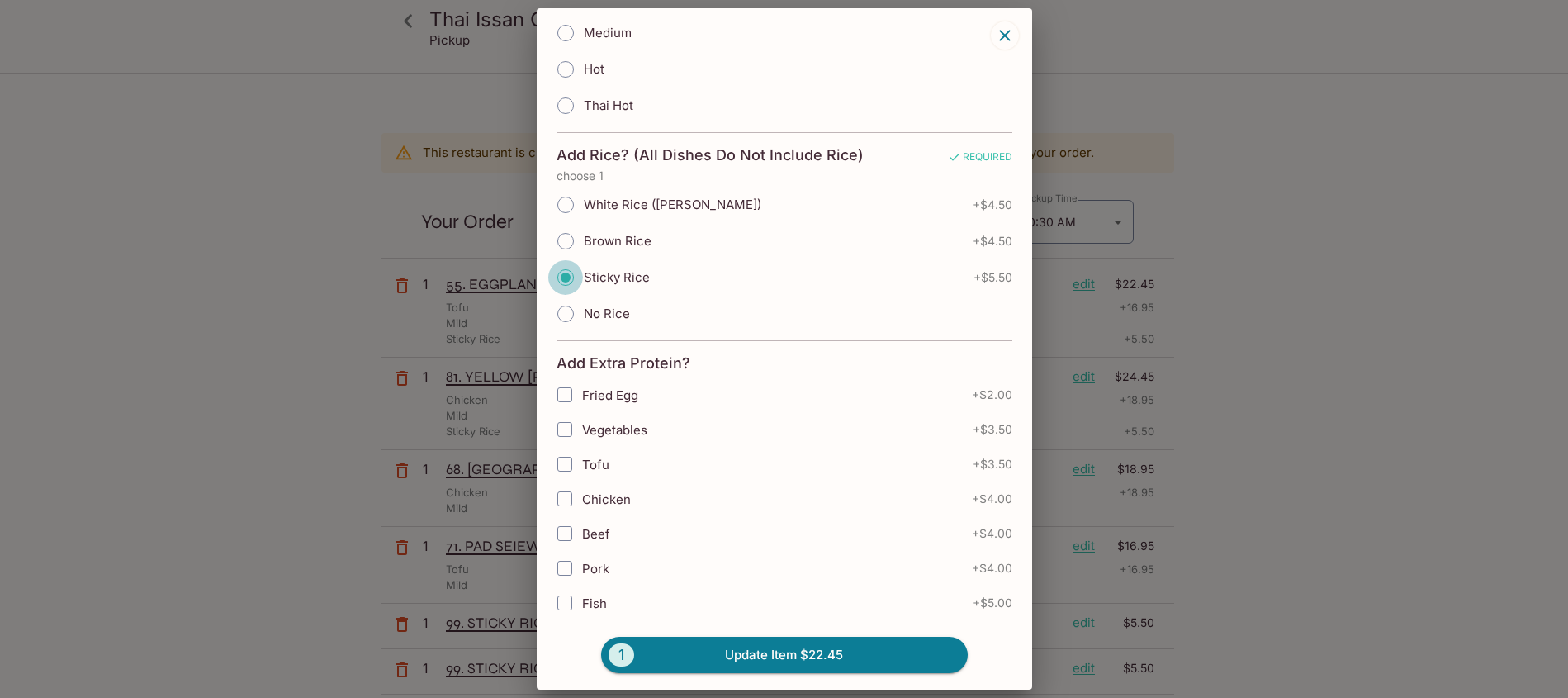
click at [568, 272] on input "Sticky Rice" at bounding box center [566, 277] width 35 height 35
click at [570, 311] on input "No Rice" at bounding box center [566, 314] width 35 height 35
radio input "true"
click at [779, 651] on button "1 Update Item $16.95" at bounding box center [785, 654] width 367 height 37
radio input "true"
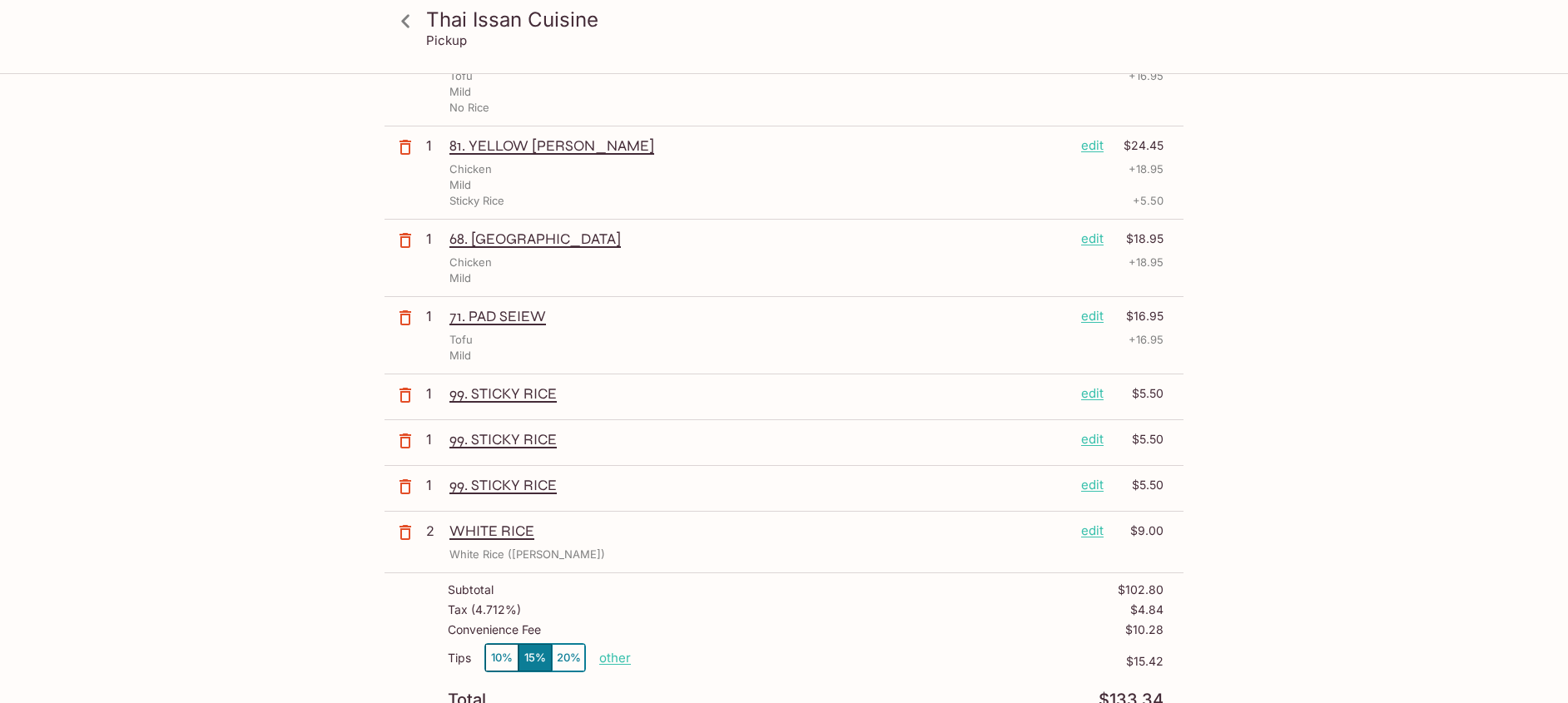
scroll to position [0, 0]
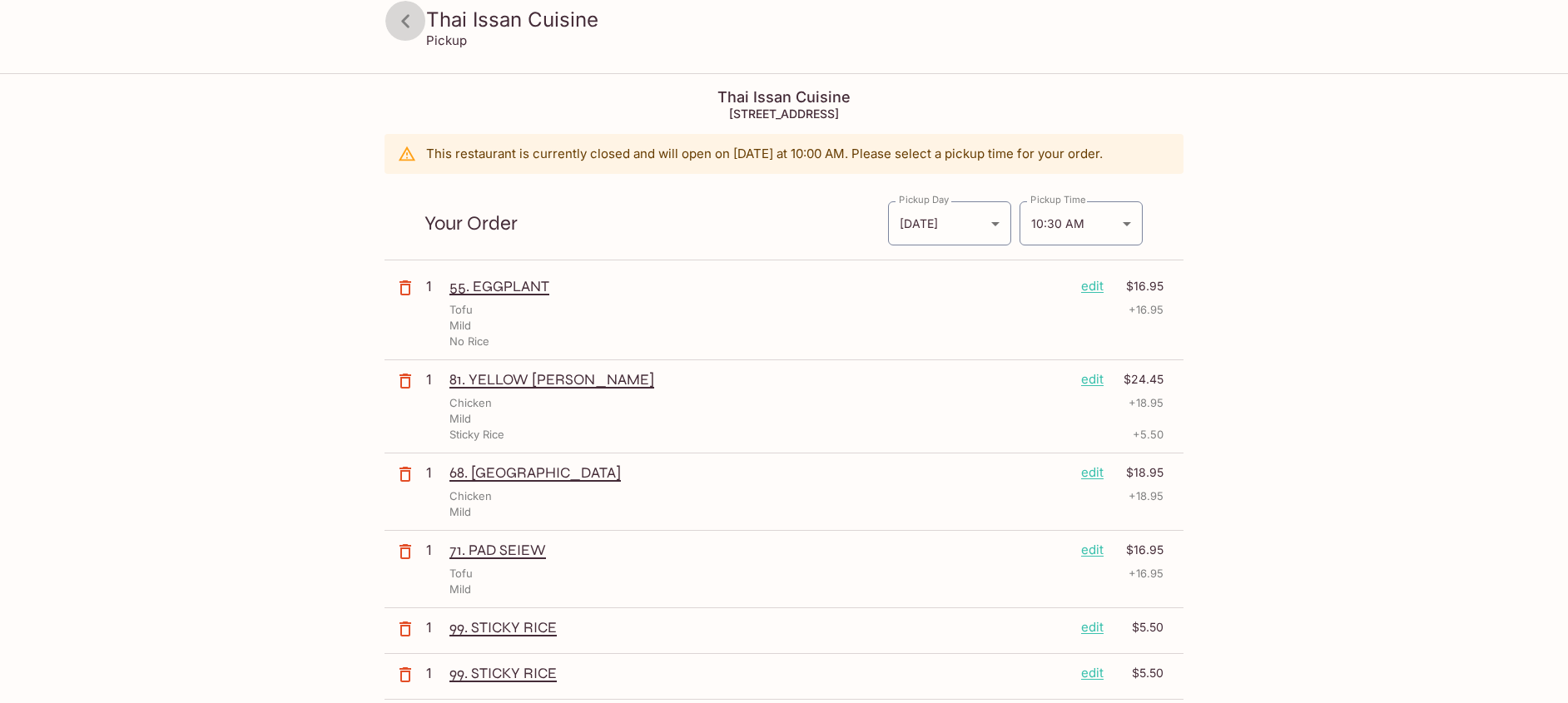
click at [404, 19] on icon at bounding box center [406, 20] width 9 height 13
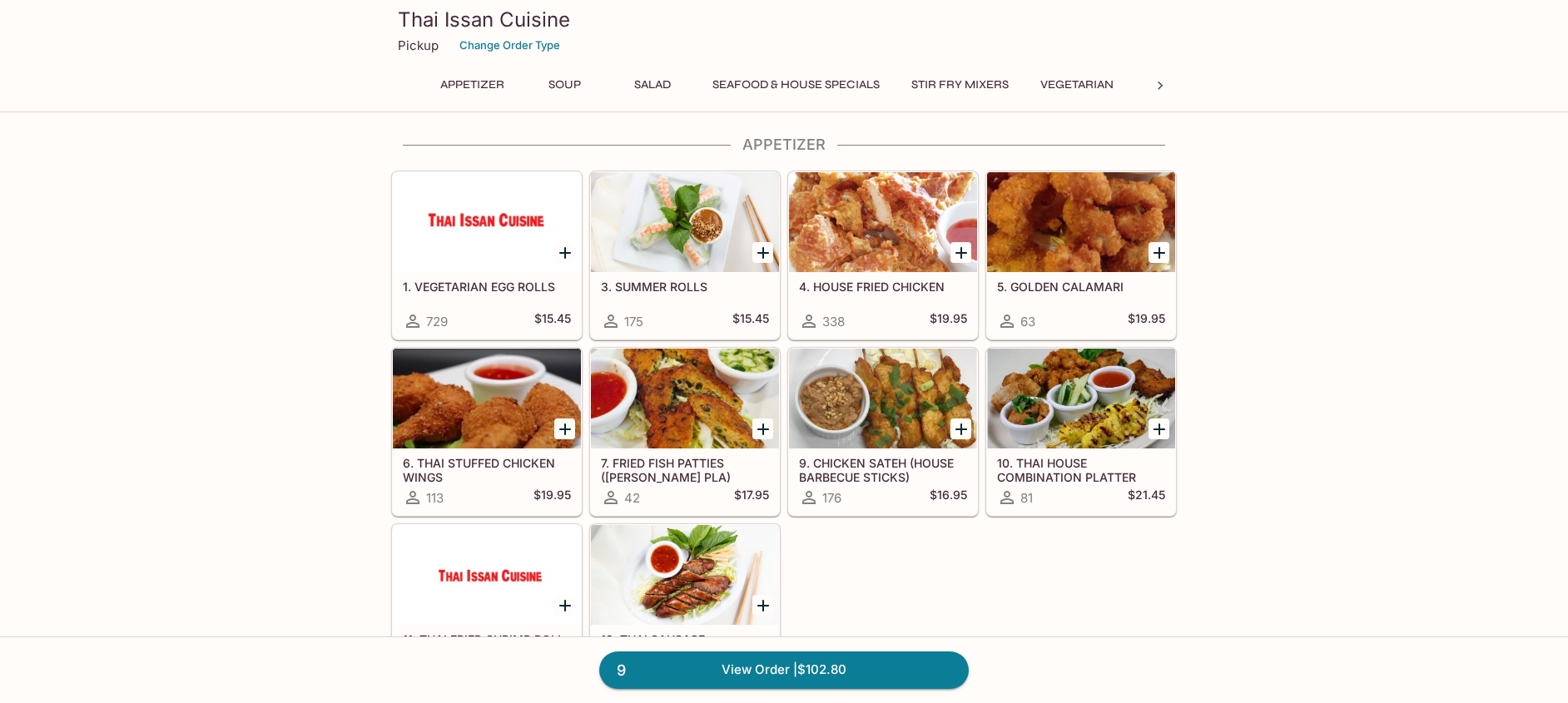
scroll to position [75, 0]
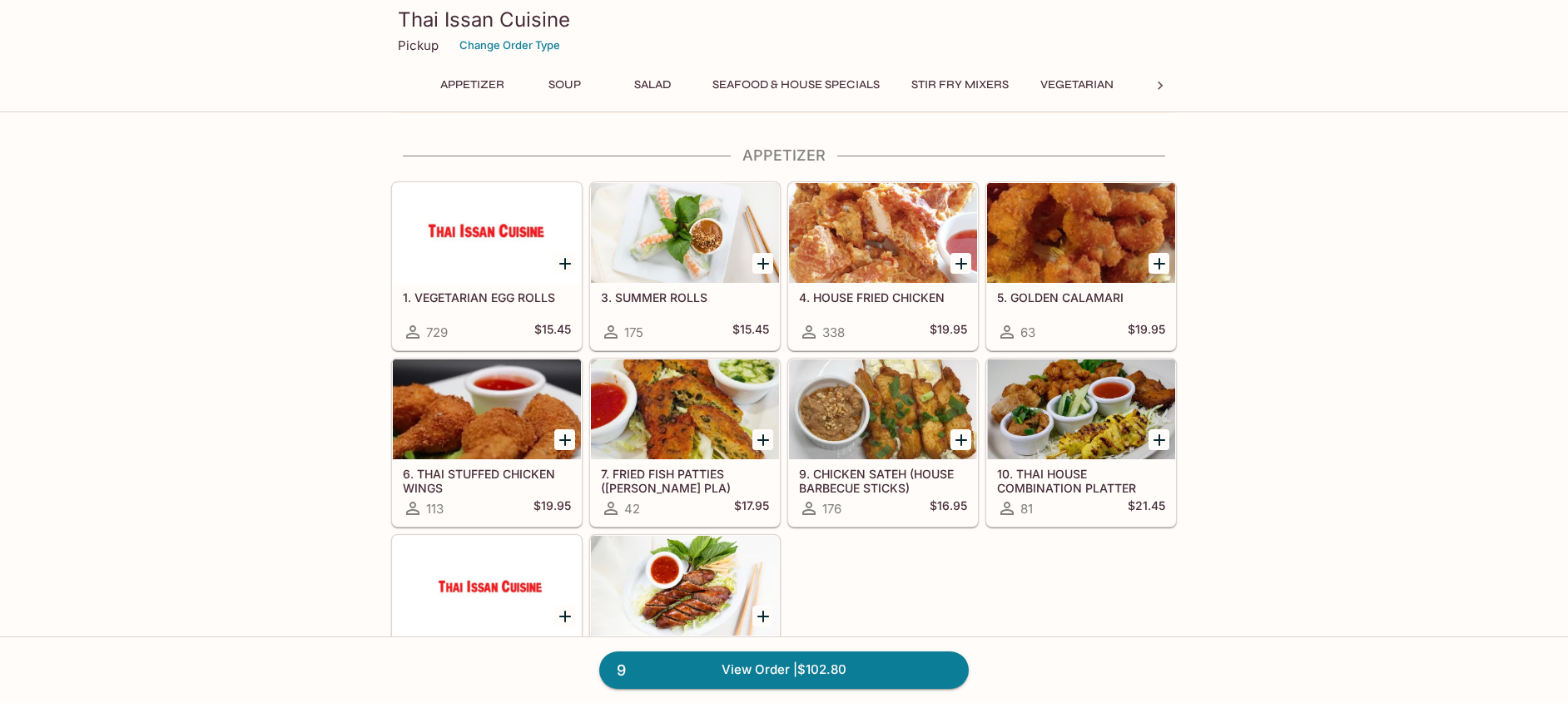
click at [450, 248] on div at bounding box center [487, 233] width 188 height 100
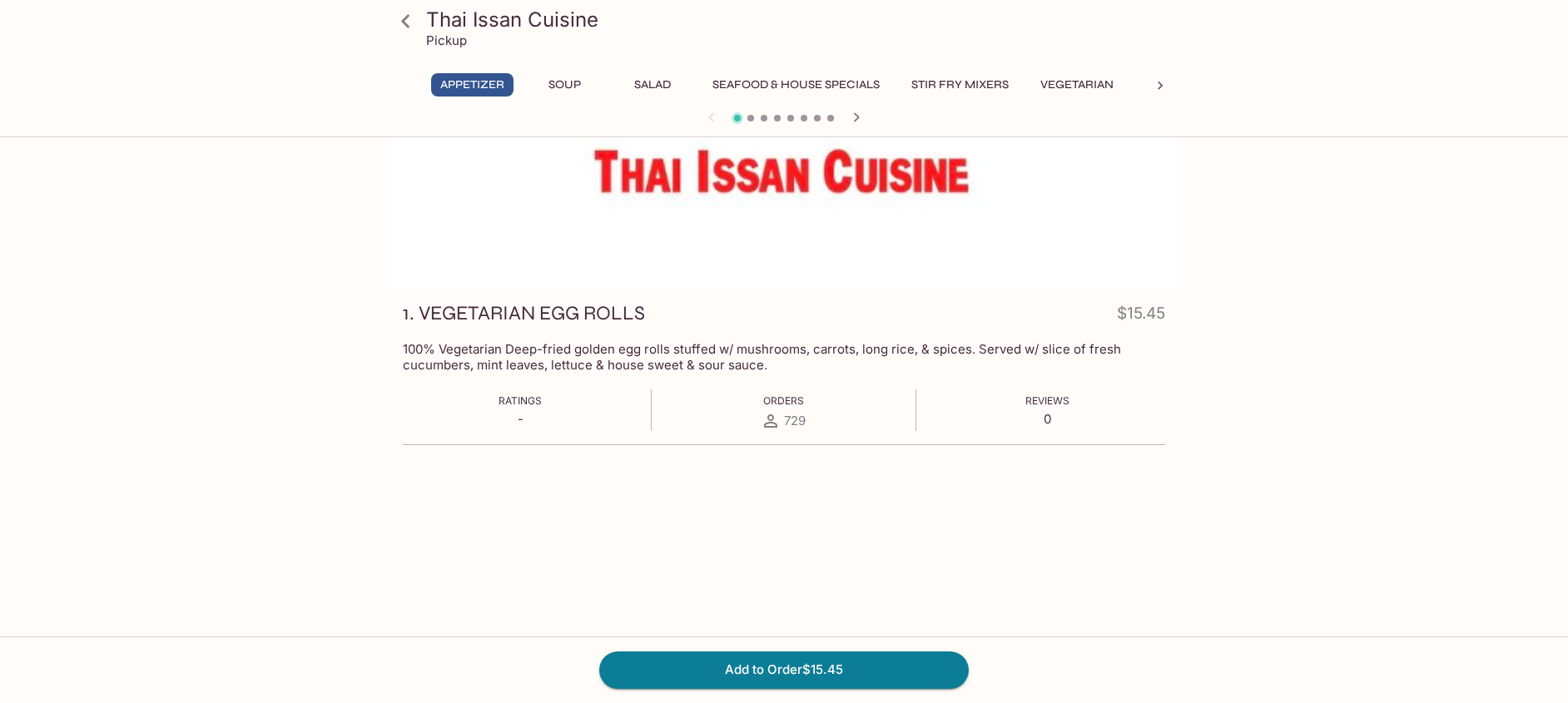
scroll to position [144, 0]
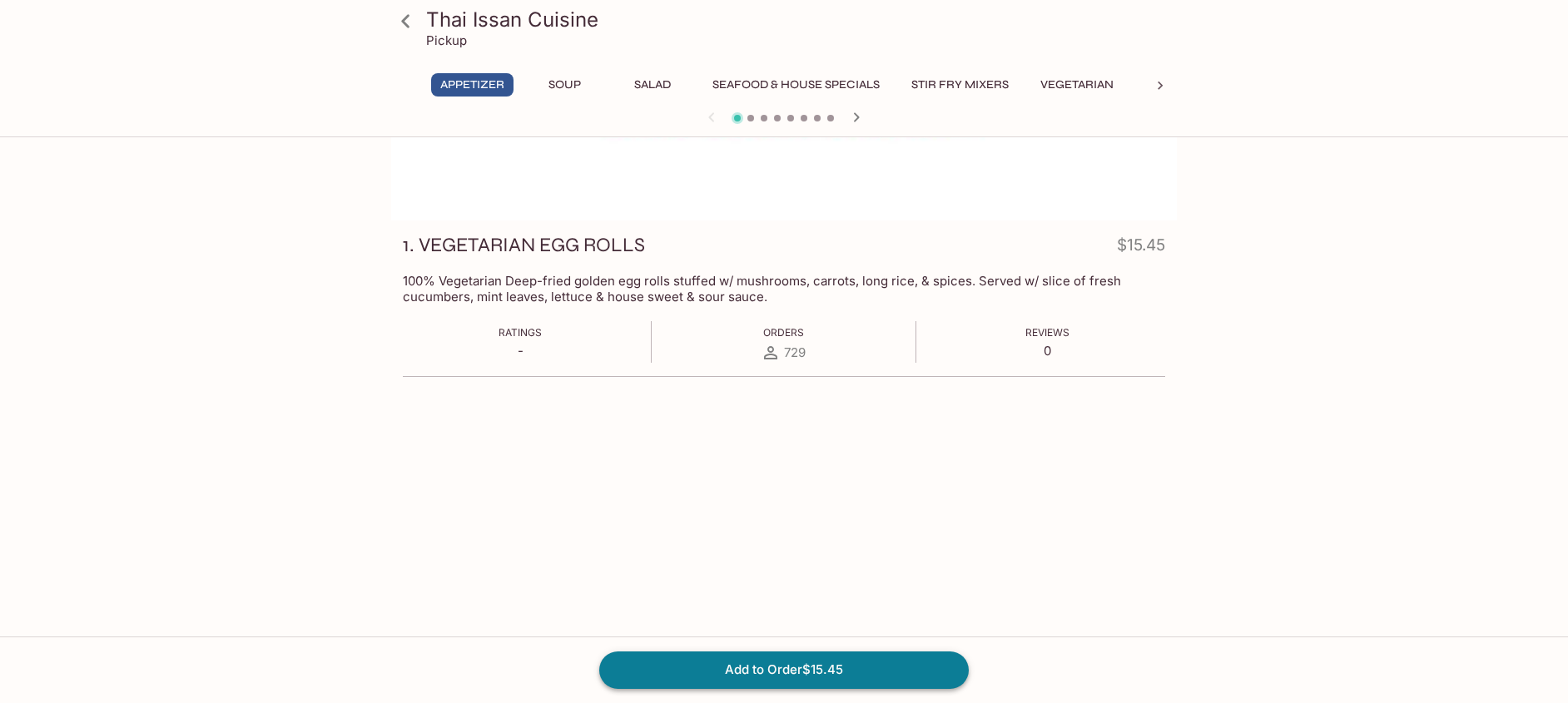
click at [798, 658] on button "Add to Order $15.45" at bounding box center [784, 669] width 370 height 37
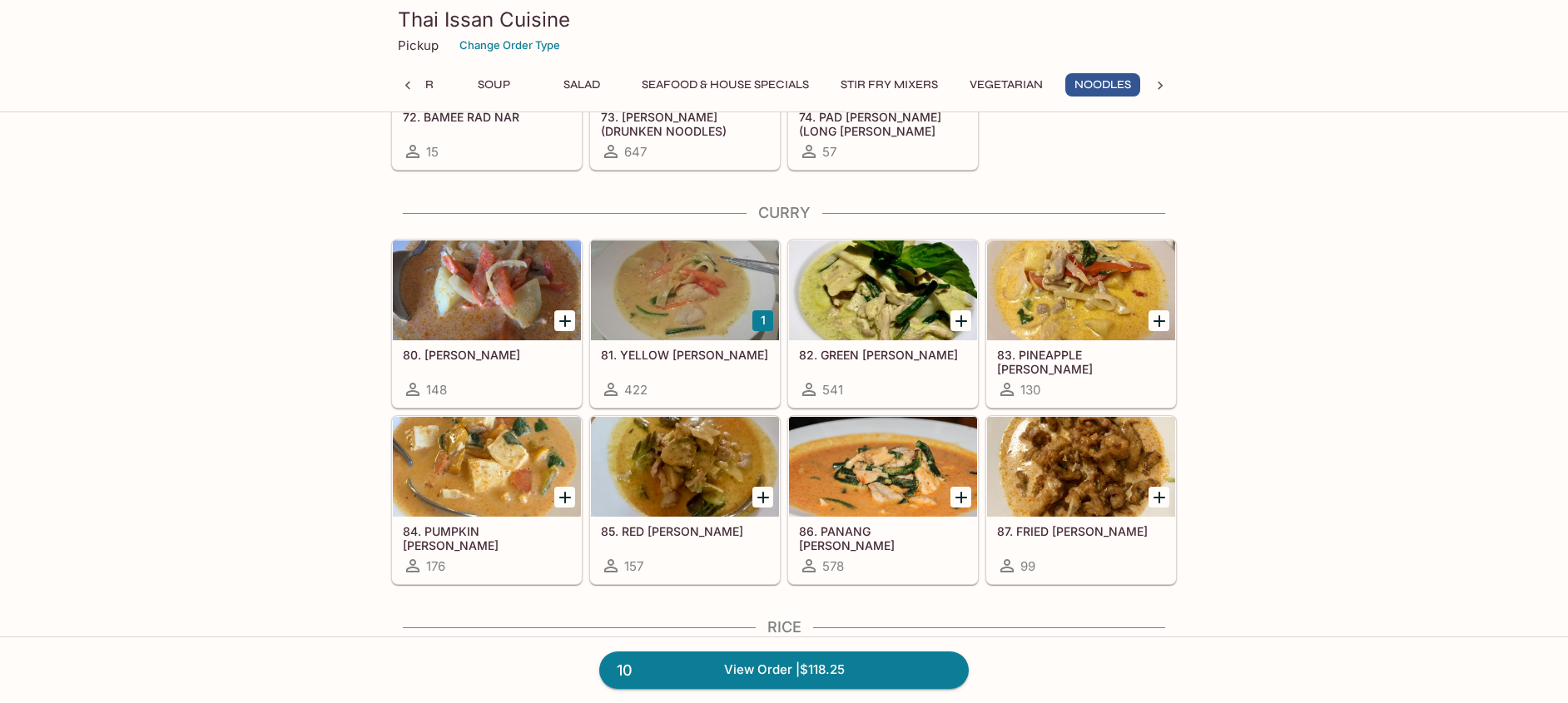
scroll to position [0, 73]
click at [890, 465] on div at bounding box center [883, 467] width 188 height 100
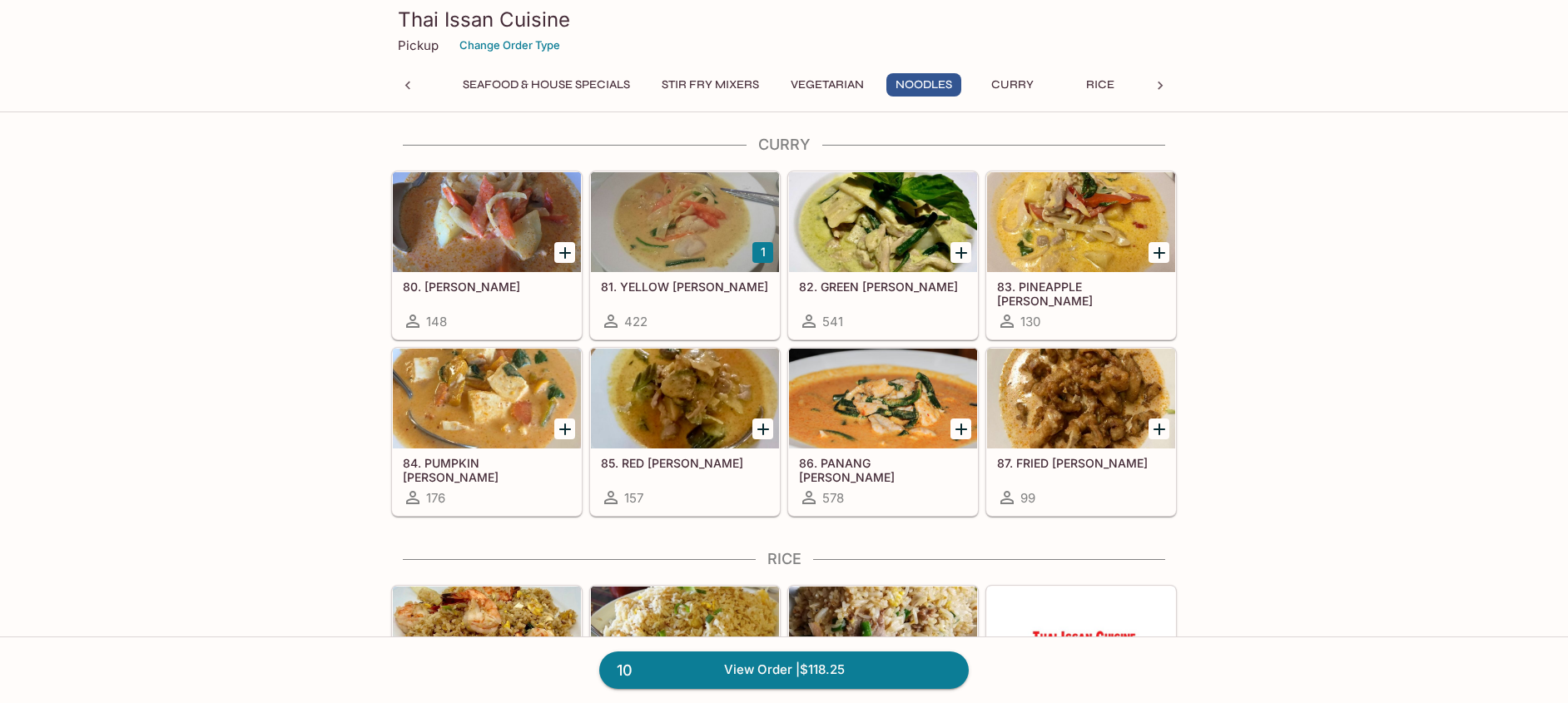
scroll to position [3328, 0]
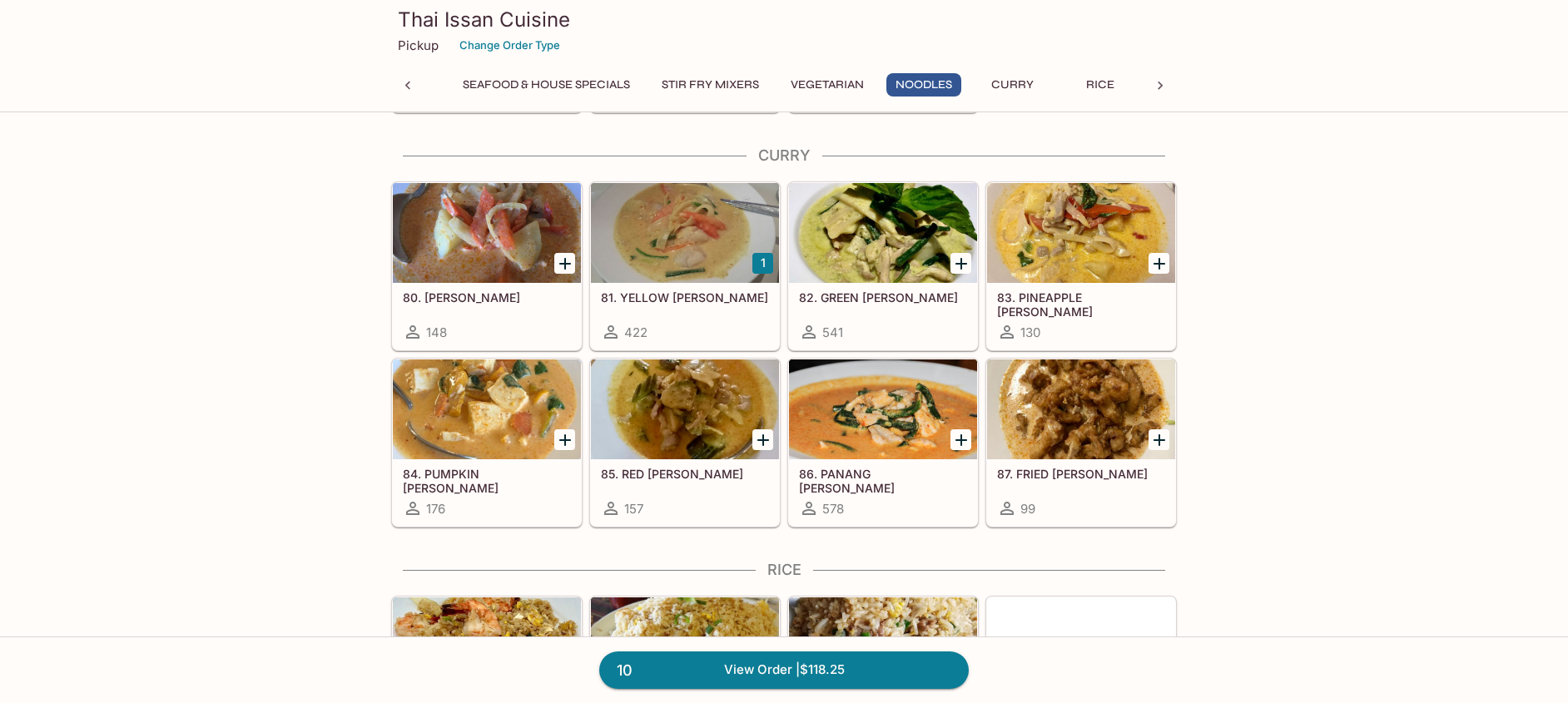
click at [478, 241] on div at bounding box center [487, 233] width 188 height 100
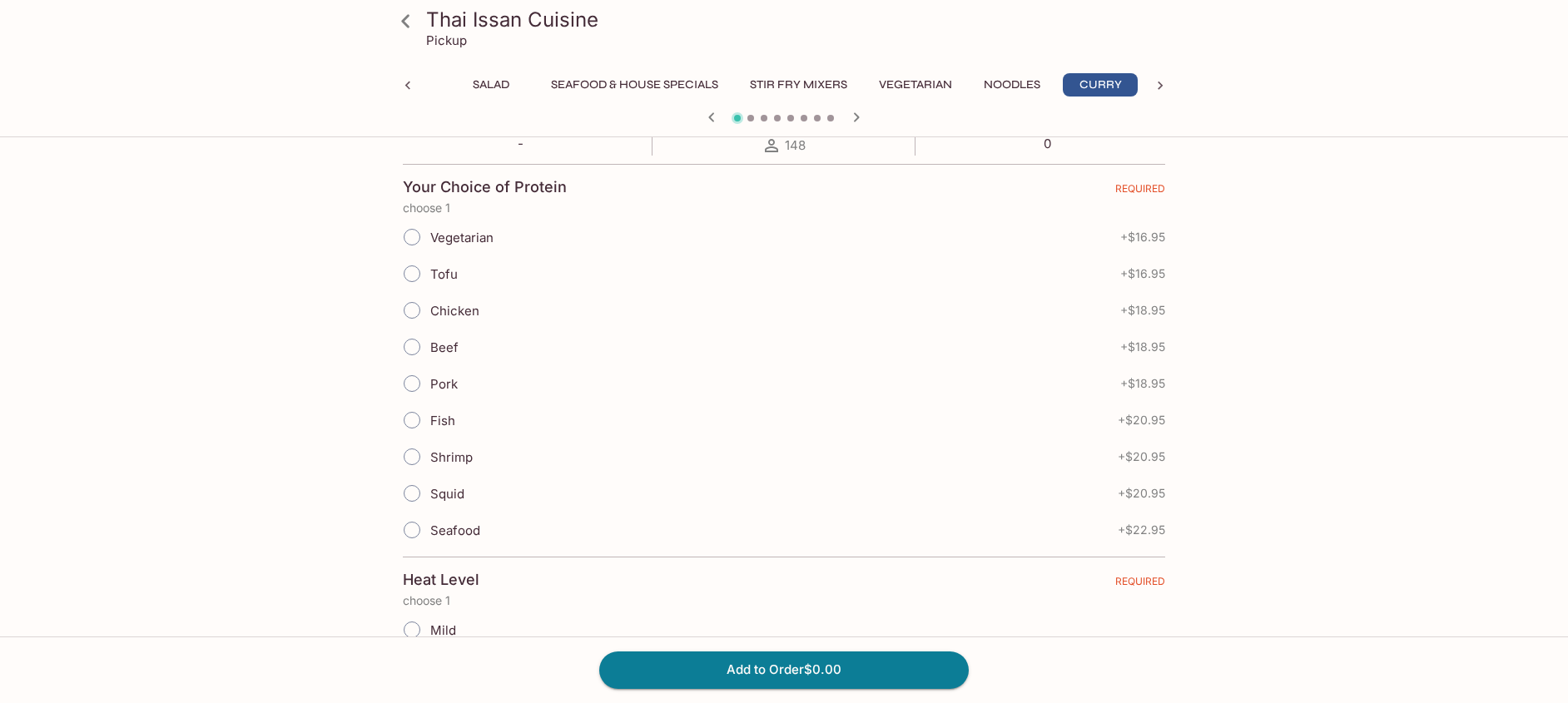
scroll to position [336, 0]
click at [412, 281] on input "Tofu" at bounding box center [412, 272] width 35 height 35
radio input "true"
click at [799, 664] on button "Add to Order $16.95" at bounding box center [784, 669] width 370 height 37
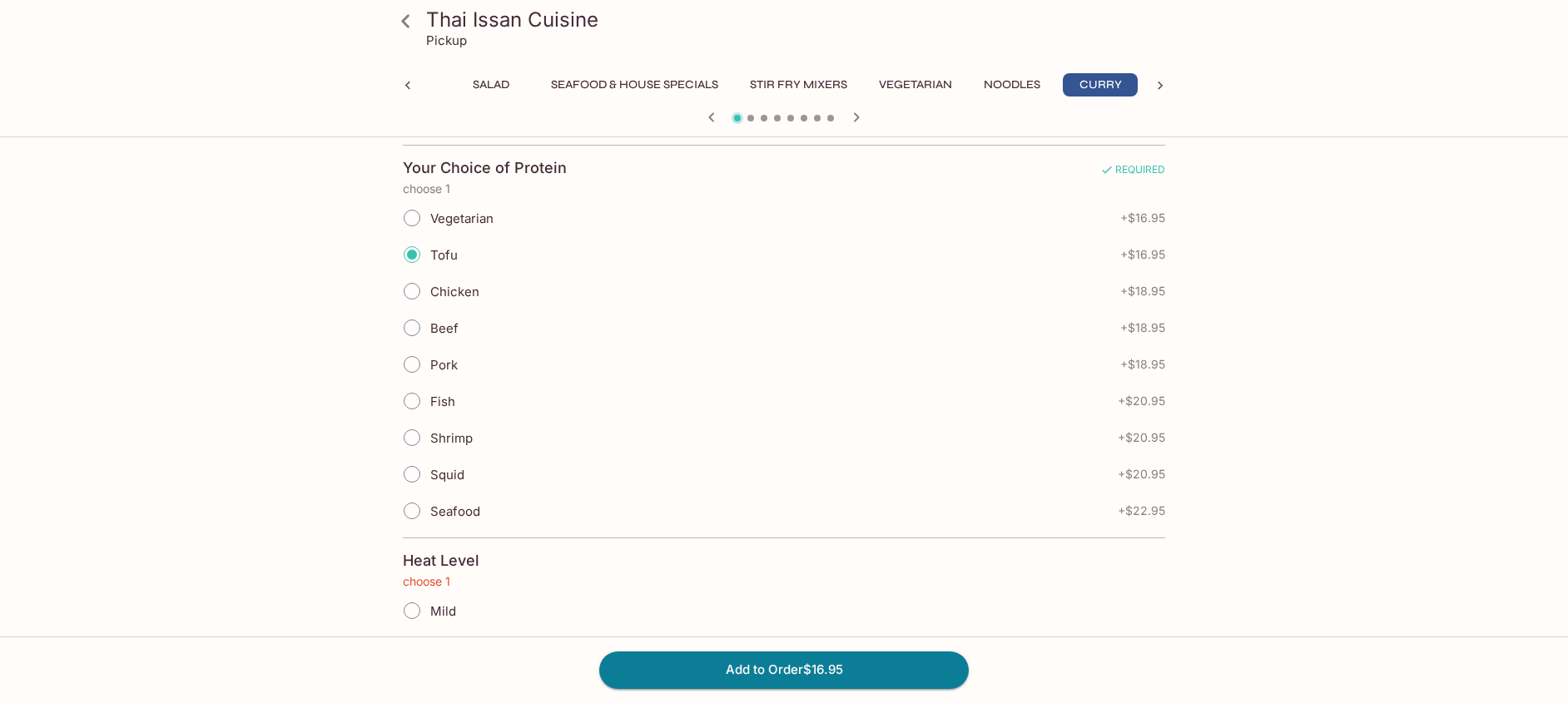
scroll to position [534, 0]
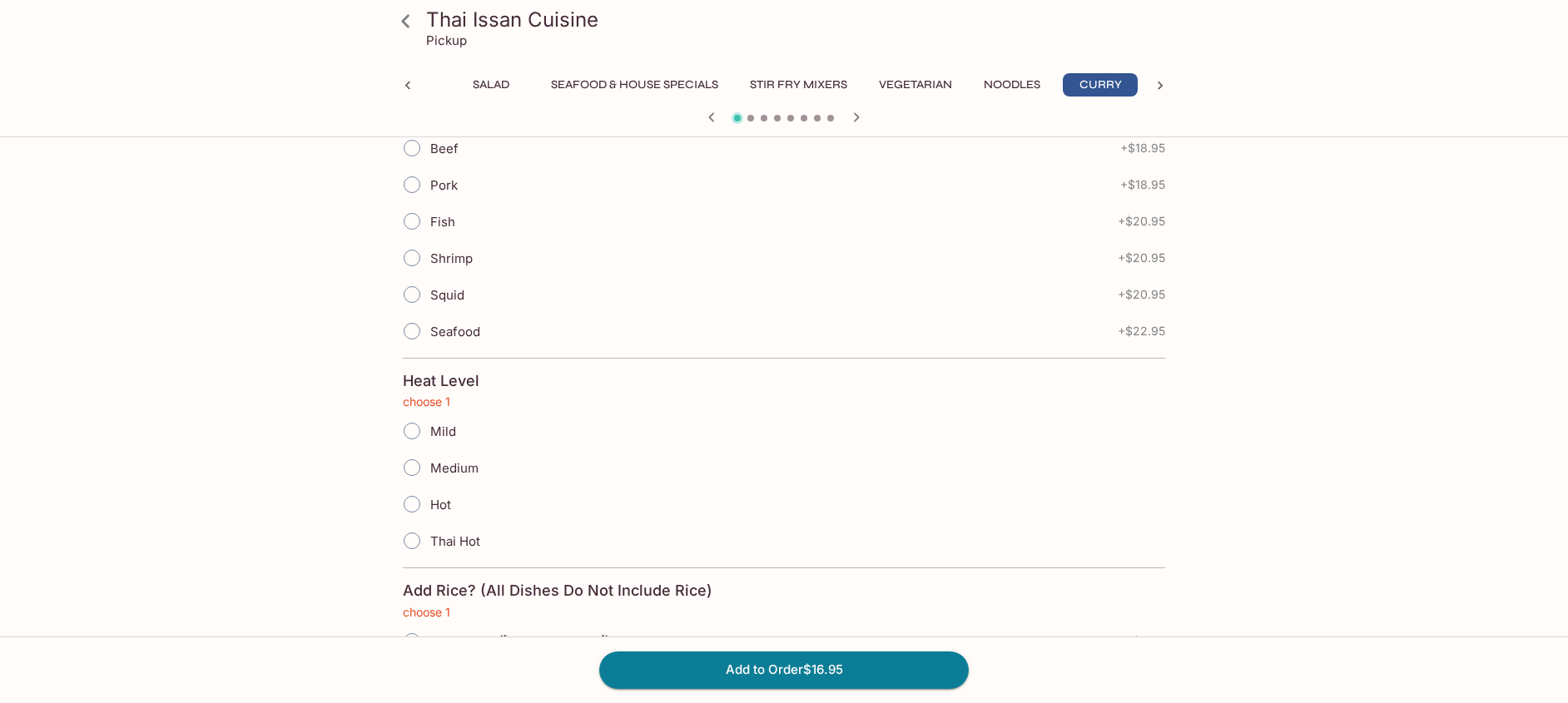
click at [418, 437] on input "Mild" at bounding box center [412, 431] width 35 height 35
radio input "true"
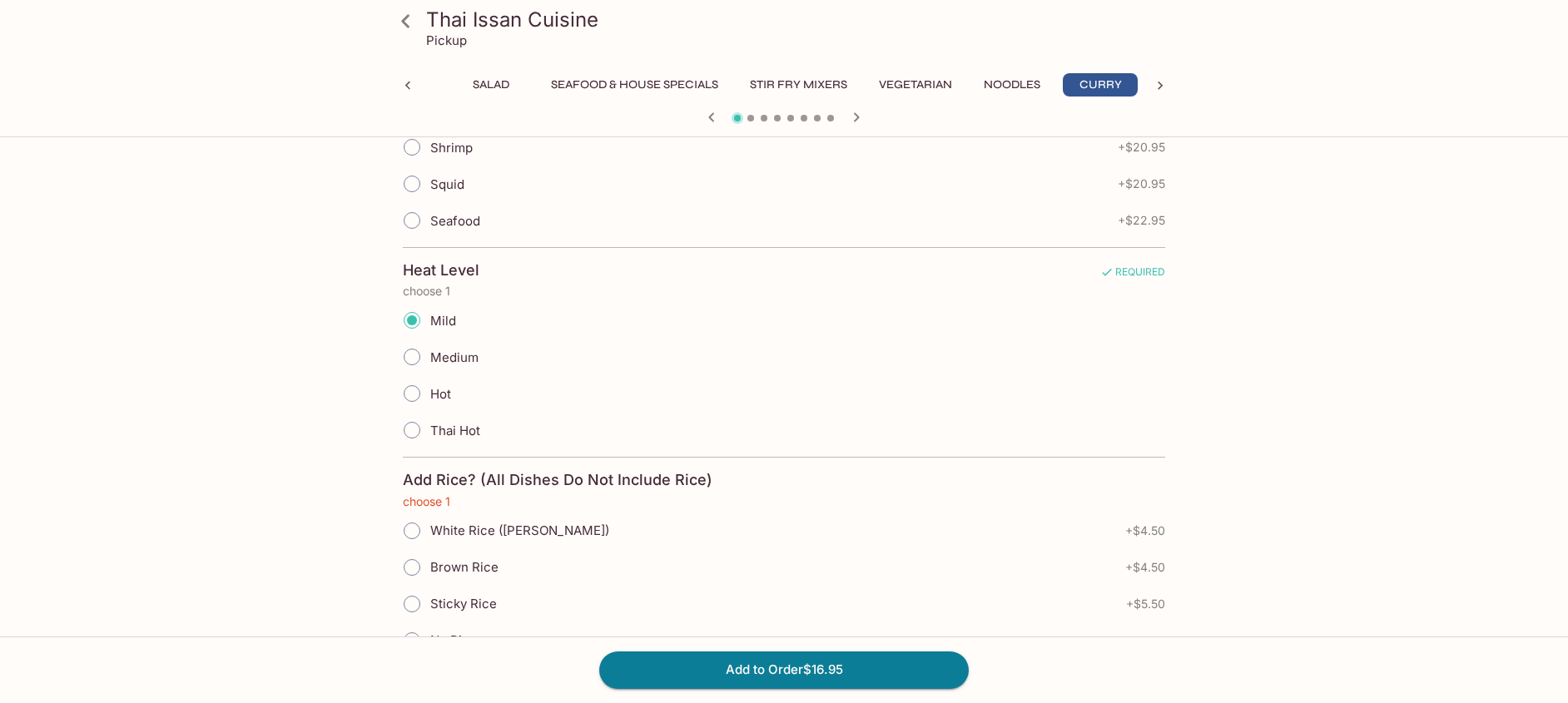
scroll to position [834, 0]
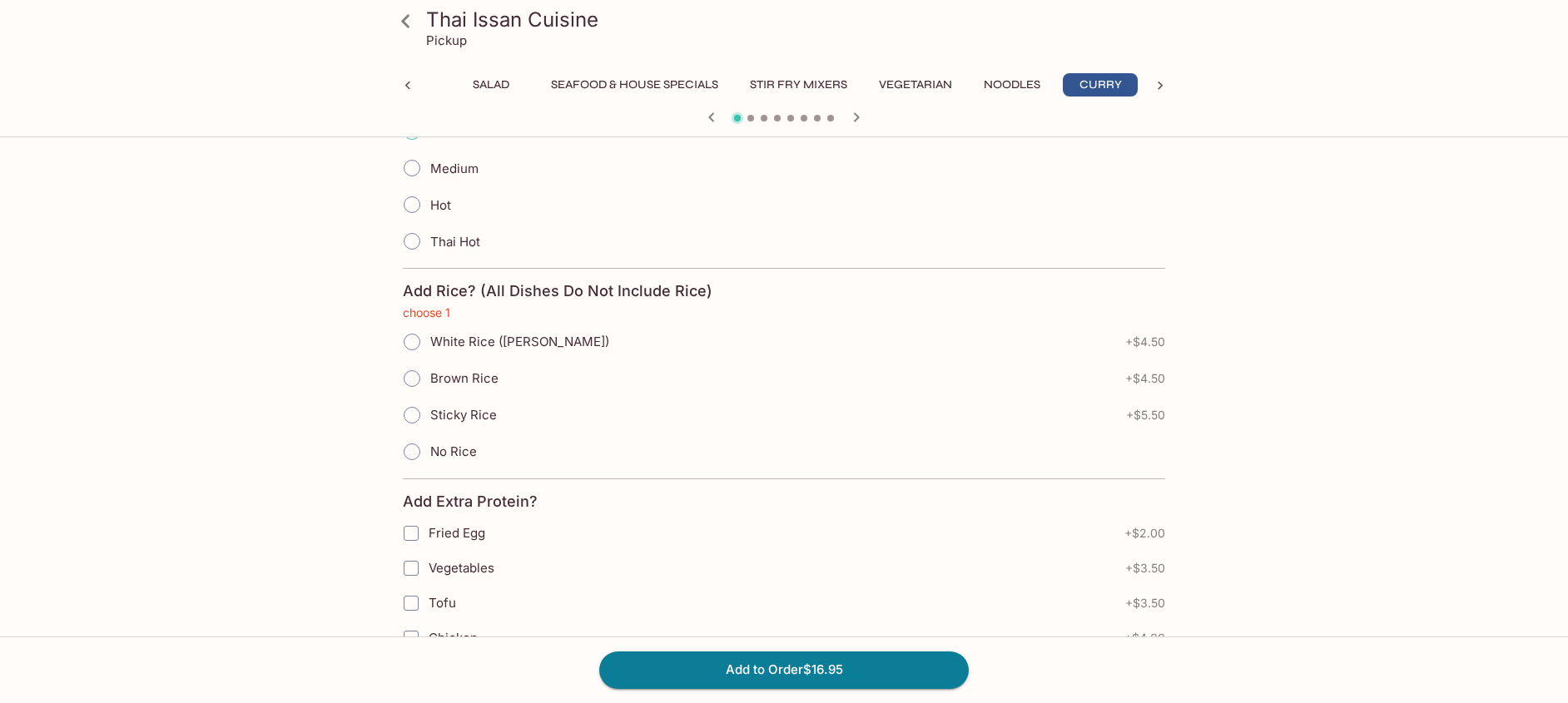
click at [418, 451] on input "No Rice" at bounding box center [412, 451] width 35 height 35
radio input "true"
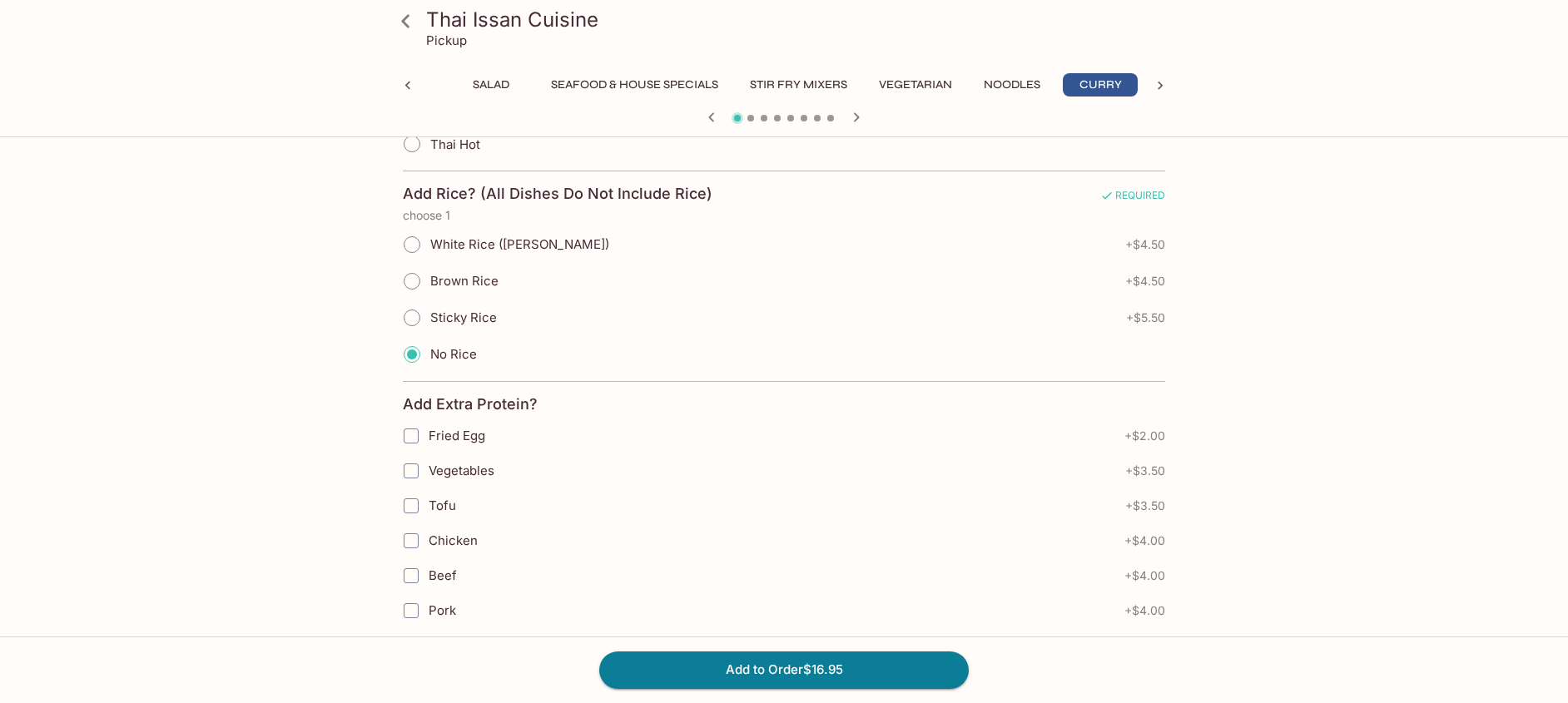
scroll to position [1102, 0]
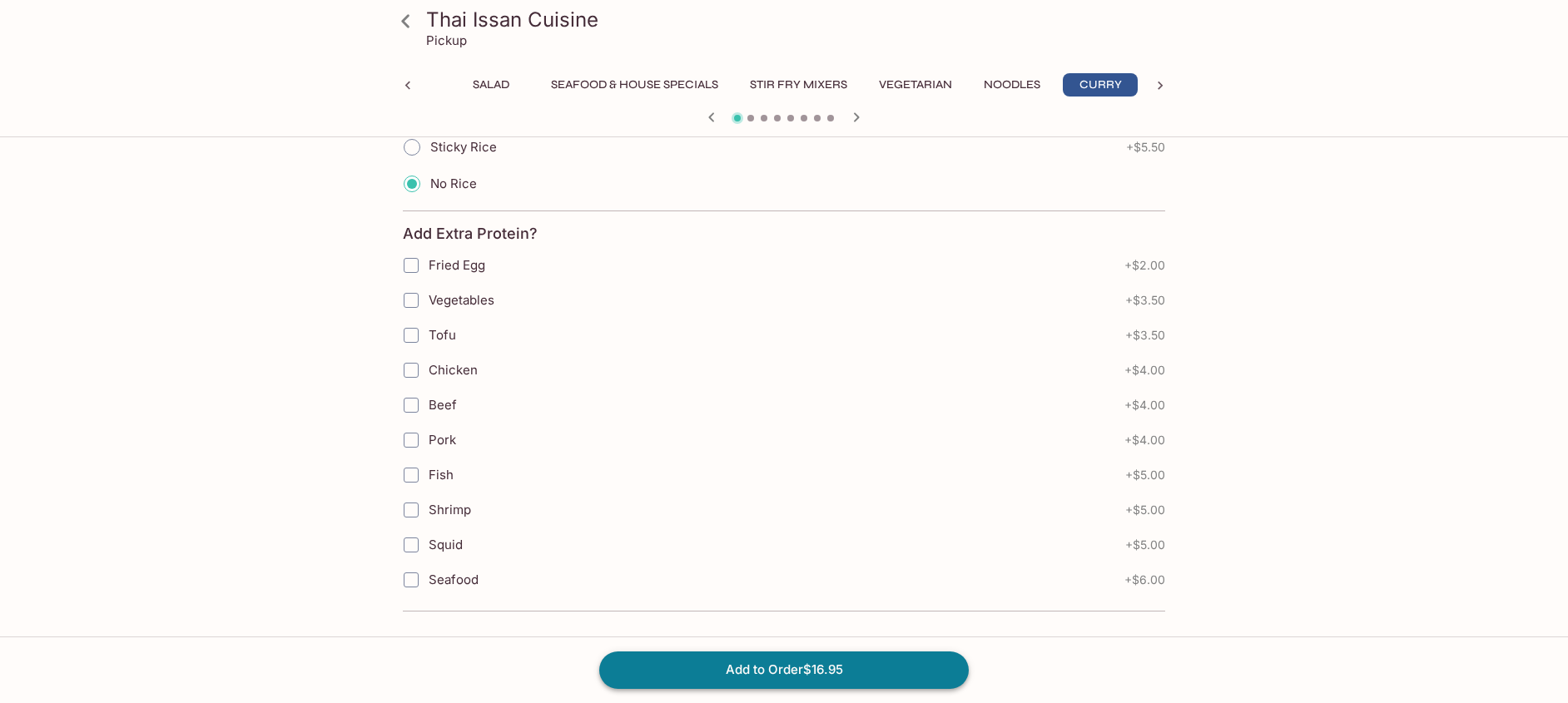
click at [845, 664] on button "Add to Order $16.95" at bounding box center [784, 669] width 370 height 37
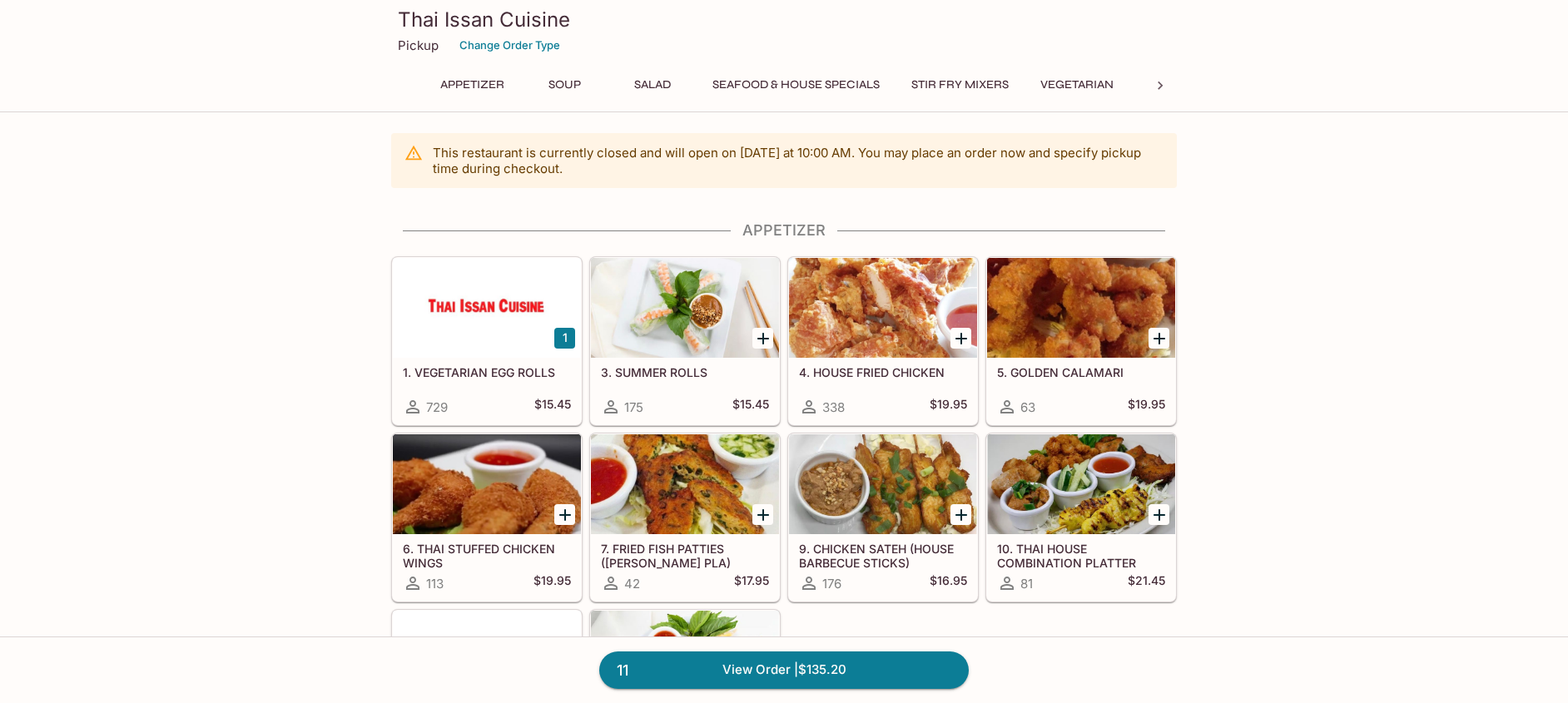
click at [942, 92] on button "Stir Fry Mixers" at bounding box center [959, 84] width 116 height 23
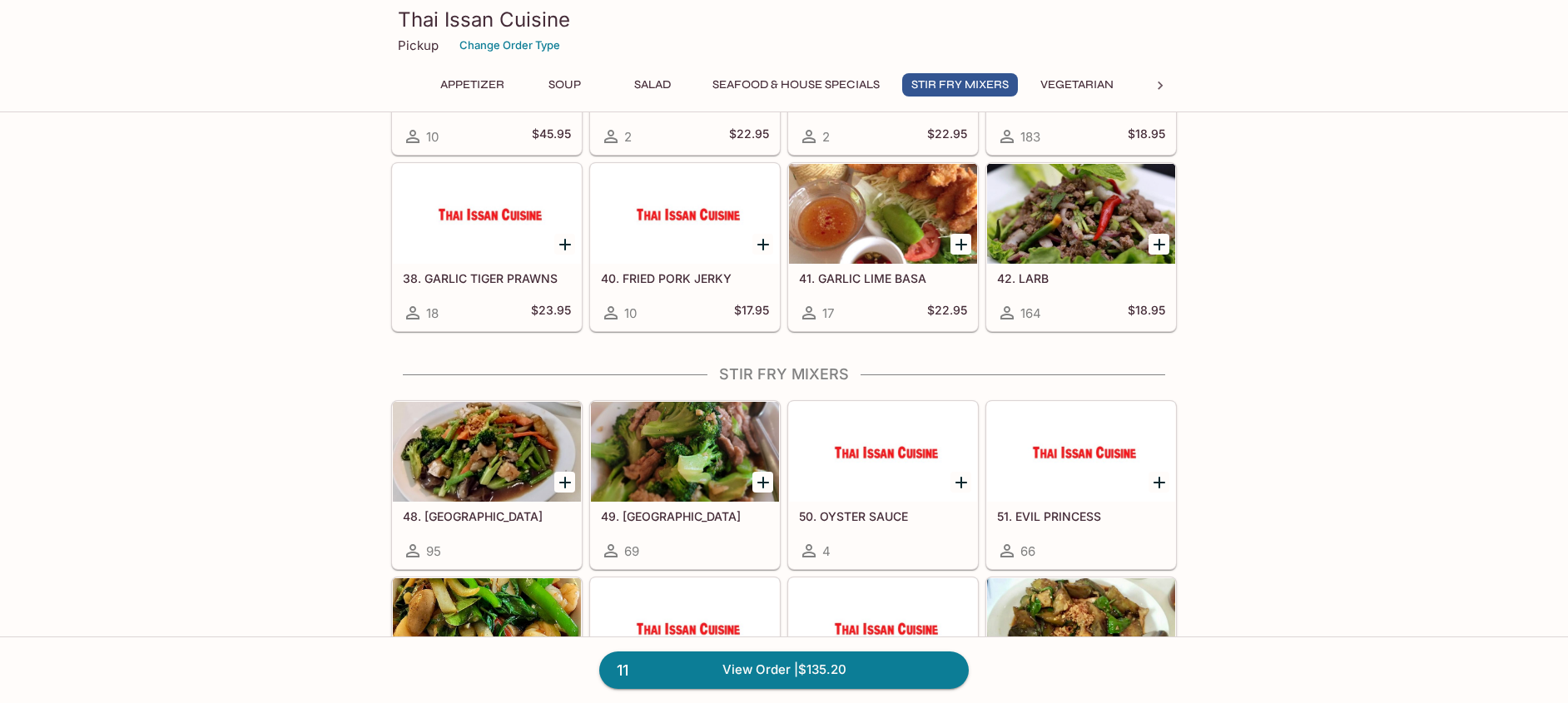
scroll to position [1913, 0]
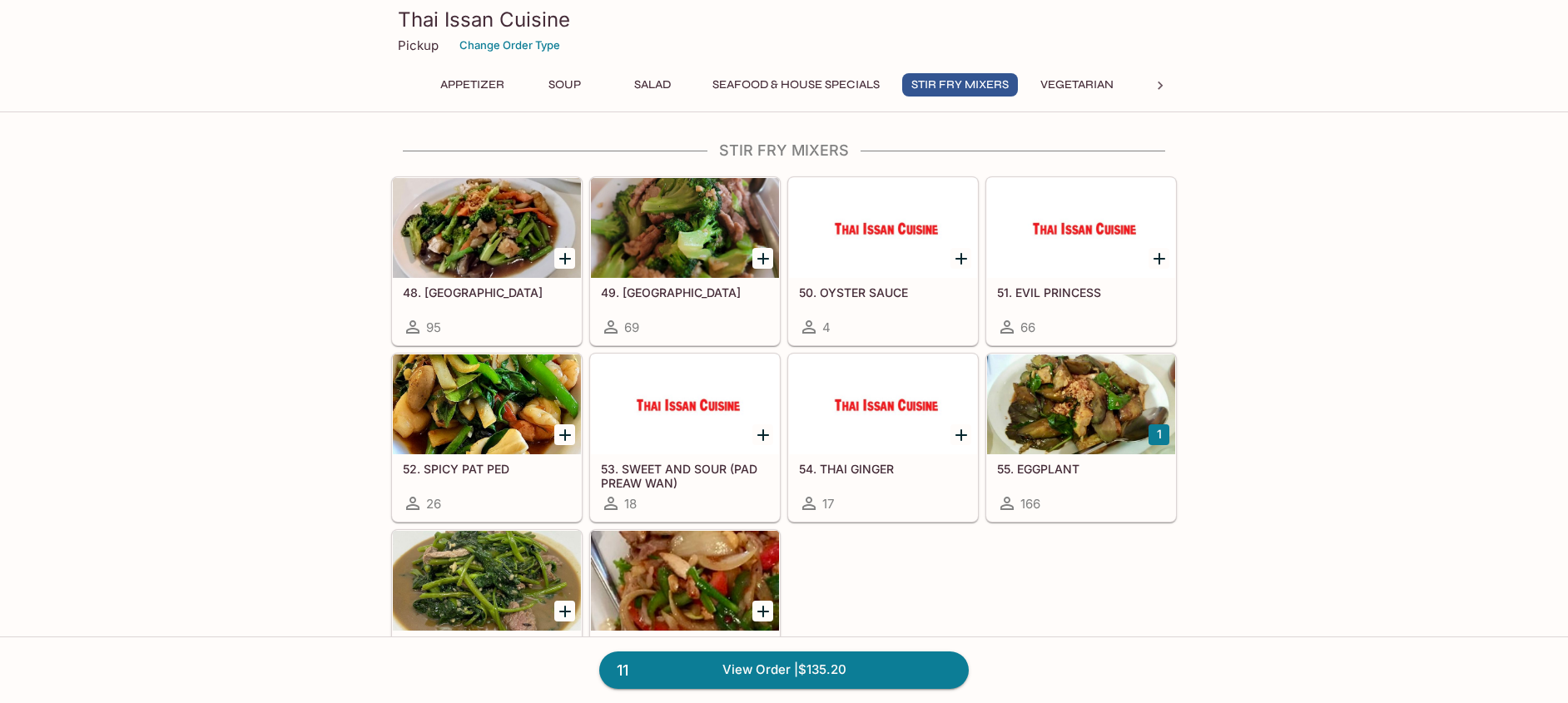
click at [507, 235] on div at bounding box center [487, 228] width 188 height 100
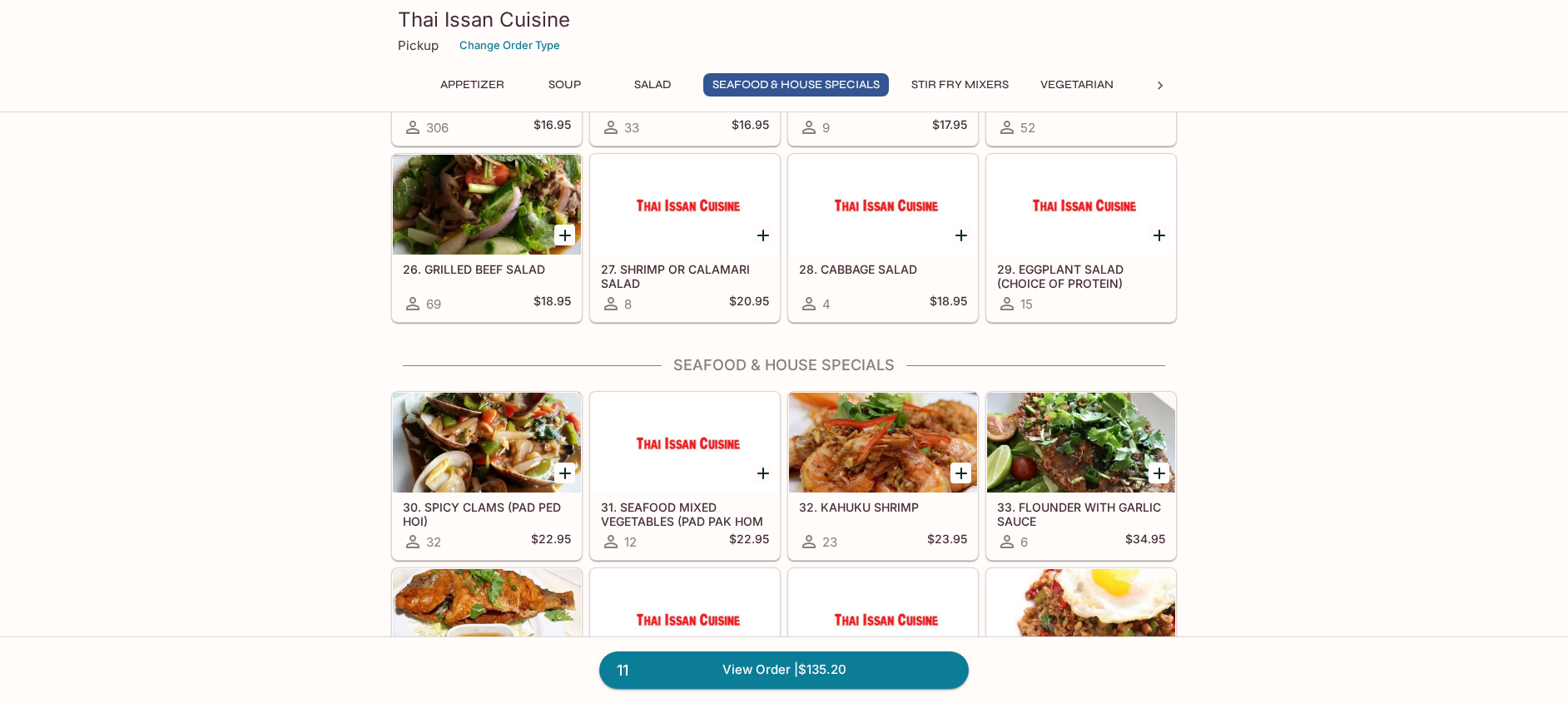
scroll to position [1947, 0]
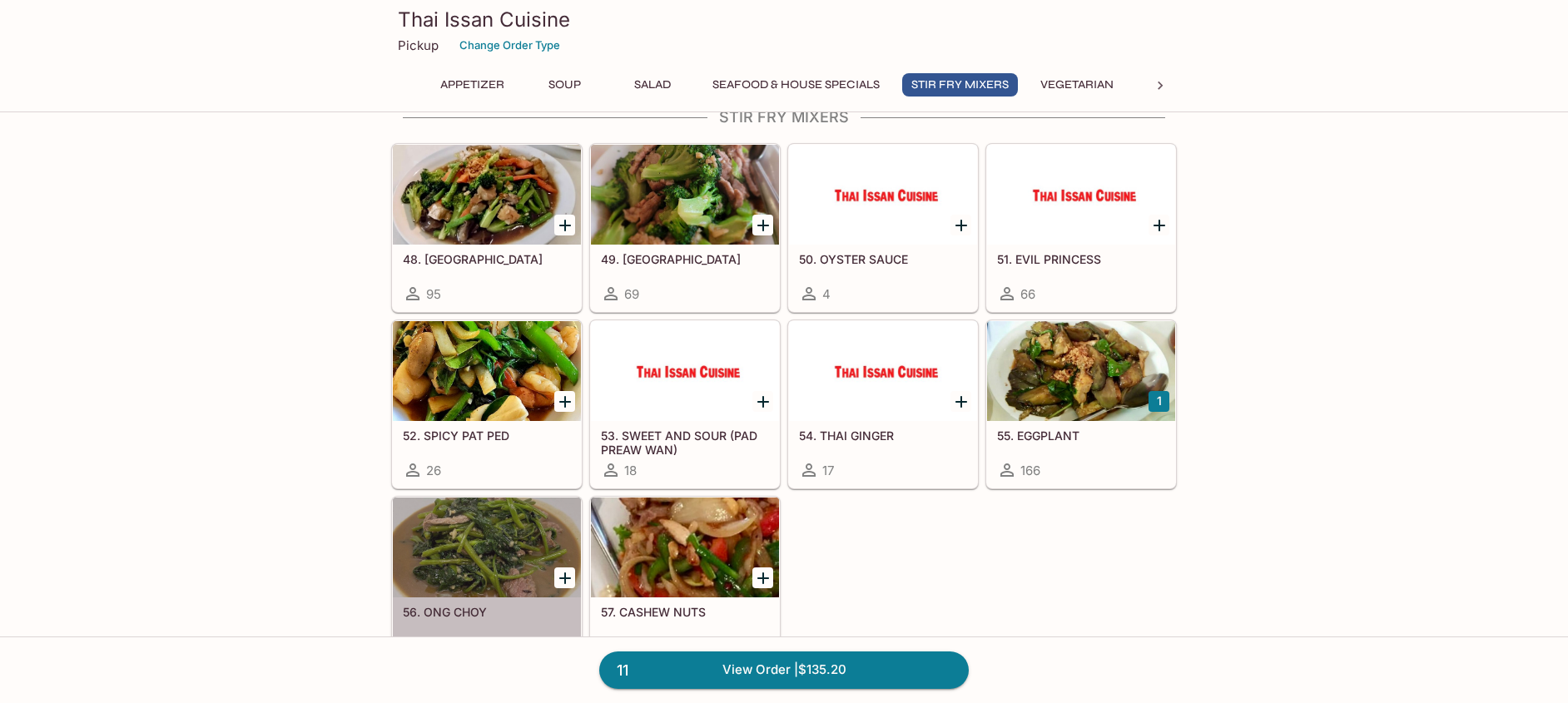
click at [494, 525] on div at bounding box center [487, 547] width 188 height 100
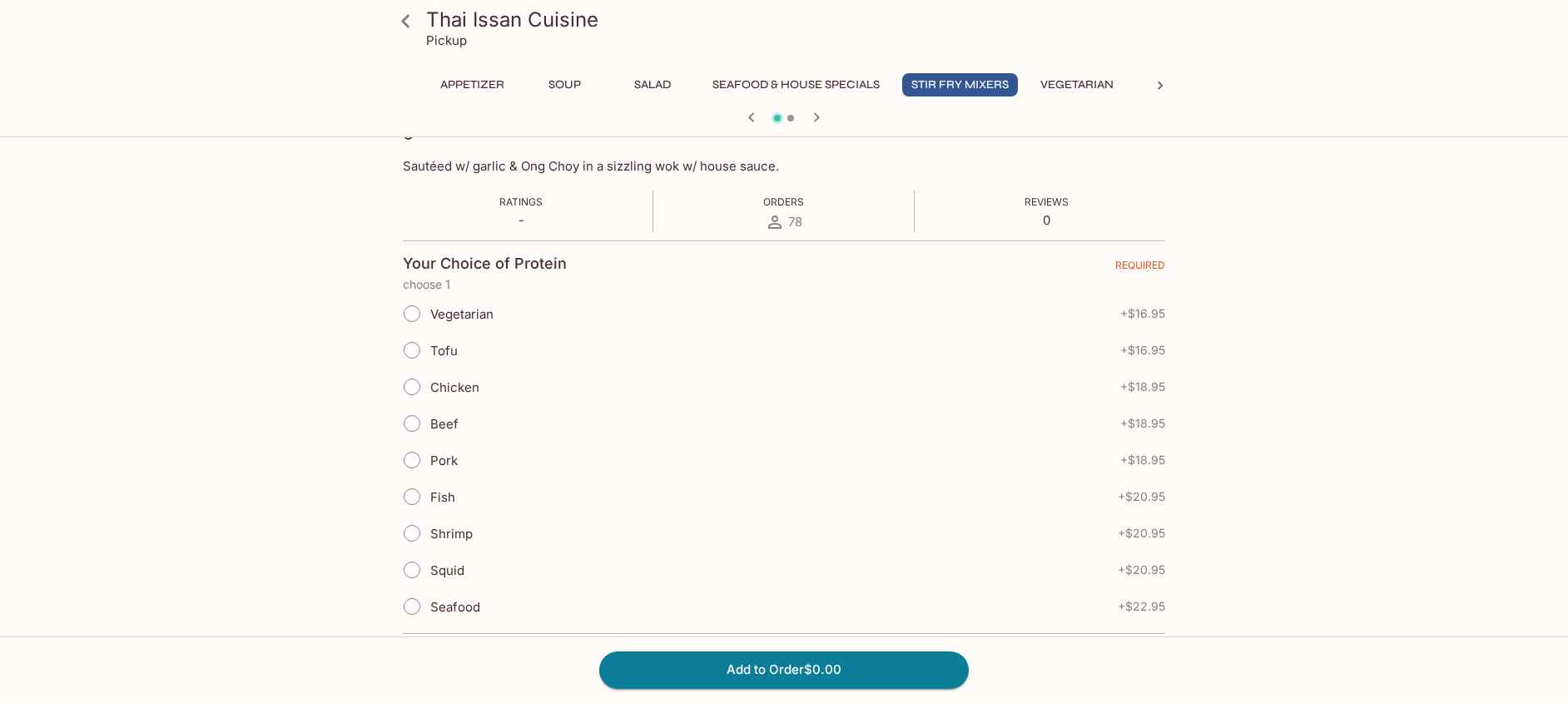
scroll to position [176, 0]
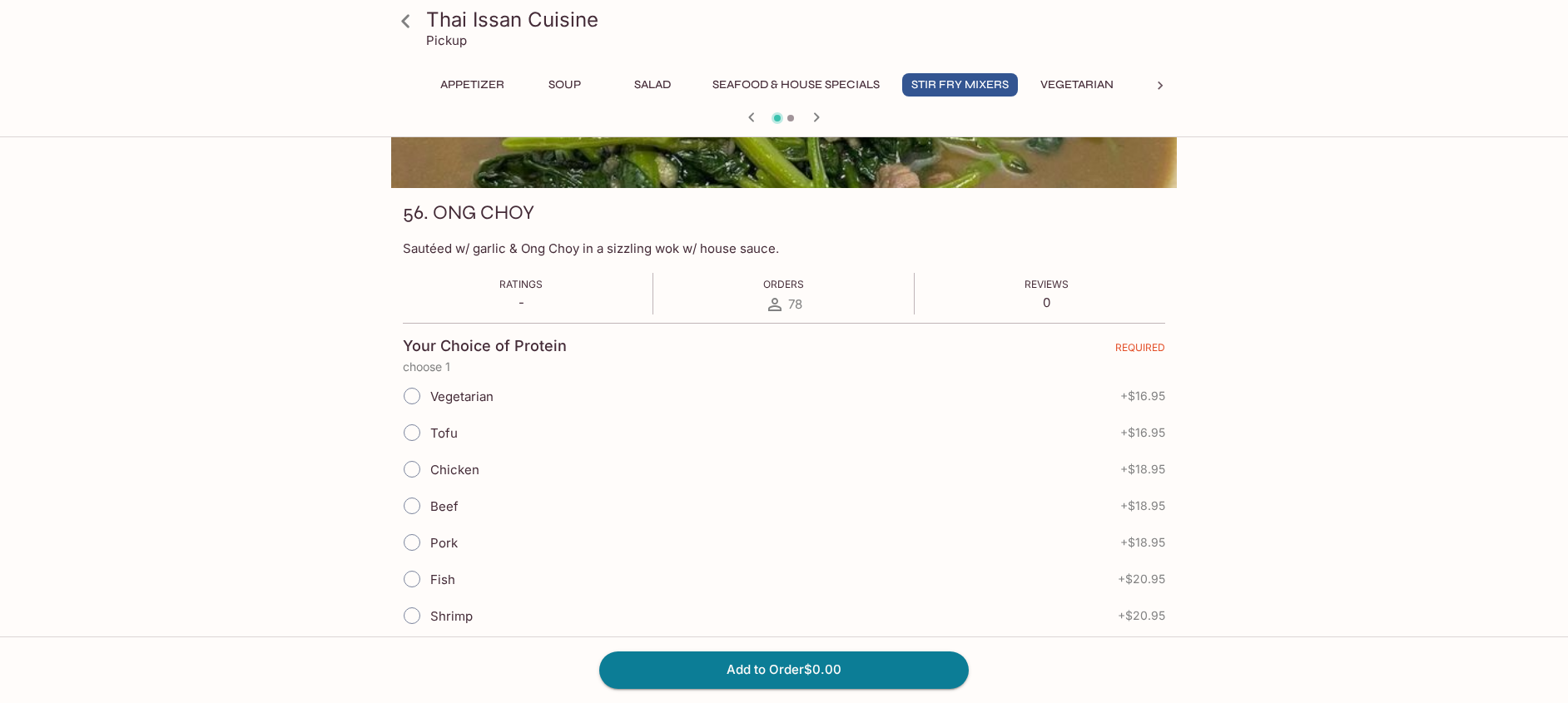
click at [413, 393] on input "Vegetarian" at bounding box center [412, 395] width 35 height 35
radio input "true"
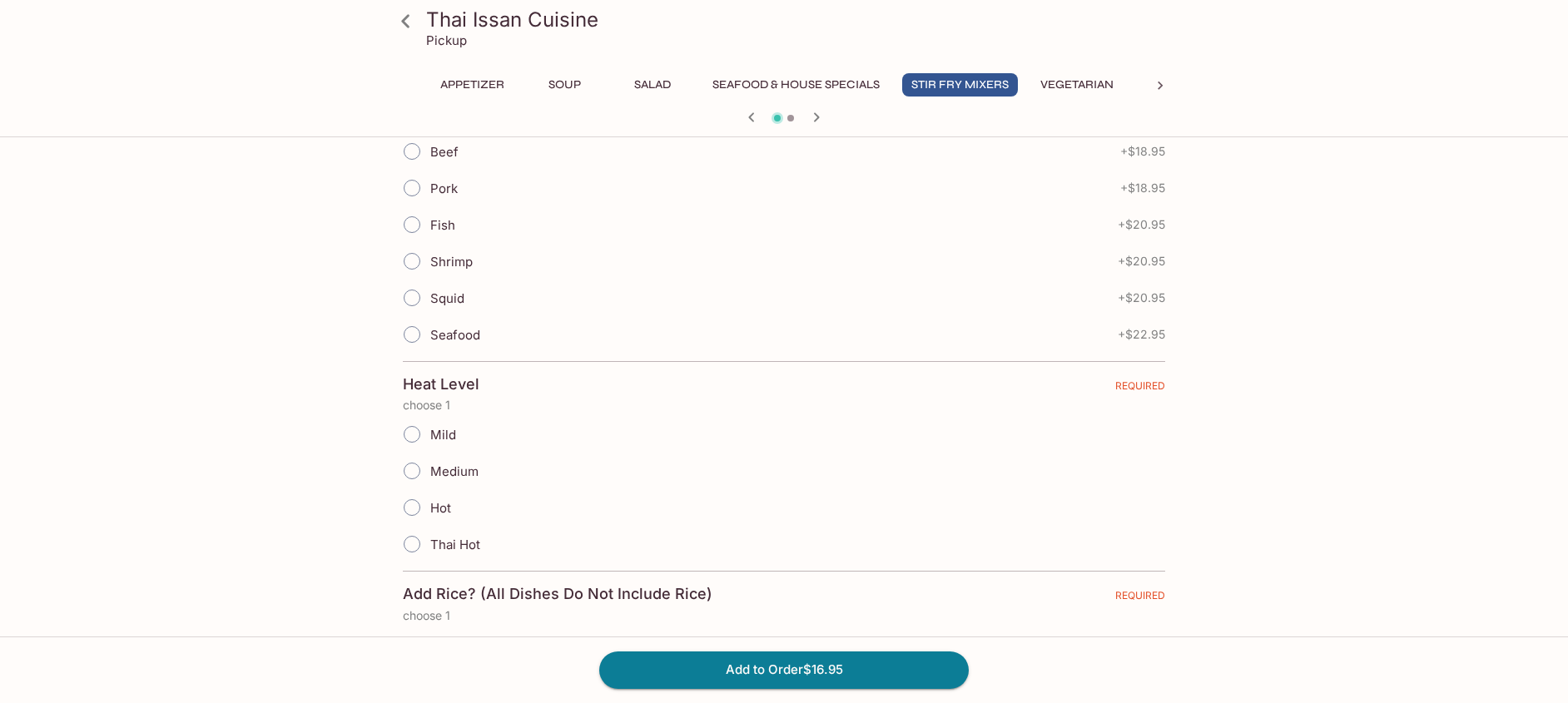
scroll to position [604, 0]
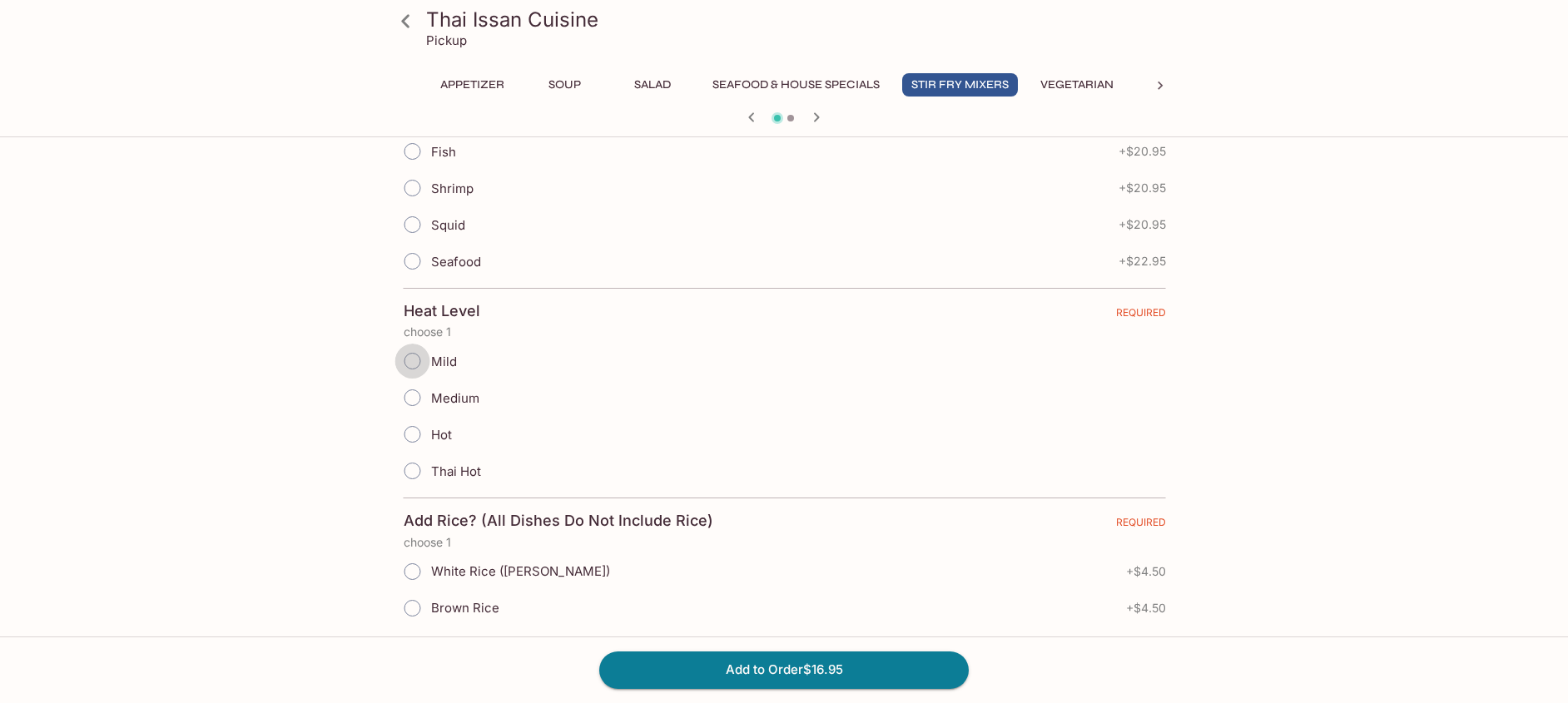
drag, startPoint x: 417, startPoint y: 358, endPoint x: 427, endPoint y: 356, distance: 10.2
click at [418, 358] on input "Mild" at bounding box center [413, 361] width 35 height 35
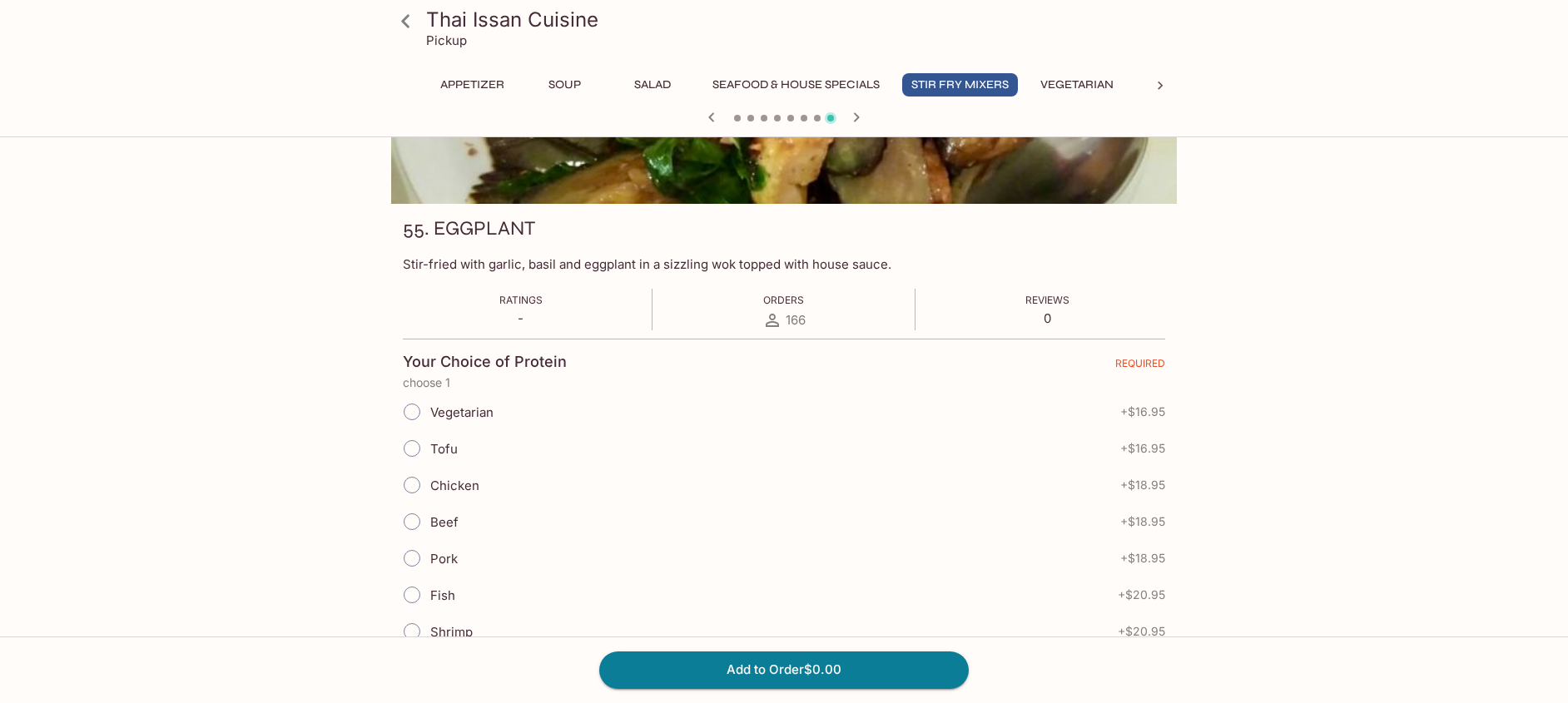
scroll to position [0, 0]
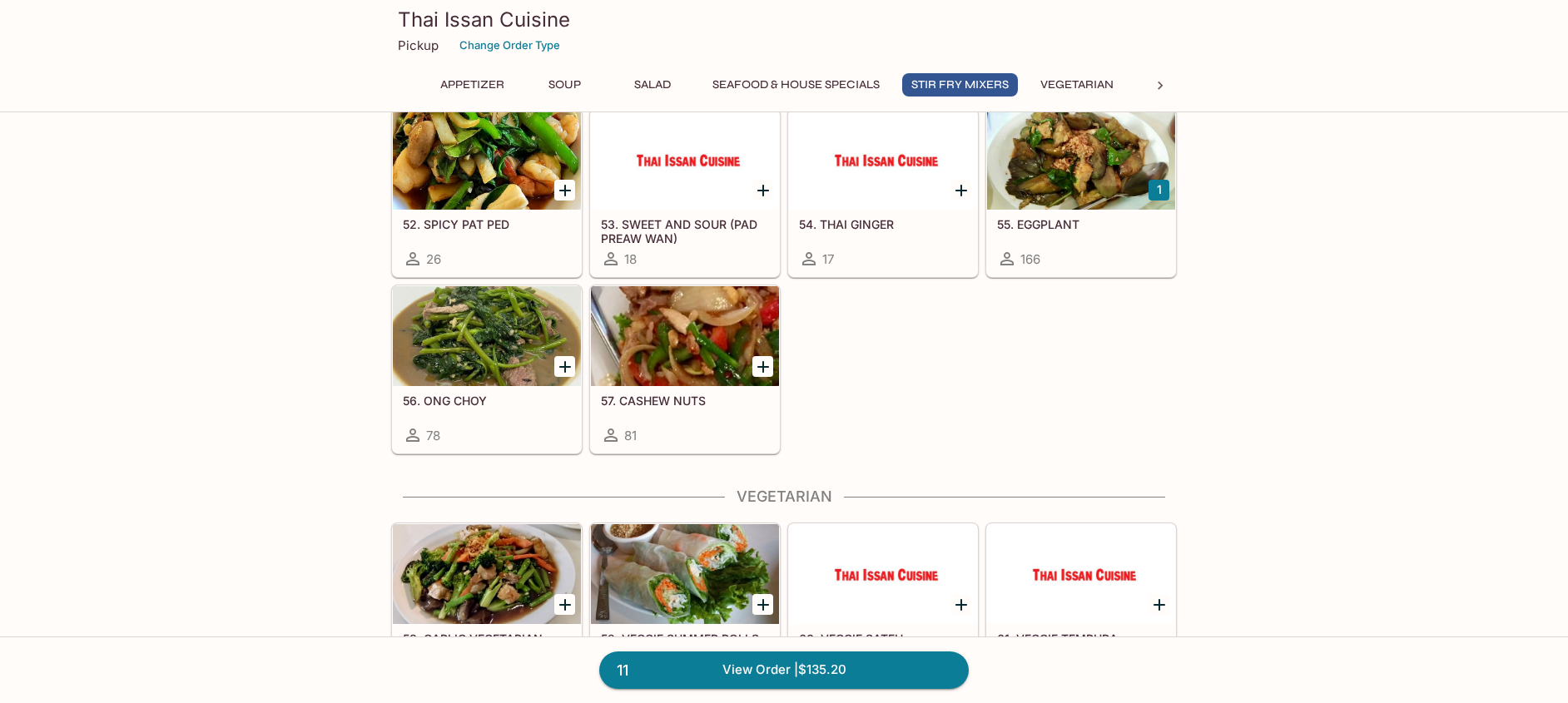
scroll to position [2073, 0]
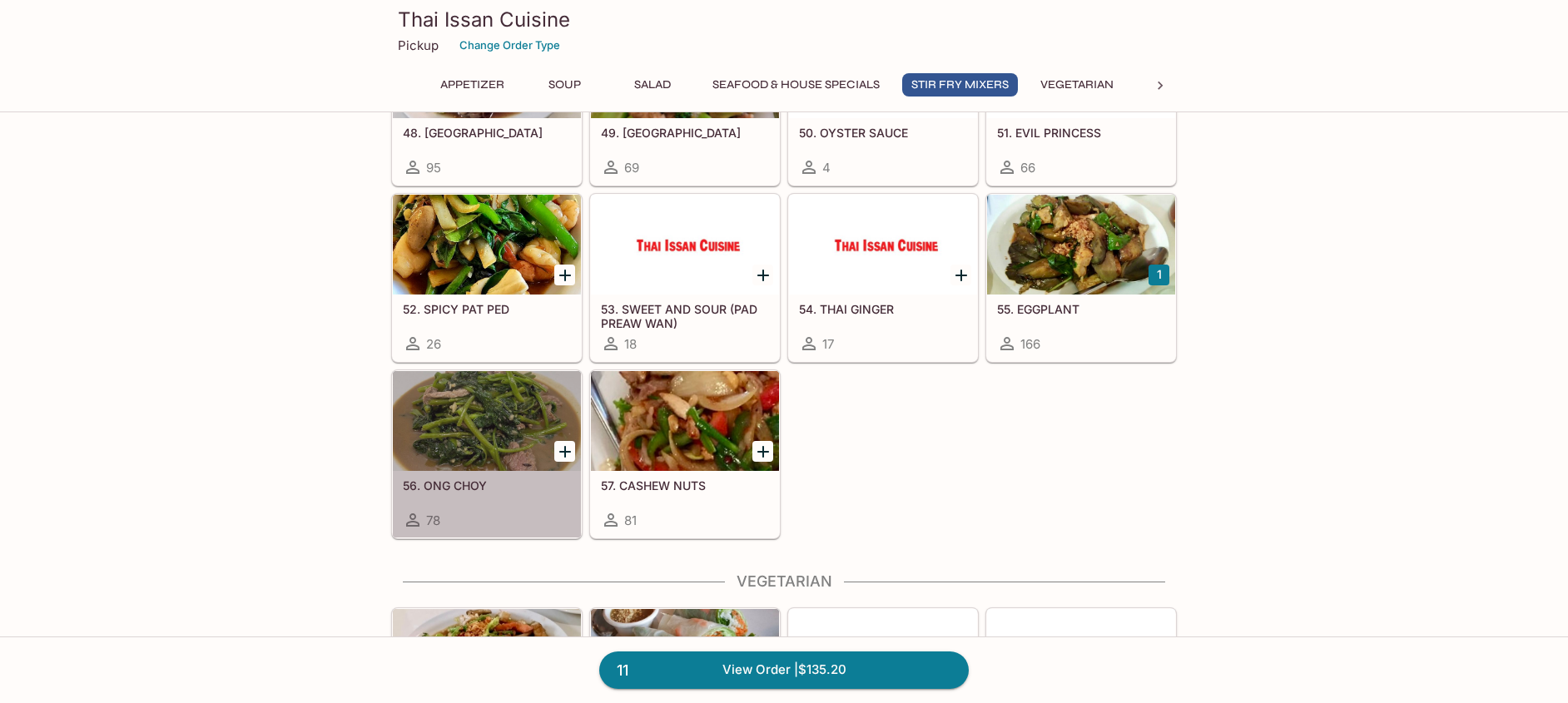
click at [536, 407] on div at bounding box center [487, 421] width 188 height 100
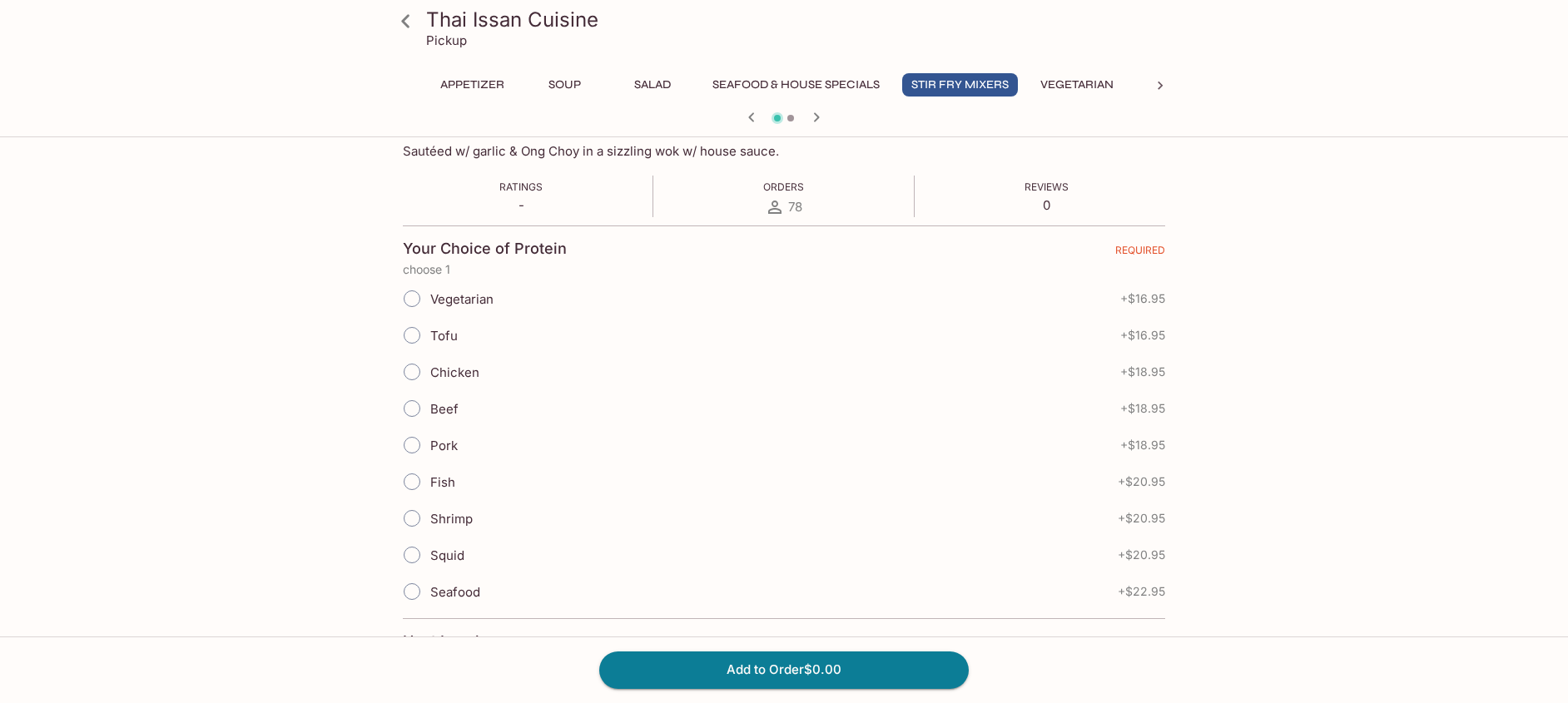
scroll to position [277, 0]
click at [410, 291] on input "Vegetarian" at bounding box center [412, 295] width 35 height 35
radio input "true"
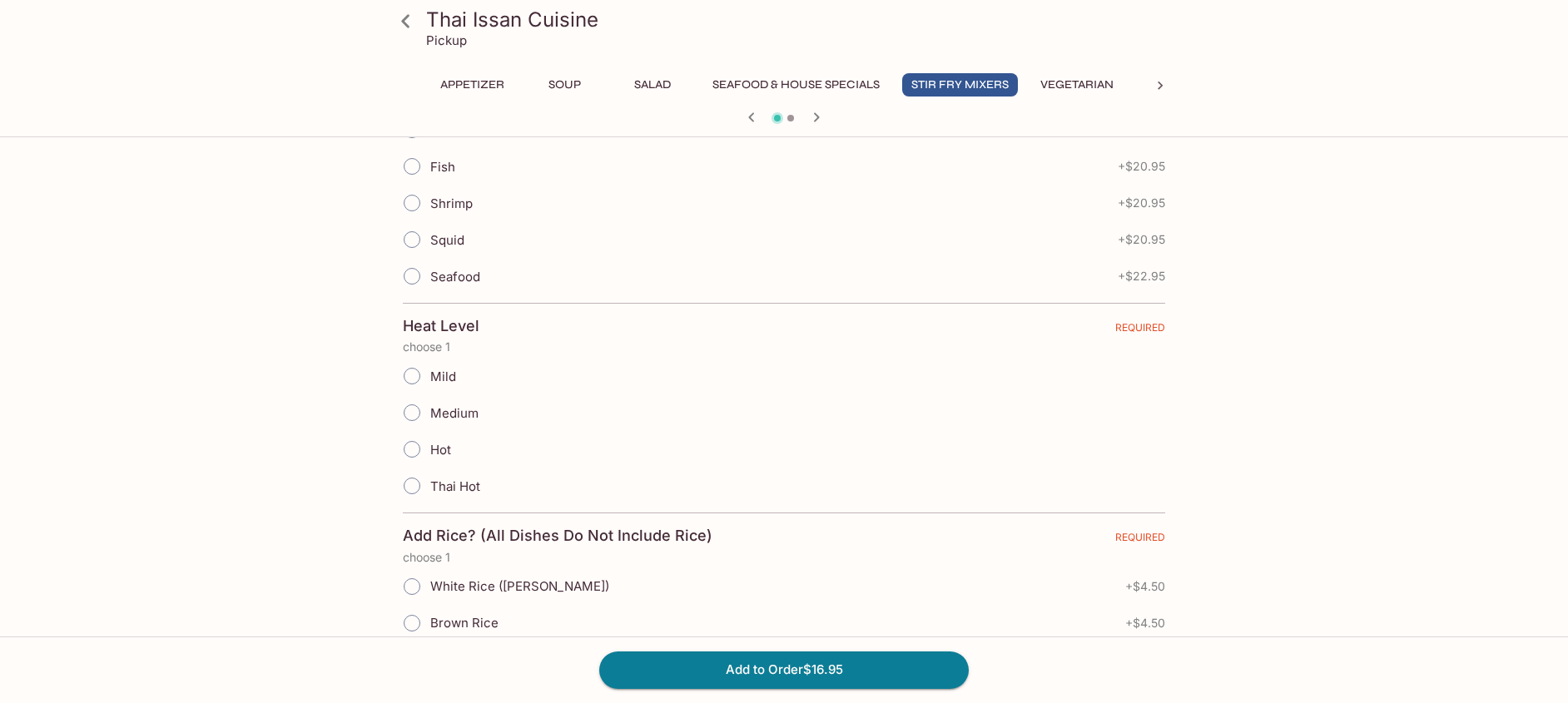
click at [412, 372] on input "Mild" at bounding box center [412, 376] width 35 height 35
radio input "true"
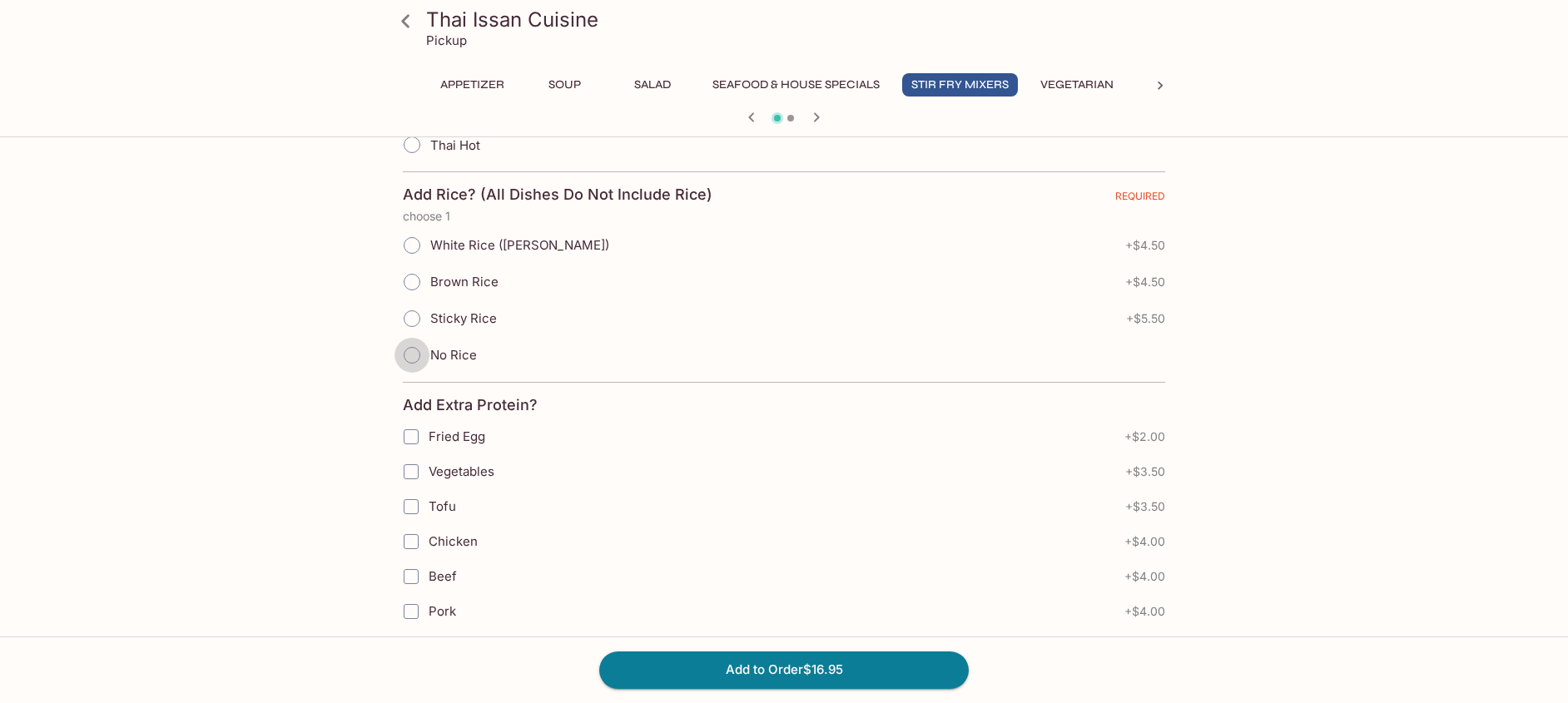
click at [413, 351] on input "No Rice" at bounding box center [412, 355] width 35 height 35
radio input "true"
click at [851, 666] on button "Add to Order $16.95" at bounding box center [784, 669] width 370 height 37
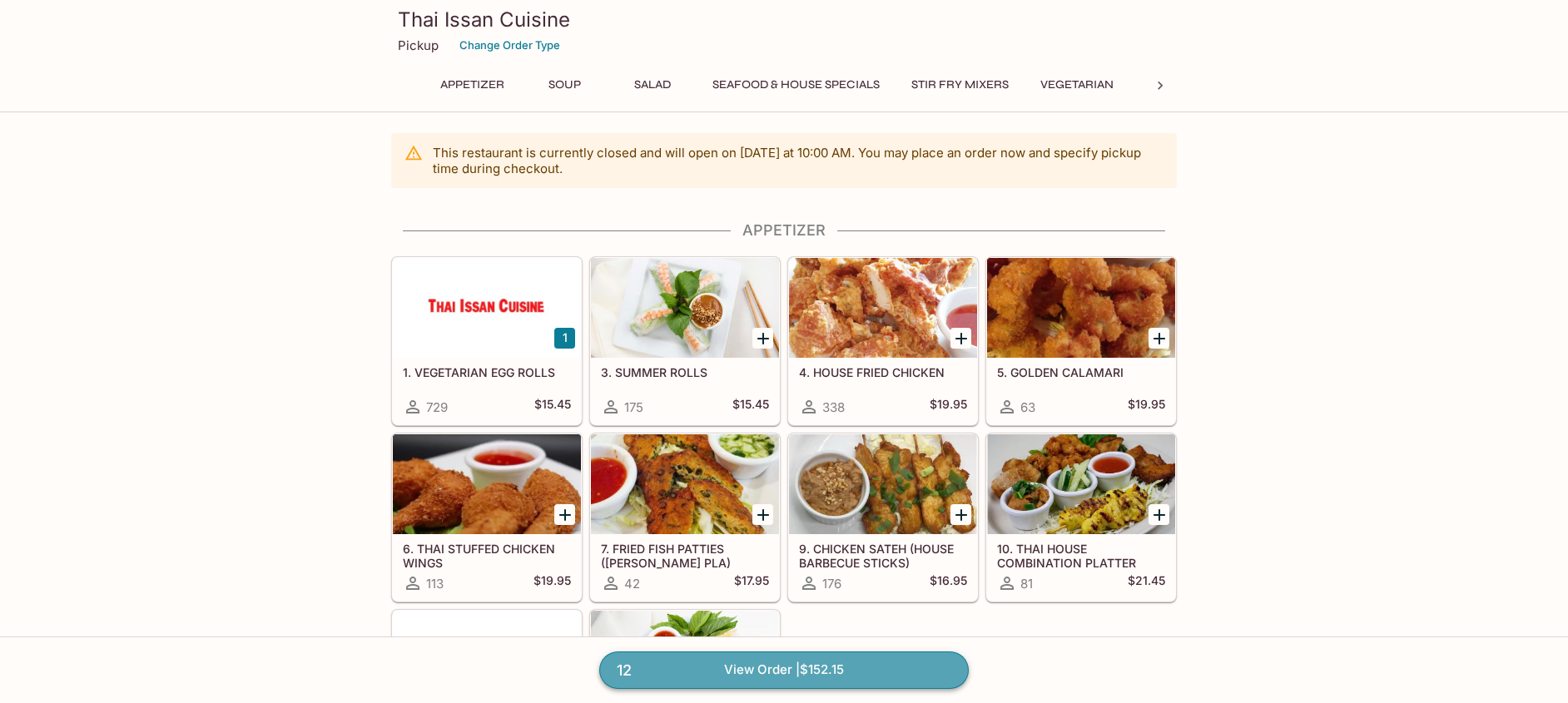
click at [850, 668] on link "12 View Order | $152.15" at bounding box center [784, 669] width 370 height 37
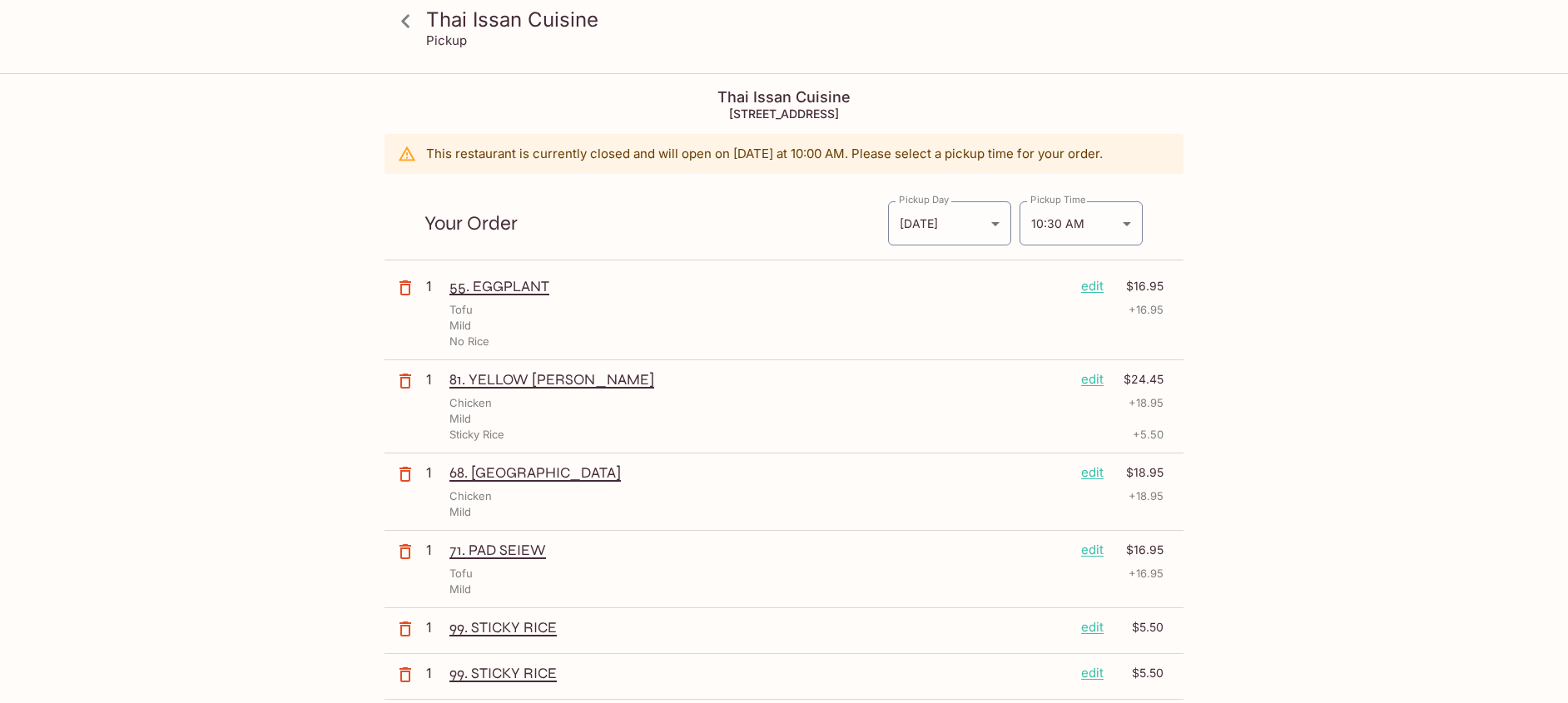
click at [416, 21] on icon at bounding box center [406, 21] width 29 height 29
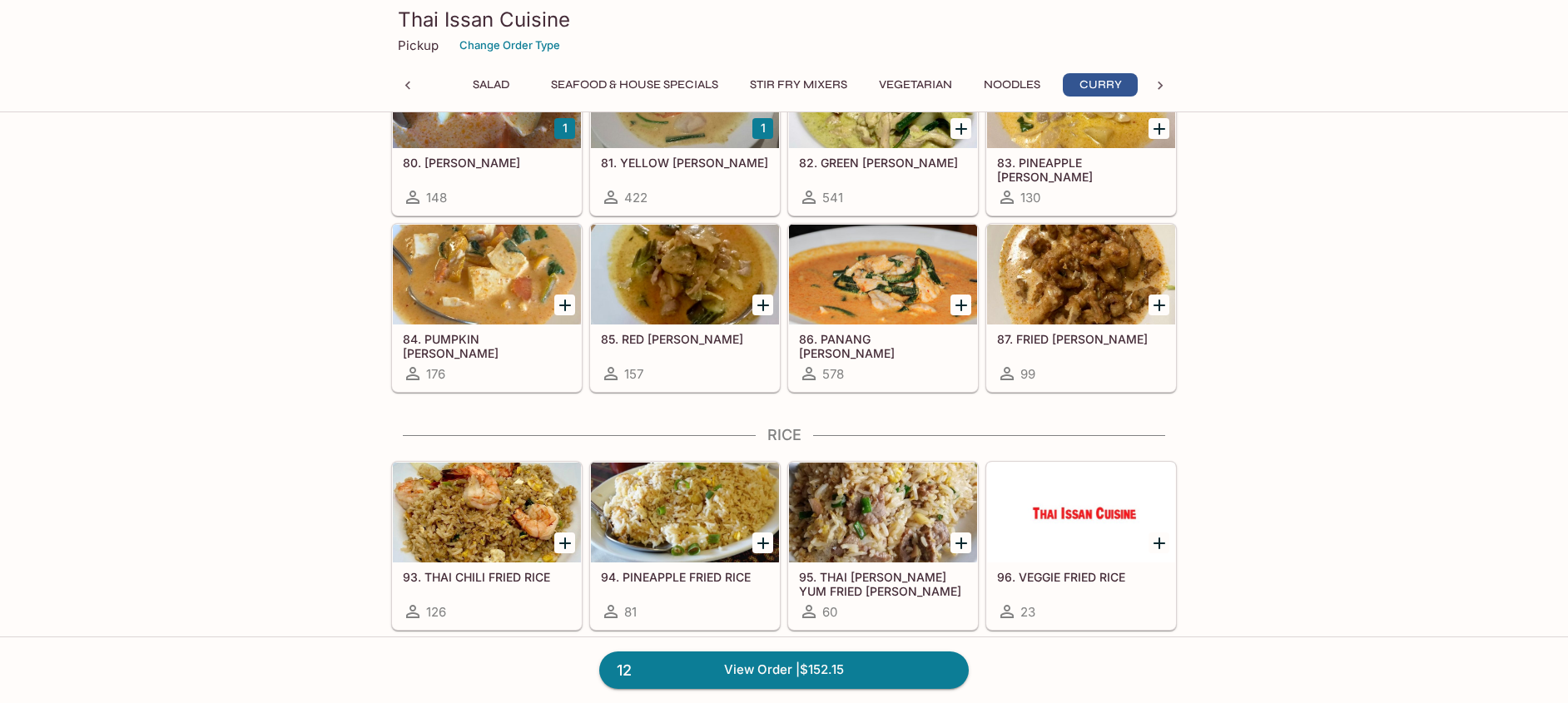
scroll to position [3665, 0]
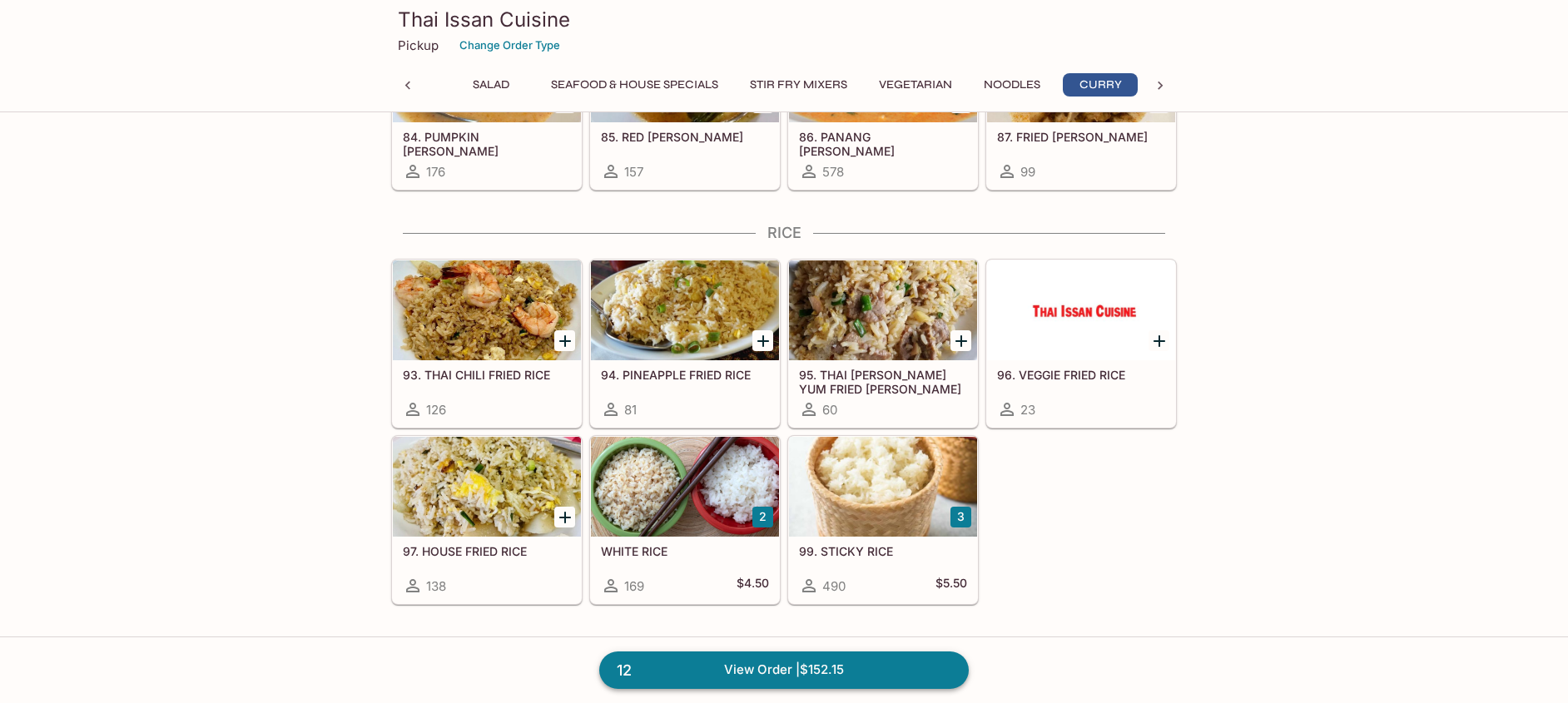
click at [744, 669] on link "12 View Order | $152.15" at bounding box center [784, 669] width 370 height 37
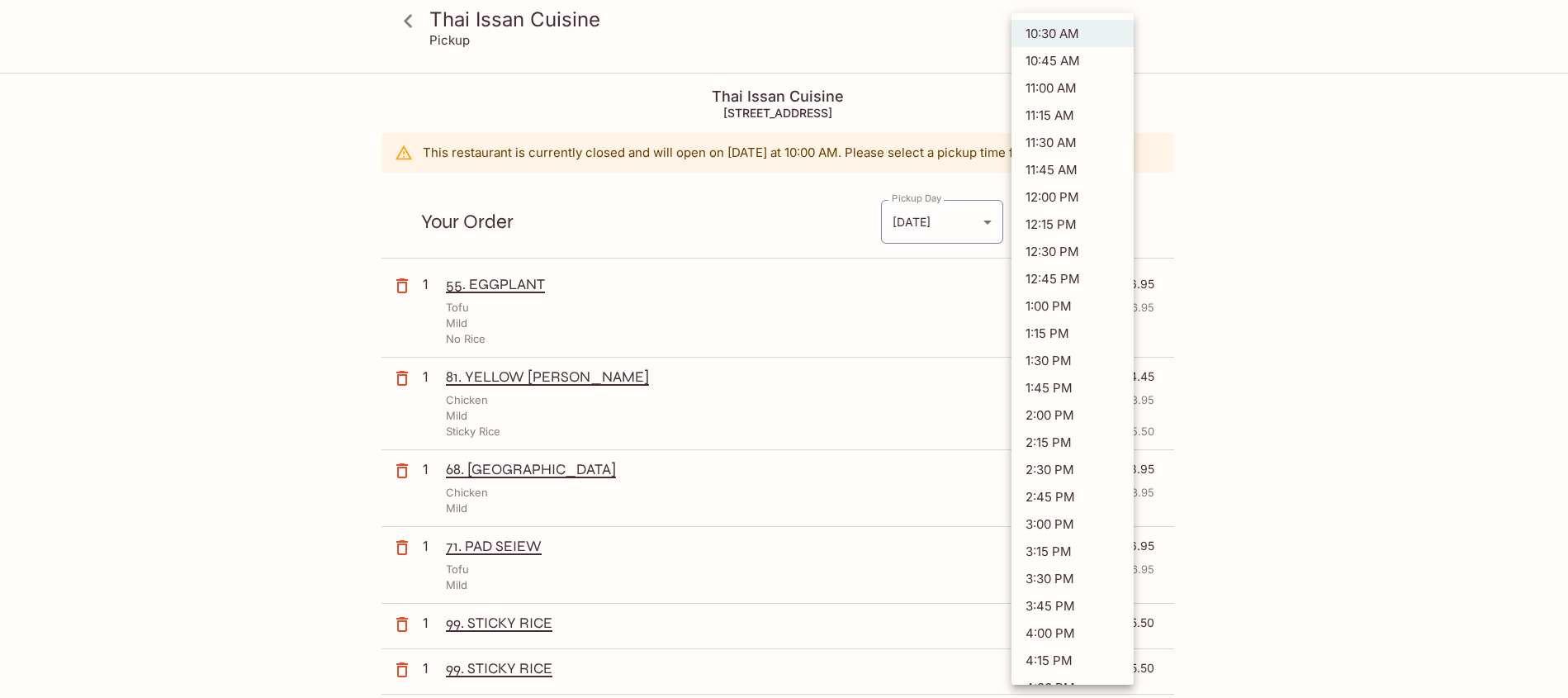
click at [1071, 224] on body "Thai Issan Cuisine Pickup Thai Issan Cuisine [STREET_ADDRESS] This restaurant i…" at bounding box center [784, 423] width 1568 height 698
click at [1082, 135] on li "11:30 AM" at bounding box center [1072, 143] width 122 height 27
type input "[DATE]T21:30:00.000000Z"
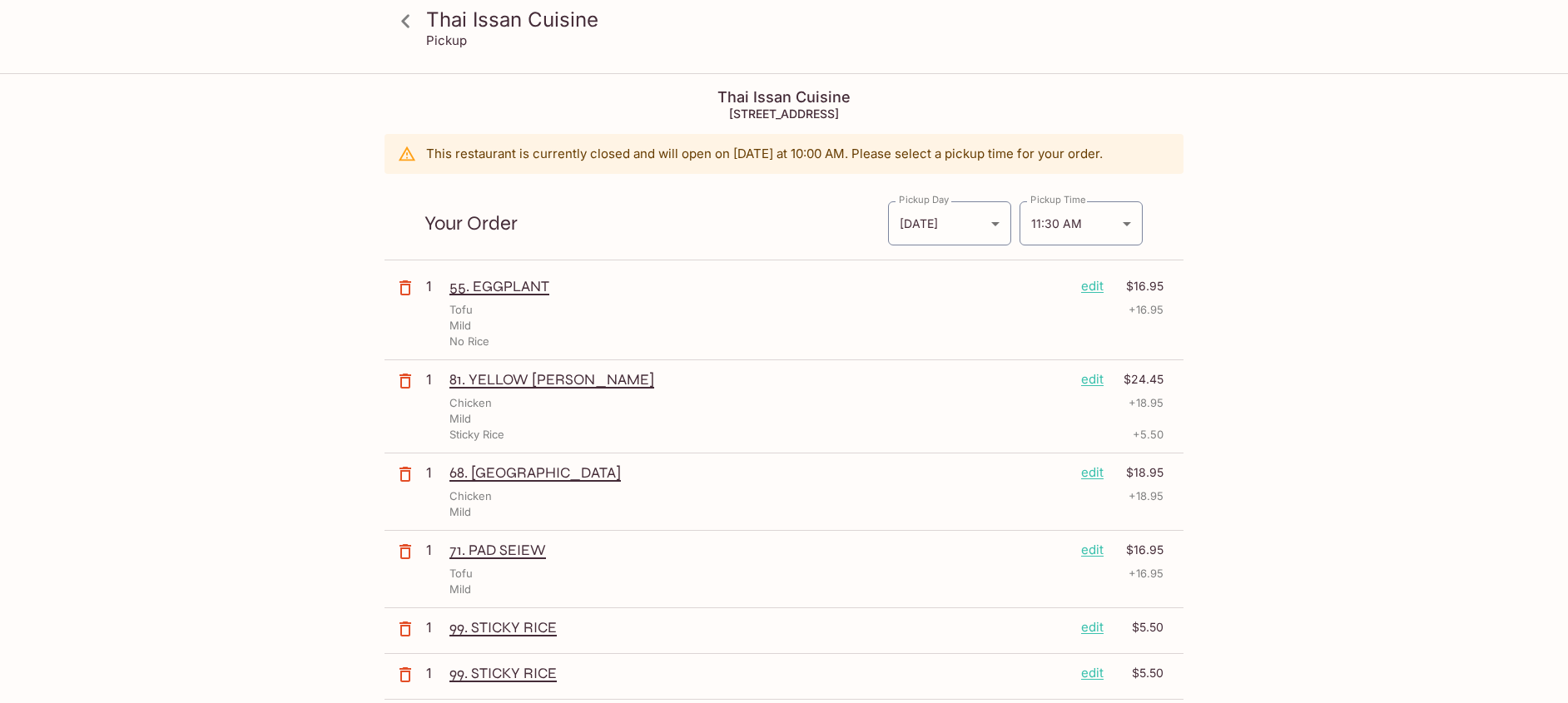
click at [1387, 252] on div "Thai Issan Cuisine Pickup Thai Issan Cuisine [STREET_ADDRESS] This restaurant i…" at bounding box center [784, 426] width 1568 height 703
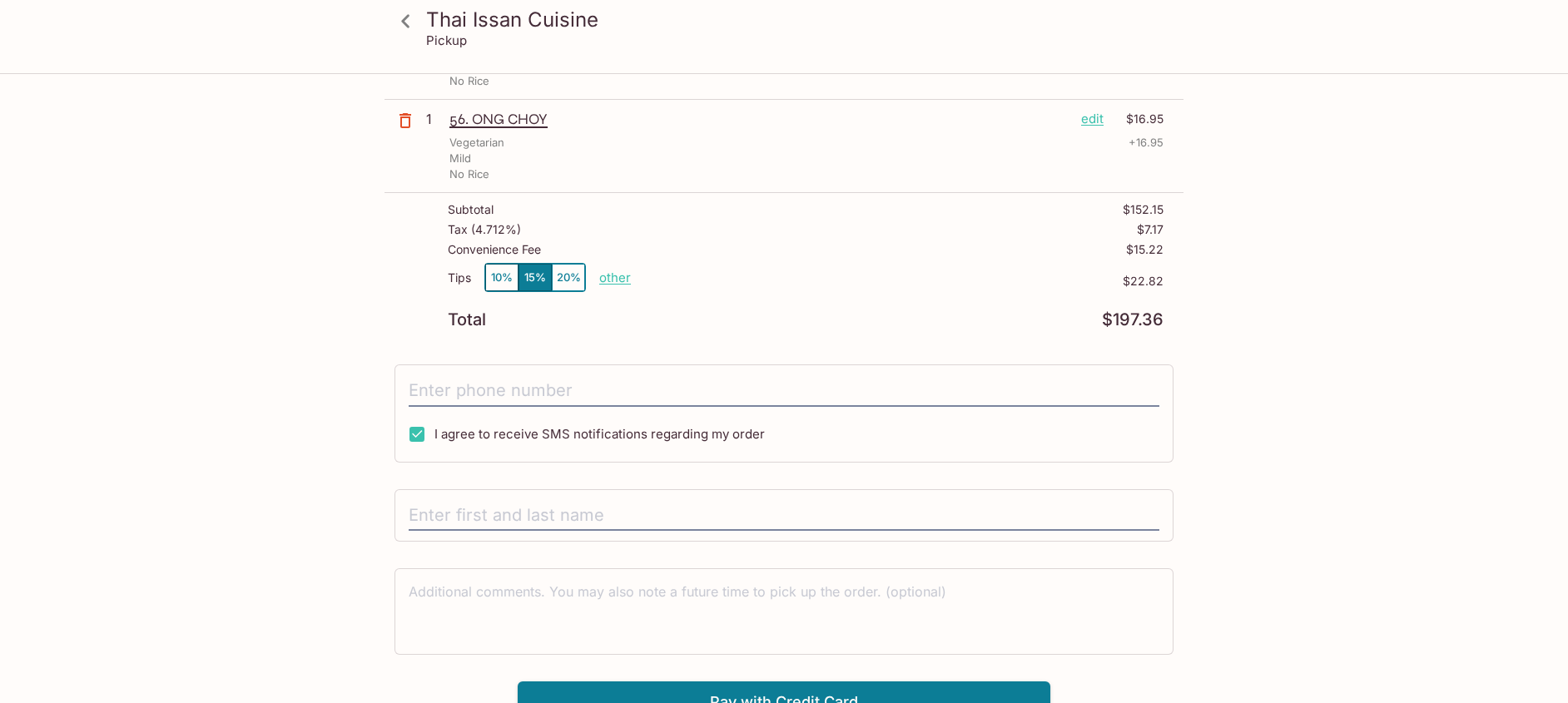
scroll to position [866, 0]
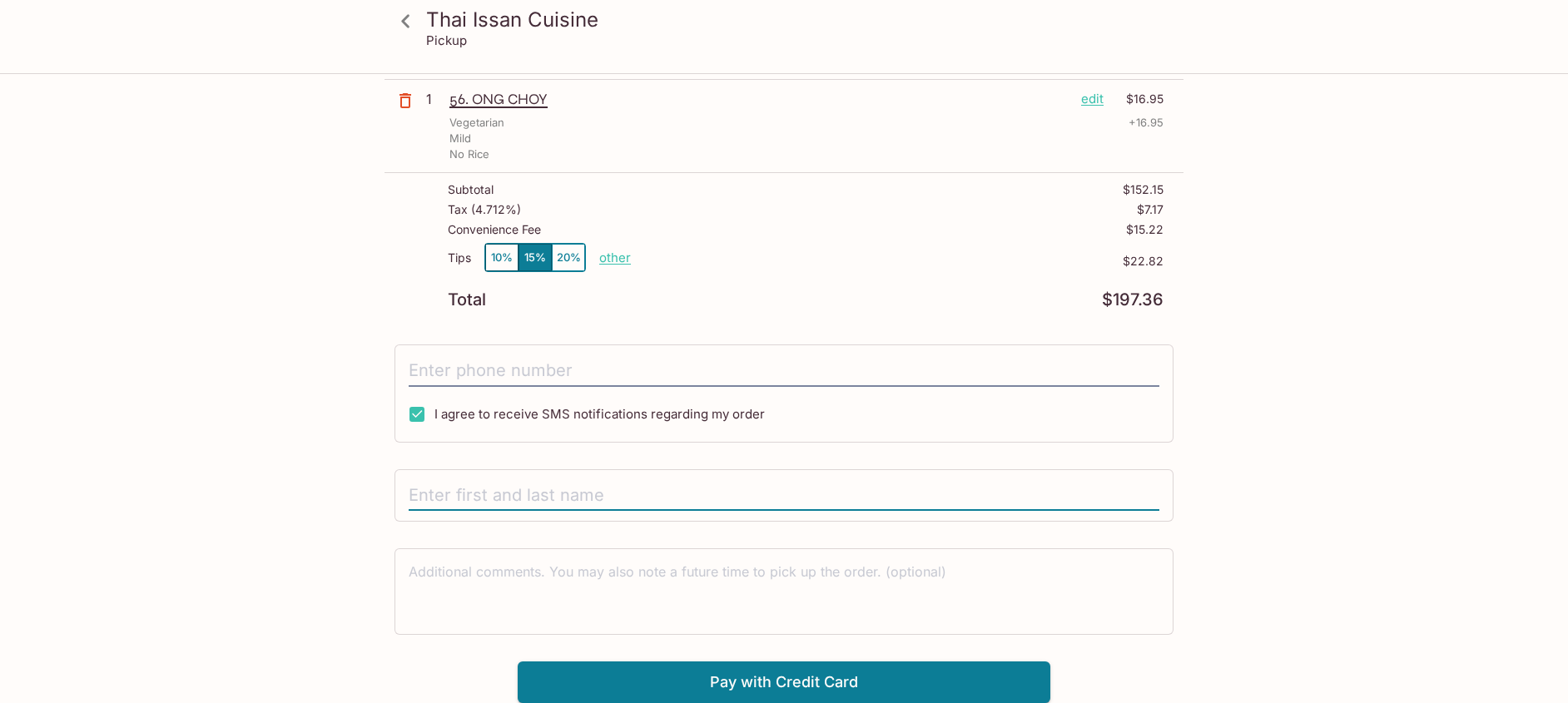
click at [511, 486] on input "text" at bounding box center [783, 496] width 750 height 32
type input "[PERSON_NAME]"
click at [802, 678] on button "Pay with Credit Card" at bounding box center [784, 682] width 533 height 41
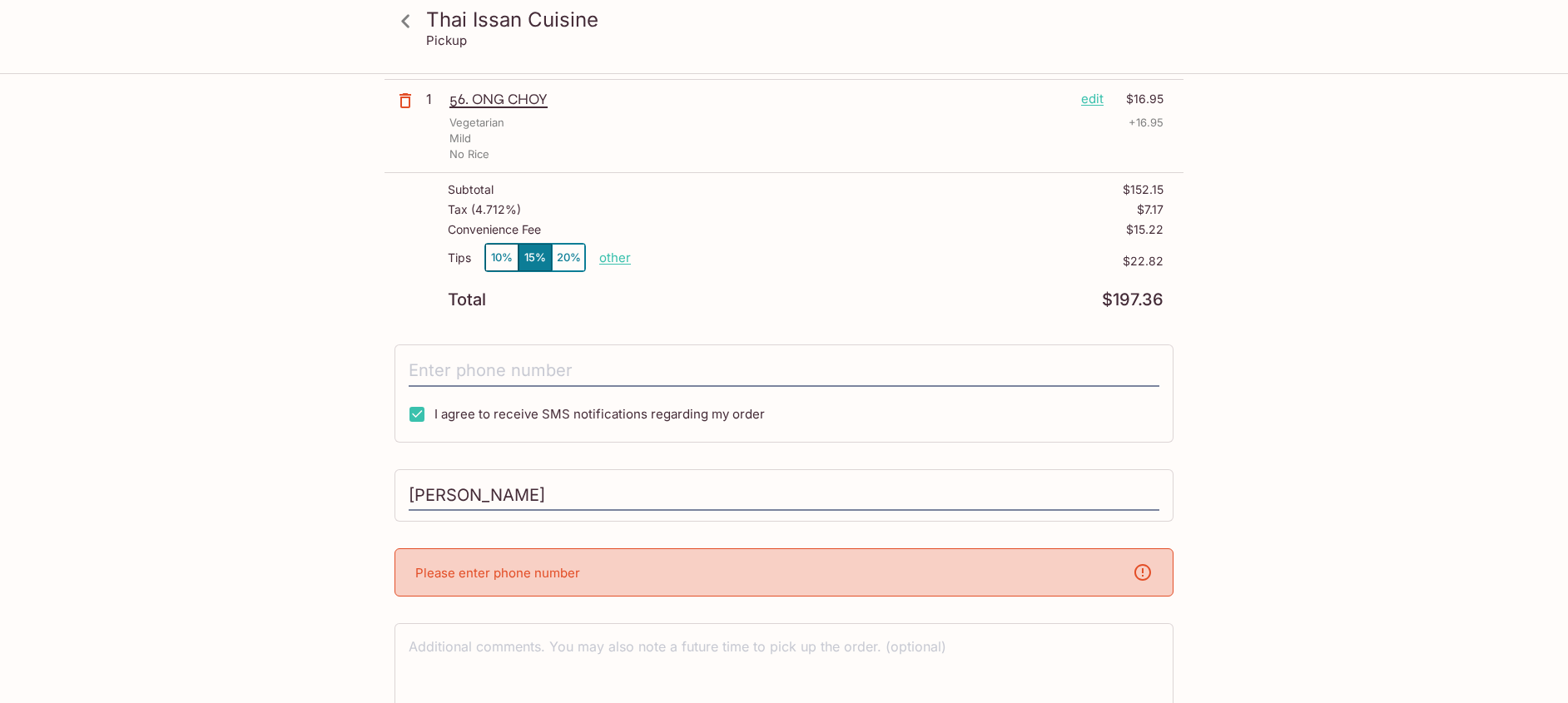
click at [645, 566] on div "Please enter phone number" at bounding box center [784, 572] width 779 height 48
click at [617, 567] on div "Please enter phone number" at bounding box center [784, 572] width 779 height 48
click at [568, 504] on input "[PERSON_NAME]" at bounding box center [783, 496] width 750 height 32
click at [558, 554] on div "Please enter phone number" at bounding box center [784, 572] width 779 height 48
click at [1136, 565] on icon at bounding box center [1142, 572] width 20 height 20
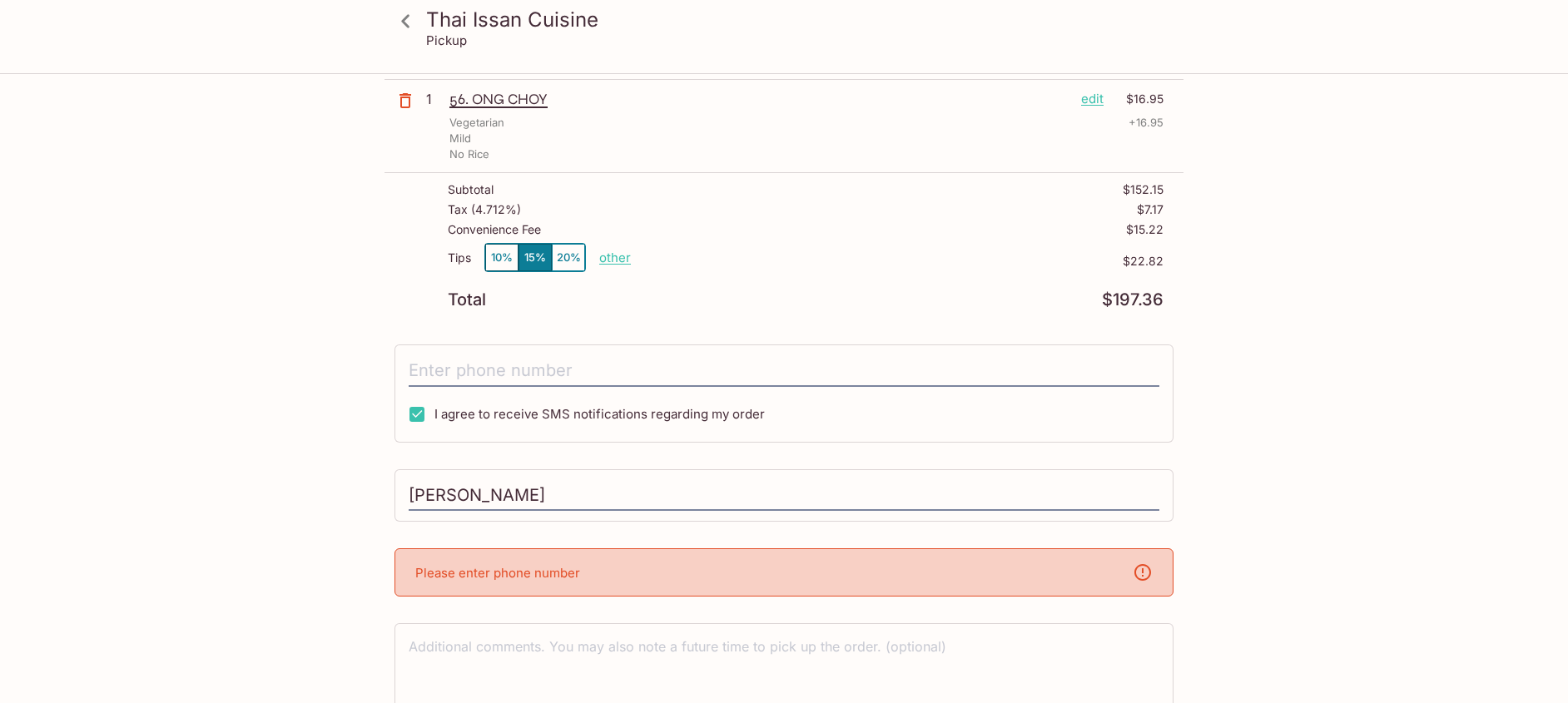
drag, startPoint x: 557, startPoint y: 633, endPoint x: 560, endPoint y: 621, distance: 12.4
click at [558, 633] on div "x" at bounding box center [784, 666] width 779 height 87
click at [586, 480] on input "[PERSON_NAME]" at bounding box center [783, 496] width 750 height 32
drag, startPoint x: 594, startPoint y: 489, endPoint x: 466, endPoint y: 363, distance: 179.6
click at [592, 489] on input "[PERSON_NAME]" at bounding box center [783, 496] width 750 height 32
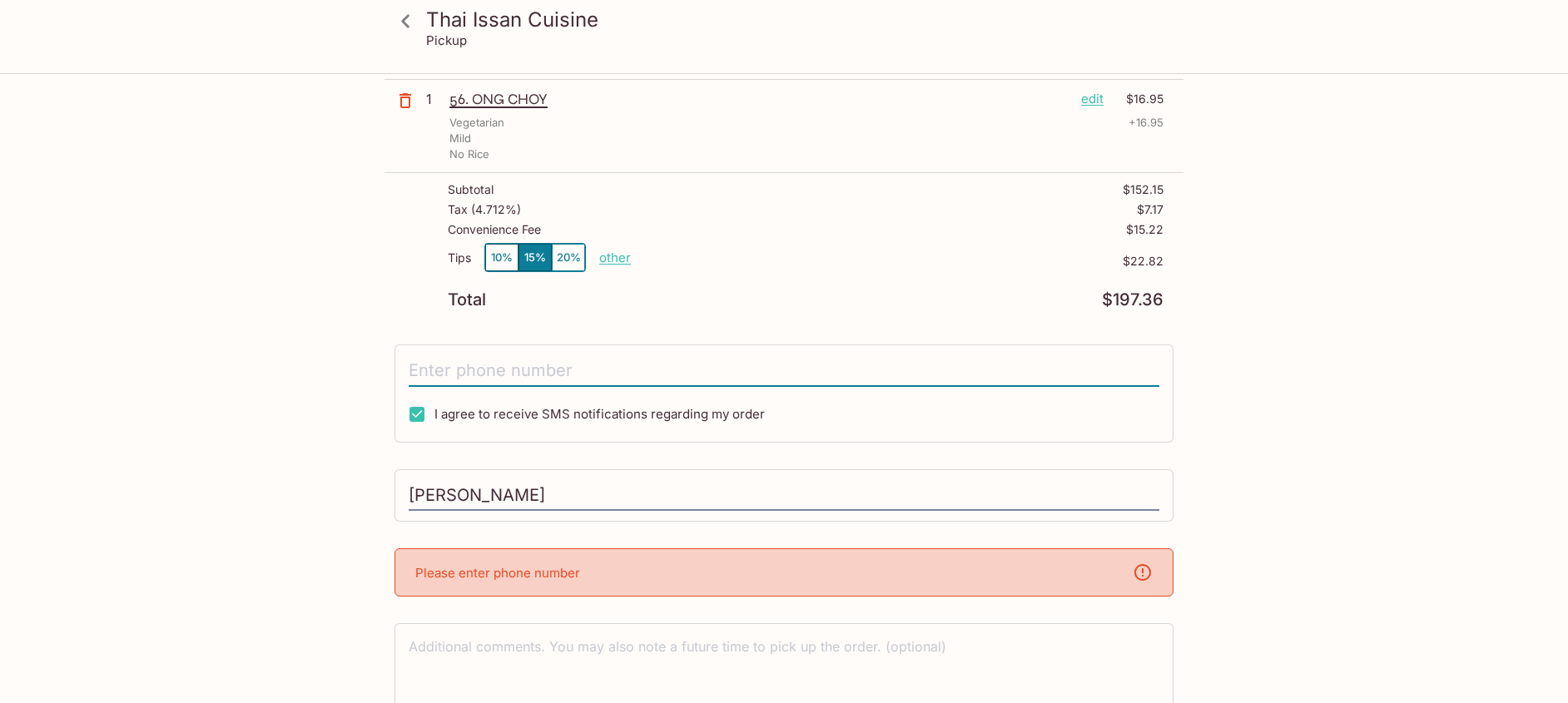
click at [462, 362] on input "tel" at bounding box center [783, 370] width 750 height 32
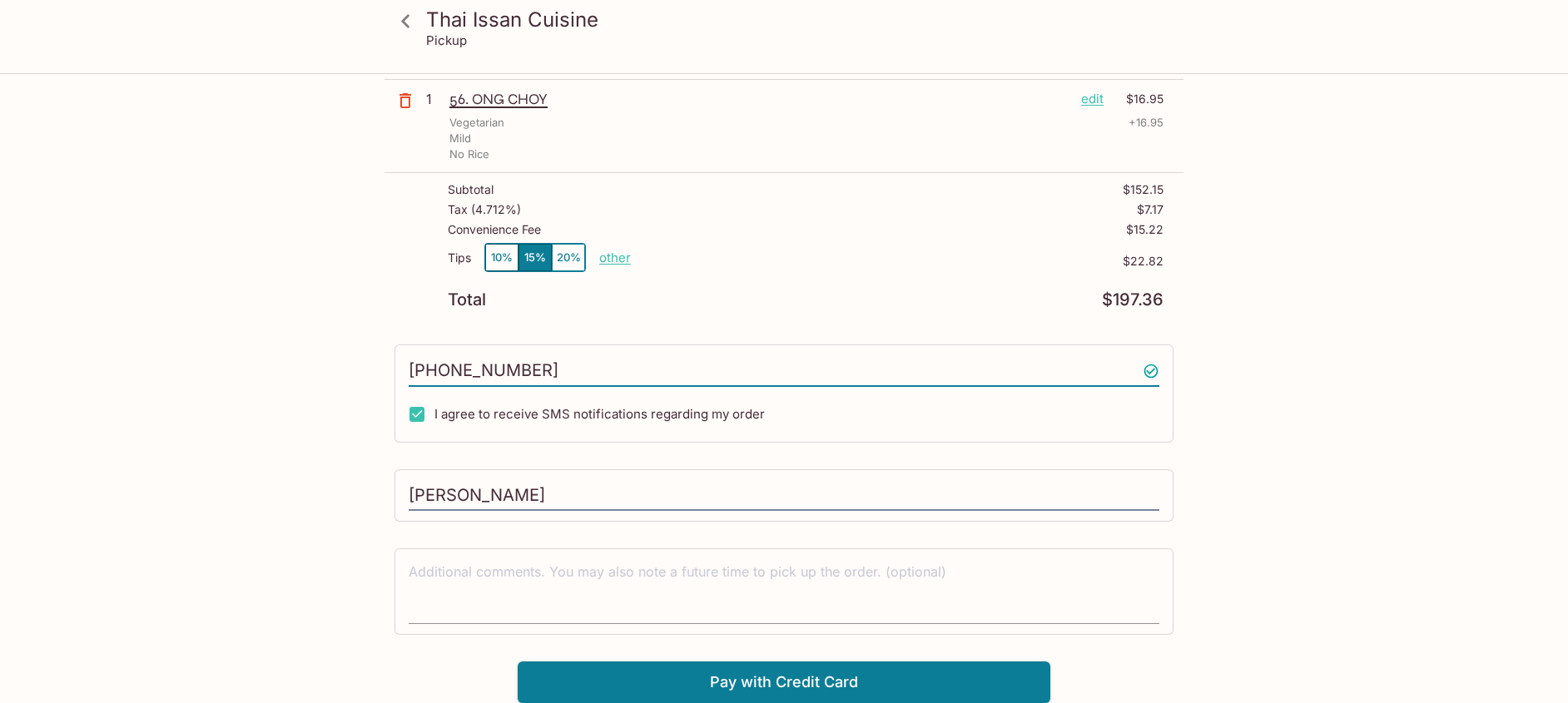
type input "[PHONE_NUMBER]"
click at [647, 583] on textarea at bounding box center [783, 590] width 750 height 58
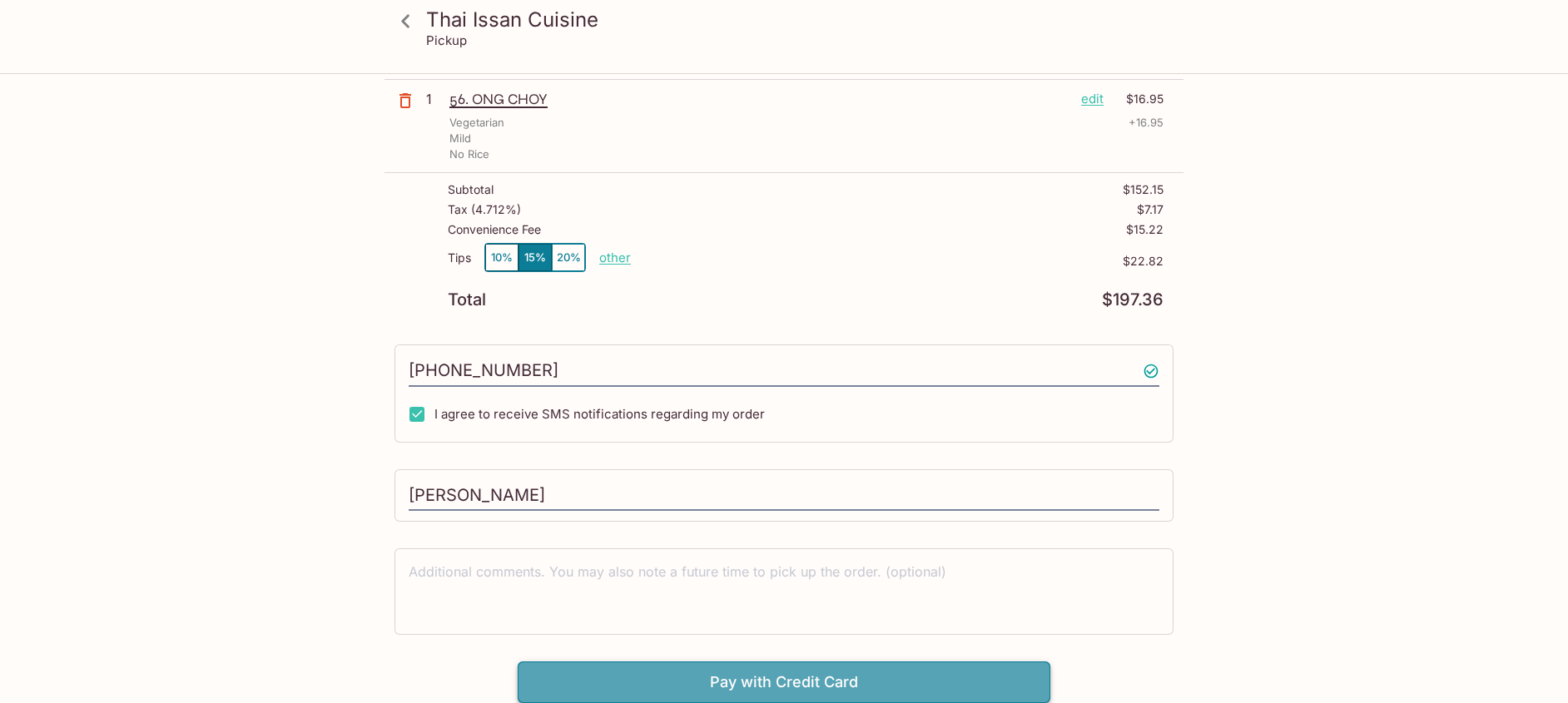
click at [763, 688] on button "Pay with Credit Card" at bounding box center [784, 682] width 533 height 41
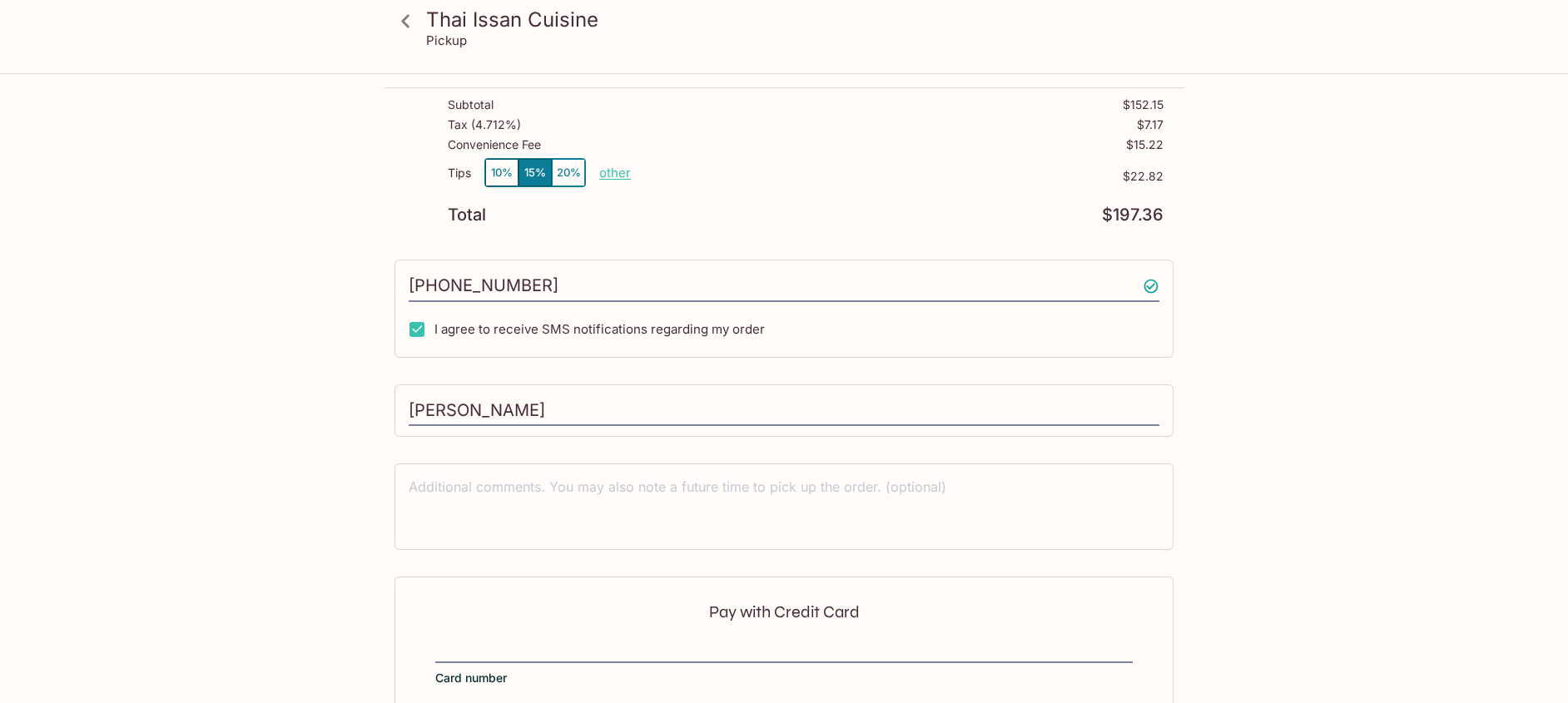
scroll to position [1116, 0]
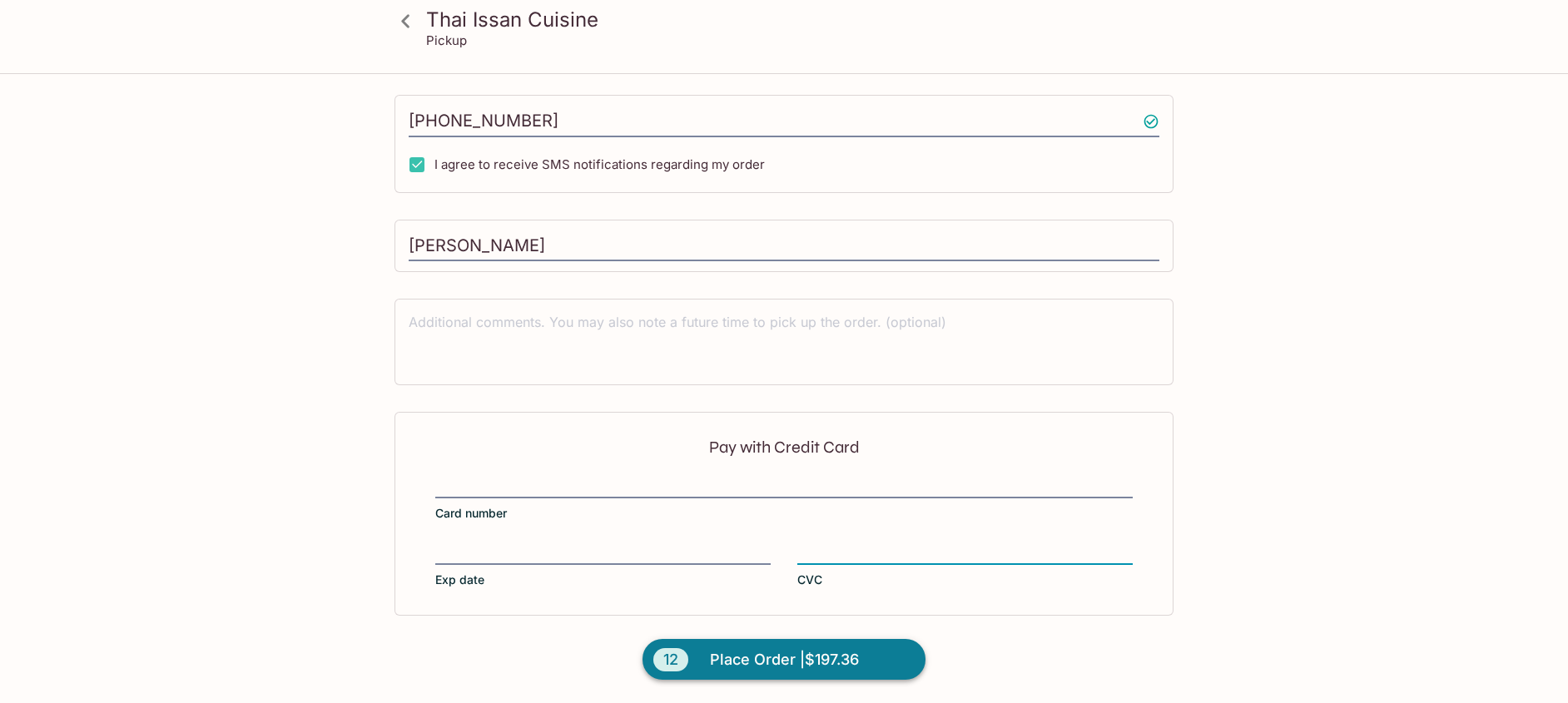
click at [722, 656] on span "Place Order | $197.36" at bounding box center [784, 659] width 149 height 27
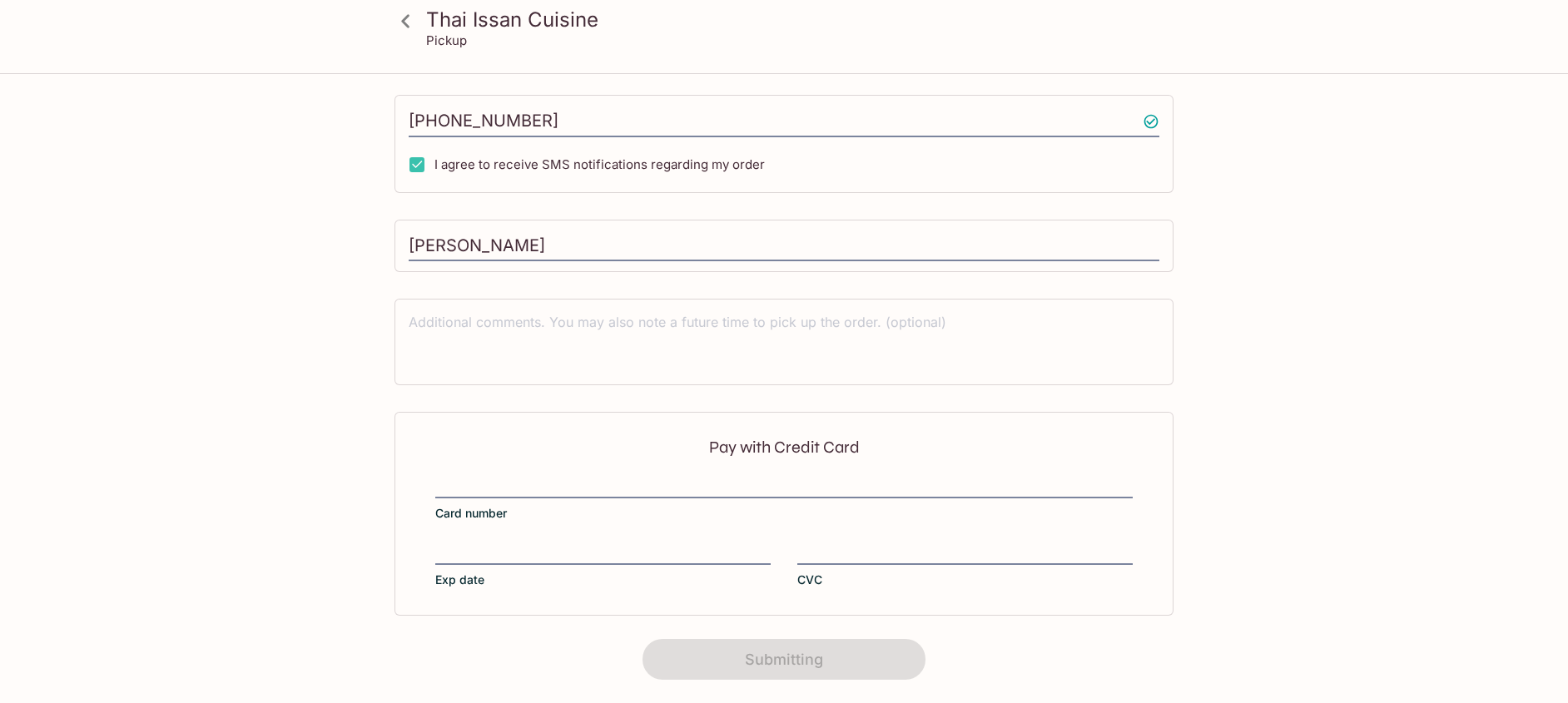
scroll to position [263, 0]
